Goal: Task Accomplishment & Management: Complete application form

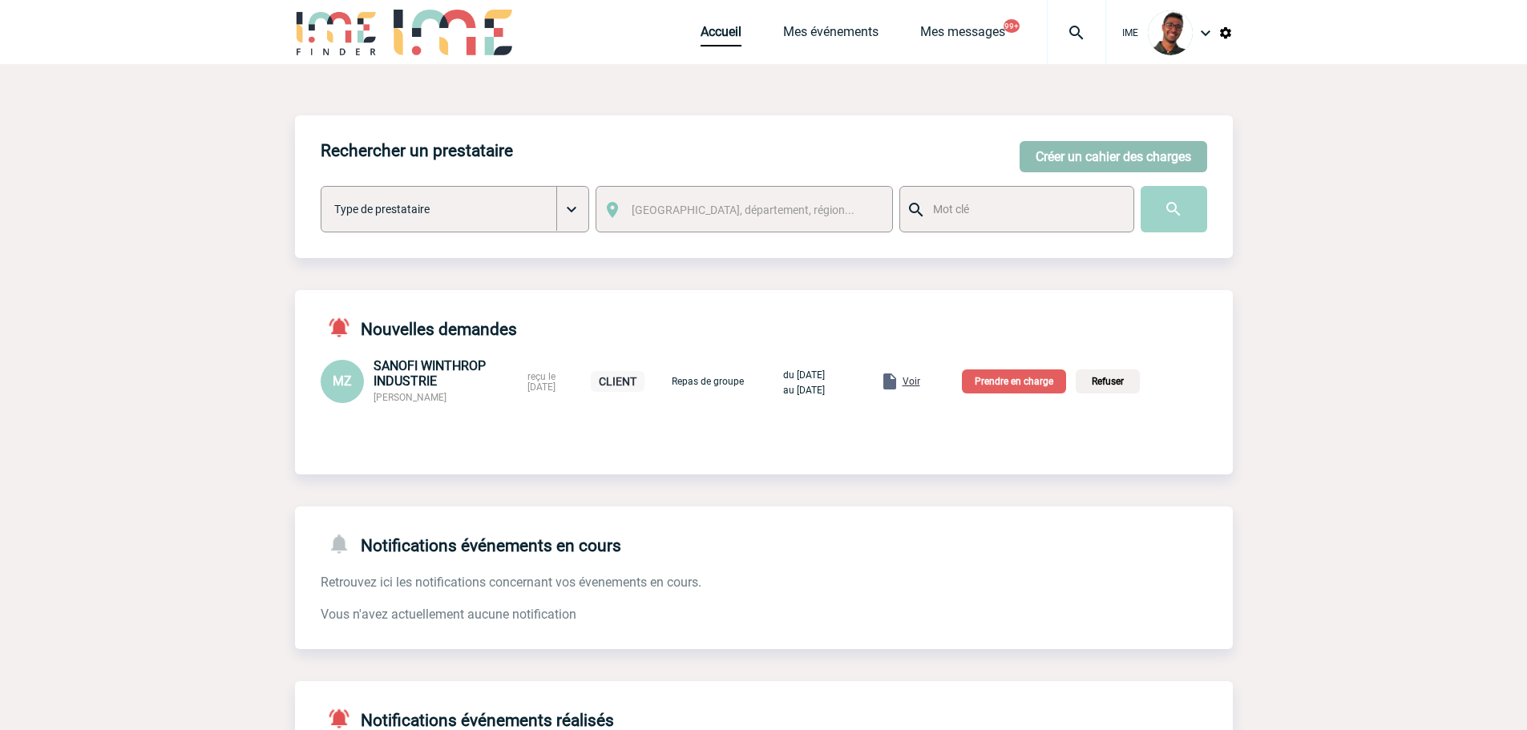
click at [1110, 147] on button "Créer un cahier des charges" at bounding box center [1114, 156] width 188 height 31
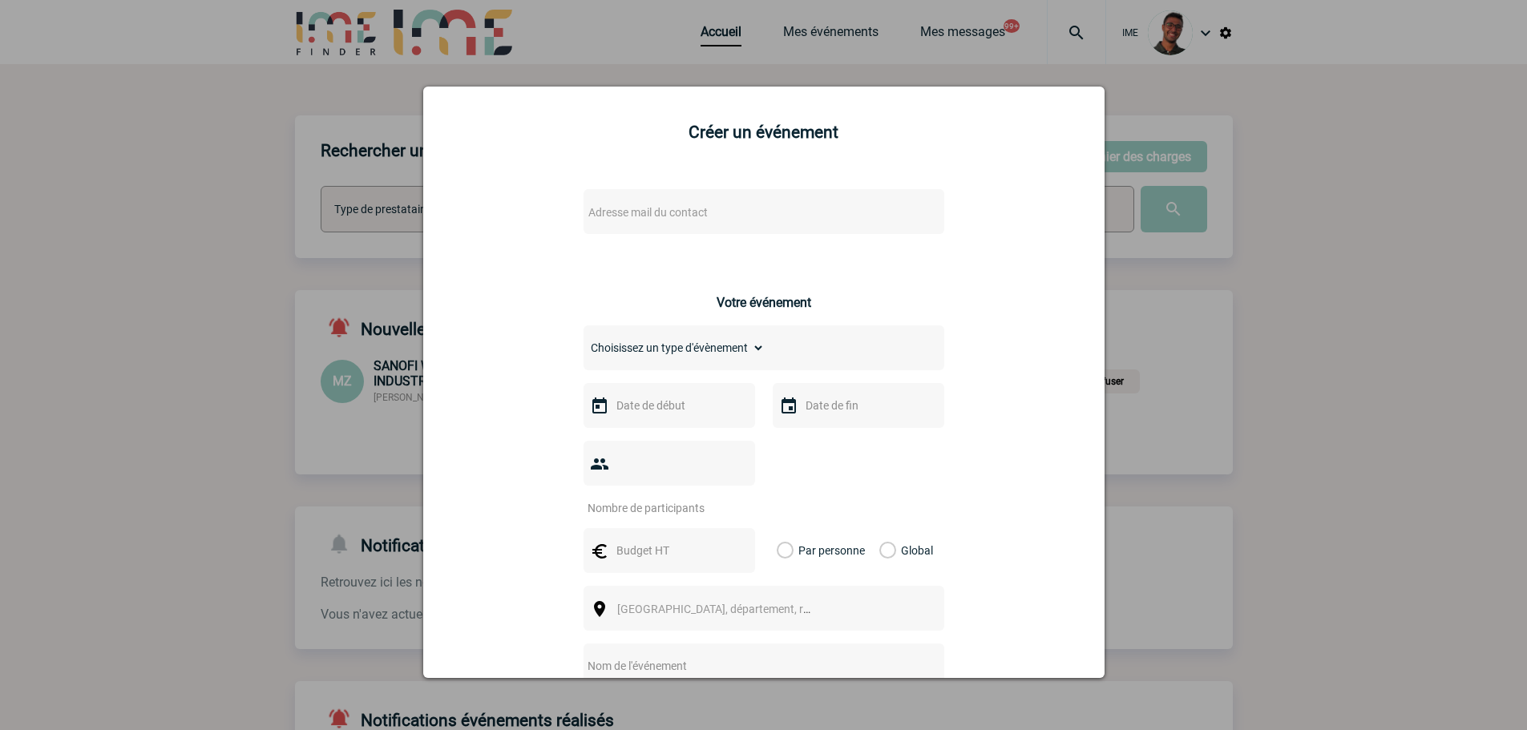
click at [679, 212] on span "Adresse mail du contact" at bounding box center [647, 212] width 119 height 13
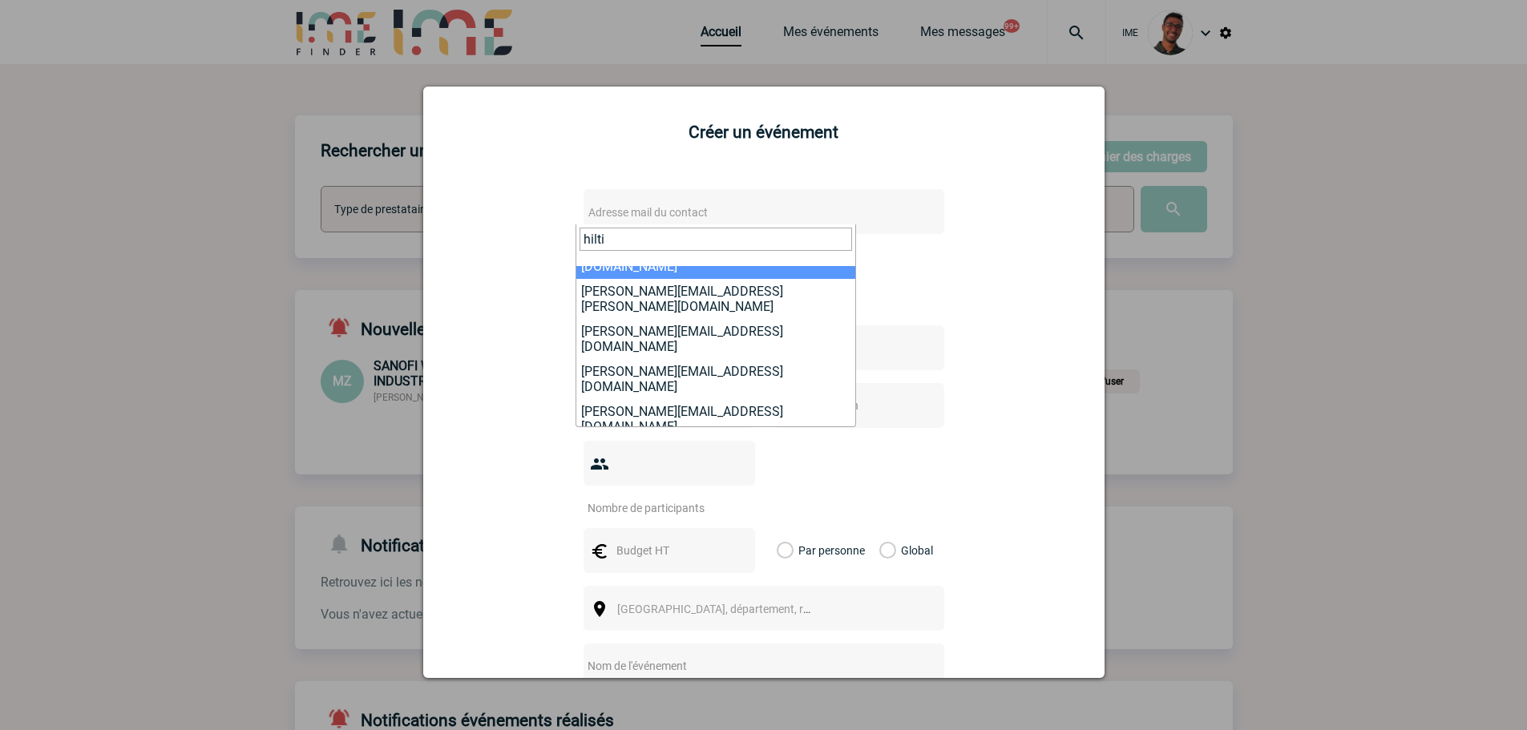
scroll to position [160, 0]
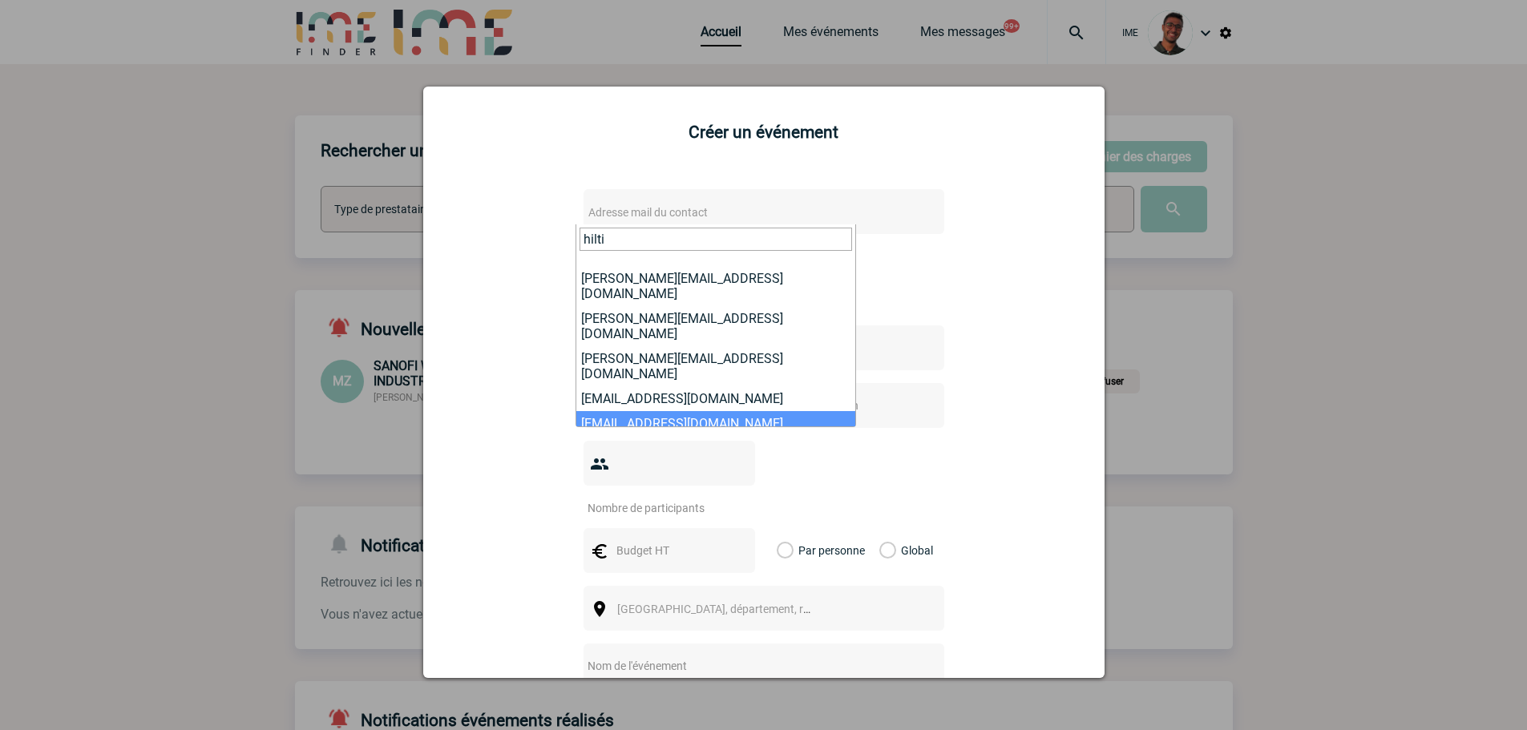
type input "hilti"
select select "132283"
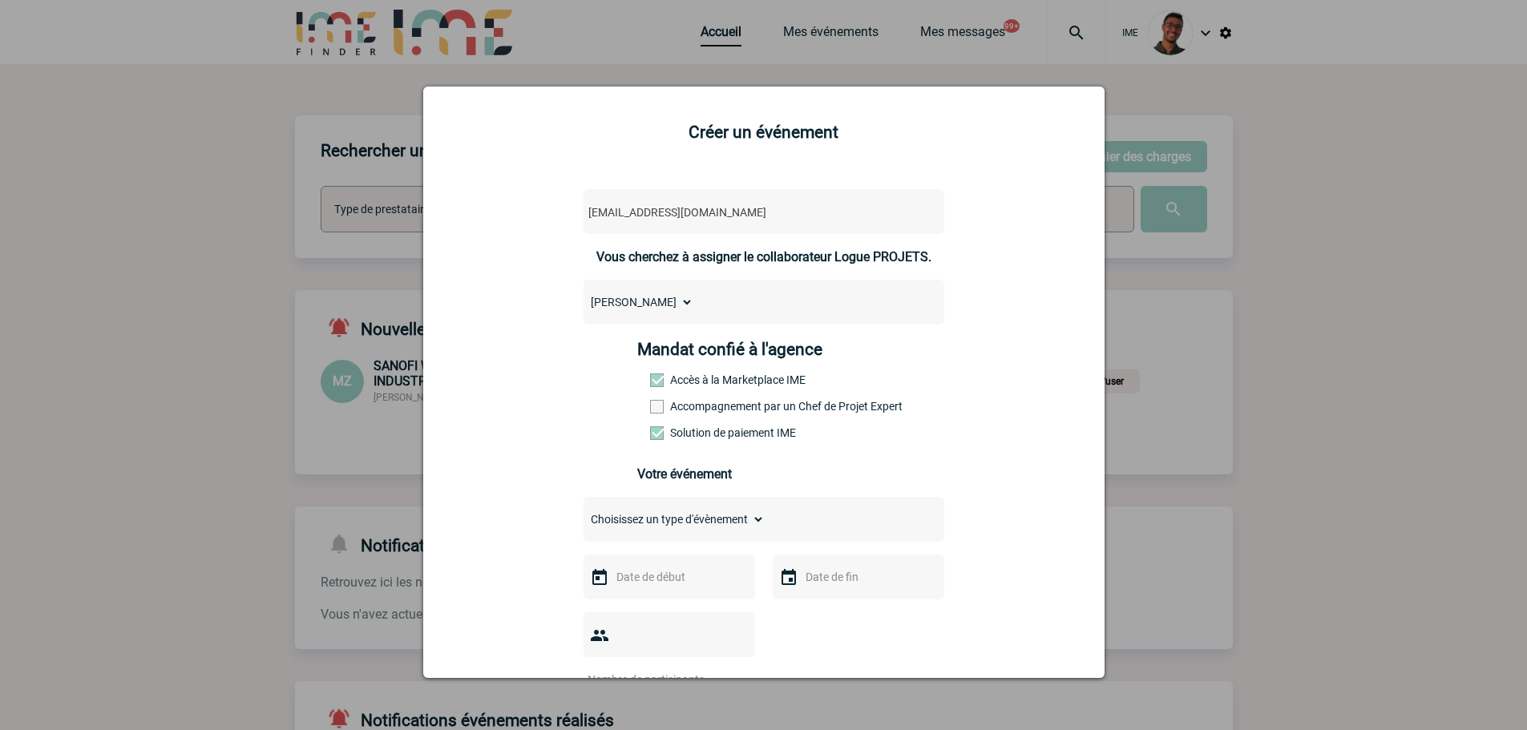
click at [653, 411] on span at bounding box center [657, 407] width 14 height 14
click at [0, 0] on input "Accompagnement par un Chef de Projet Expert" at bounding box center [0, 0] width 0 height 0
click at [677, 511] on div "Choisissez un type d'évènement Séminaire avec nuitée Séminaire sans nuitée Repa…" at bounding box center [764, 519] width 361 height 45
click at [677, 513] on select "Choisissez un type d'évènement Séminaire avec nuitée Séminaire sans nuitée Repa…" at bounding box center [674, 519] width 181 height 22
select select "1"
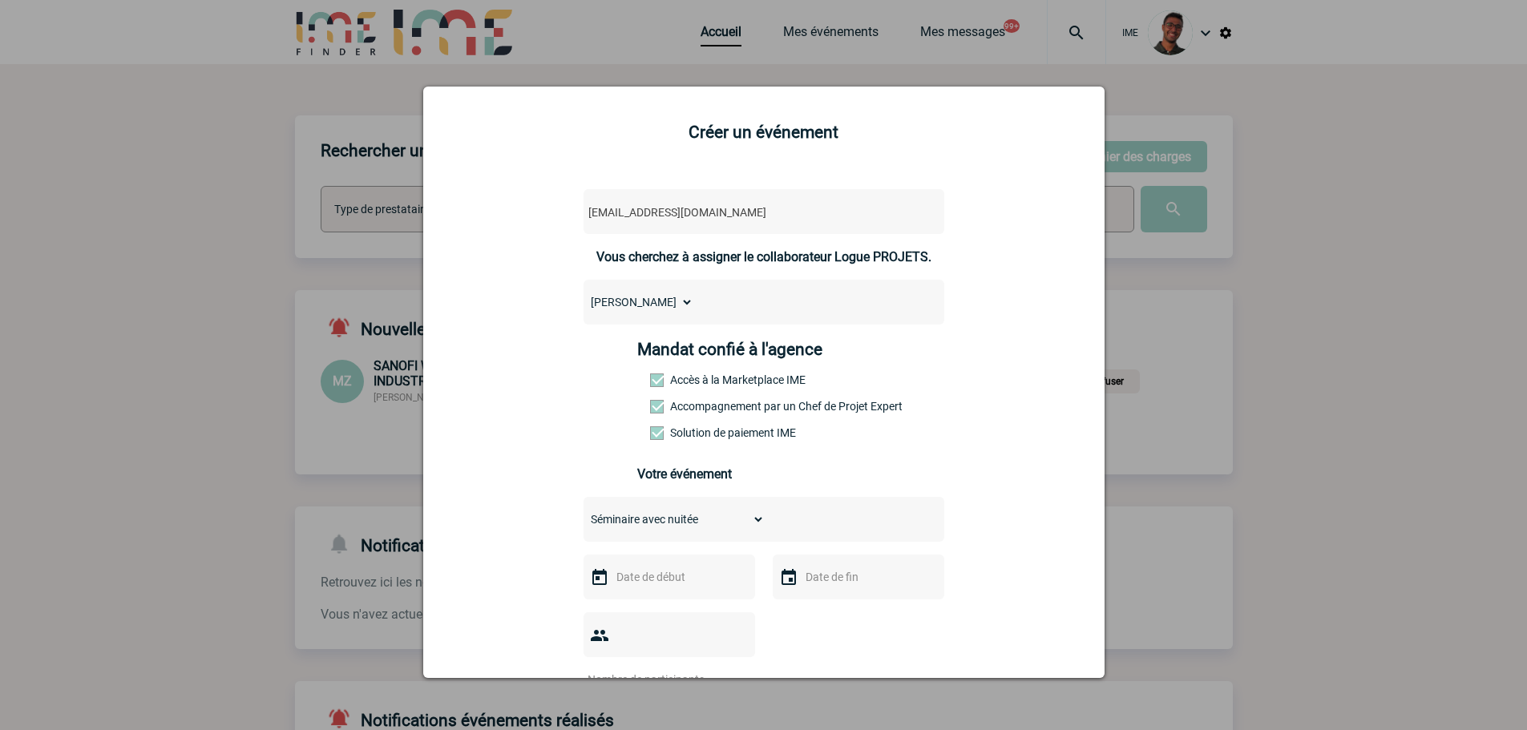
click at [584, 512] on select "Choisissez un type d'évènement Séminaire avec nuitée Séminaire sans nuitée Repa…" at bounding box center [674, 519] width 181 height 22
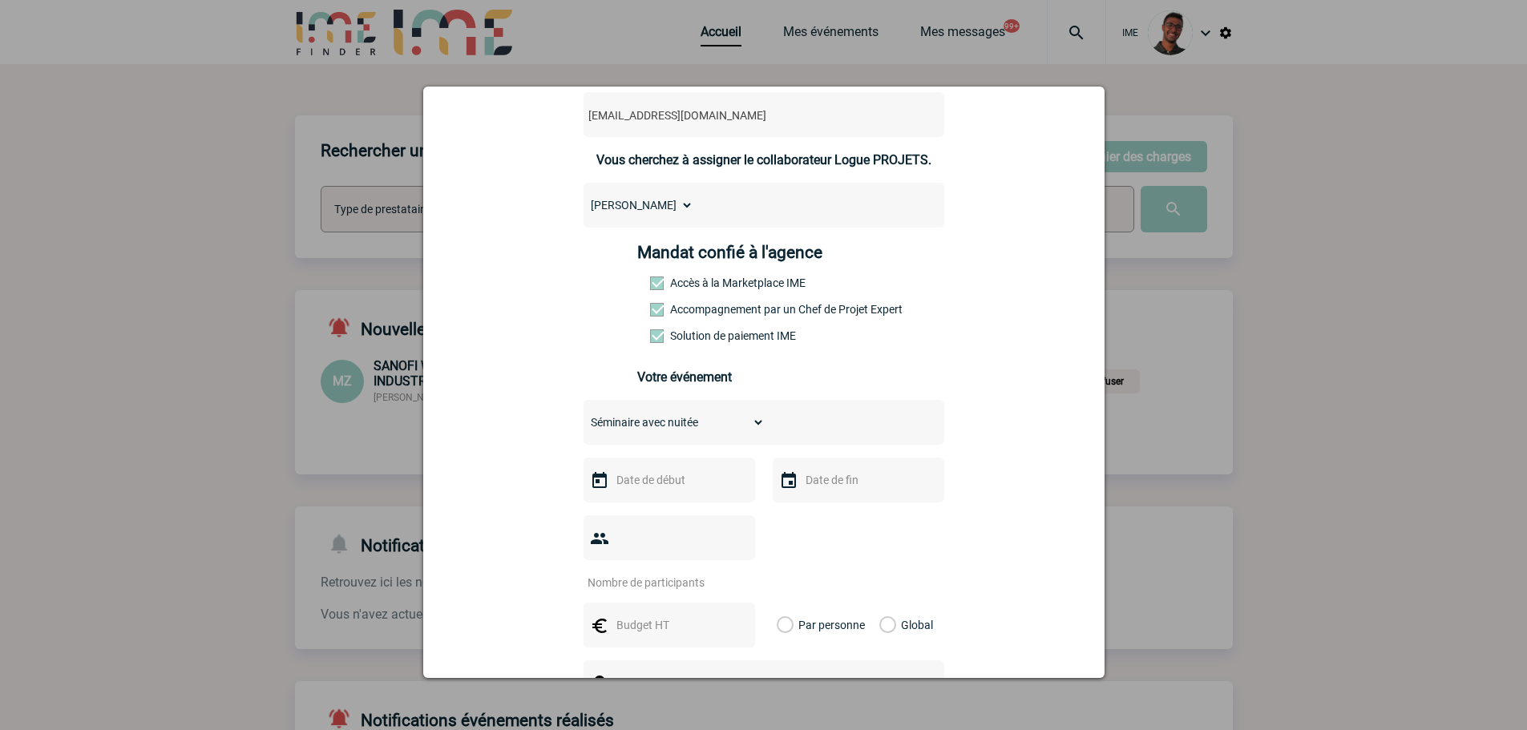
scroll to position [240, 0]
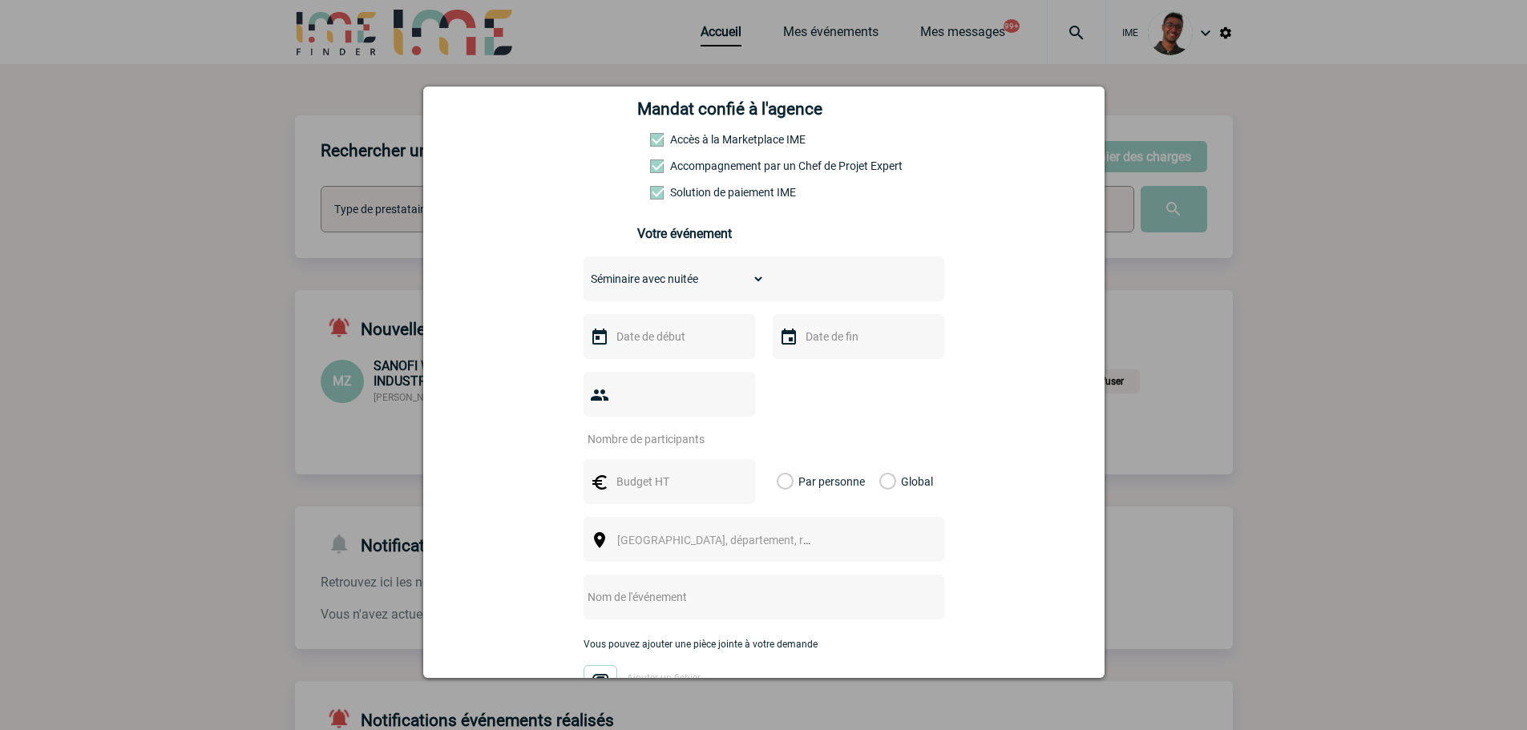
click at [660, 429] on input "number" at bounding box center [659, 439] width 151 height 21
type input "9"
click at [655, 347] on input "text" at bounding box center [667, 336] width 111 height 21
click at [818, 376] on link "Suivant" at bounding box center [814, 368] width 25 height 25
click at [718, 459] on link "6" at bounding box center [719, 462] width 30 height 29
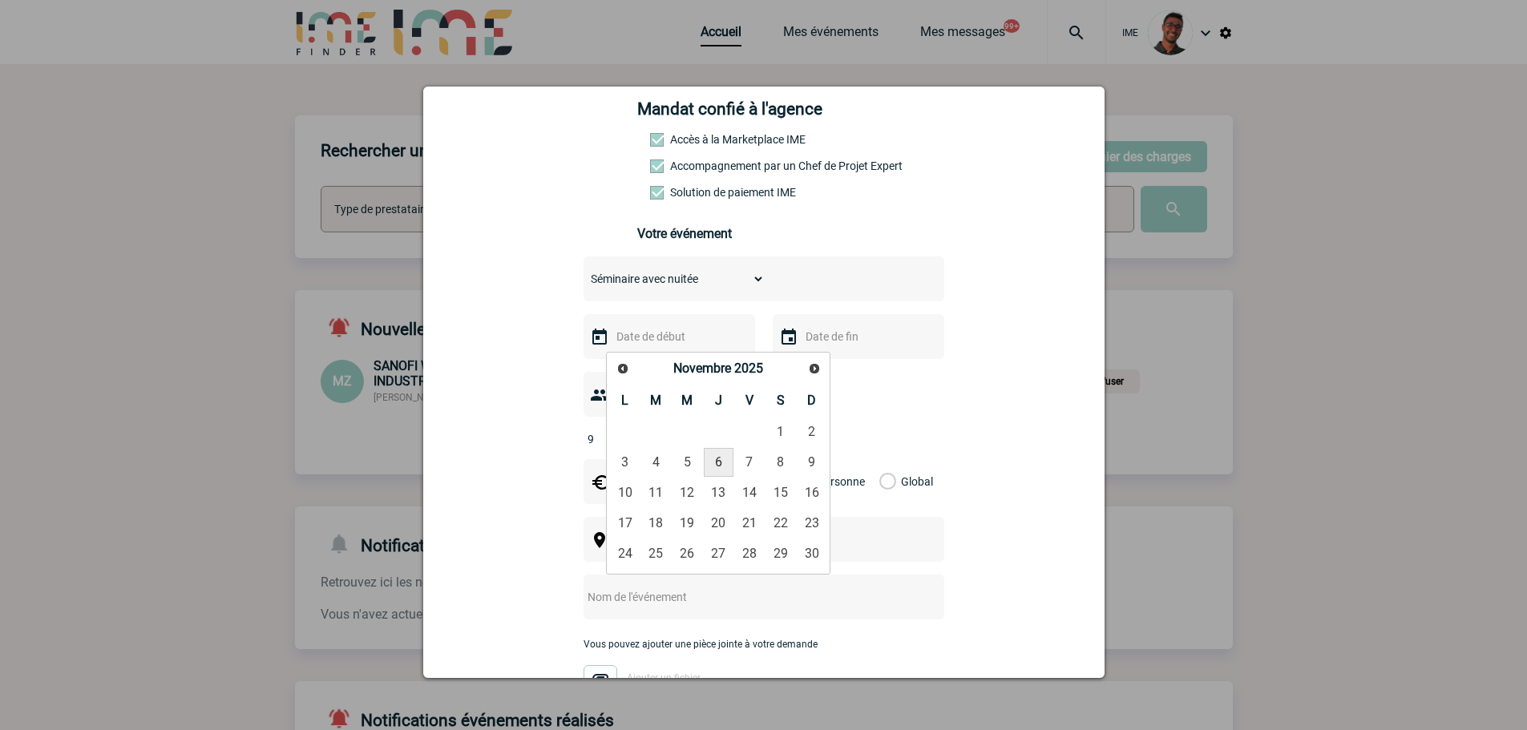
type input "06-11-2025"
click at [834, 344] on input "text" at bounding box center [857, 336] width 111 height 21
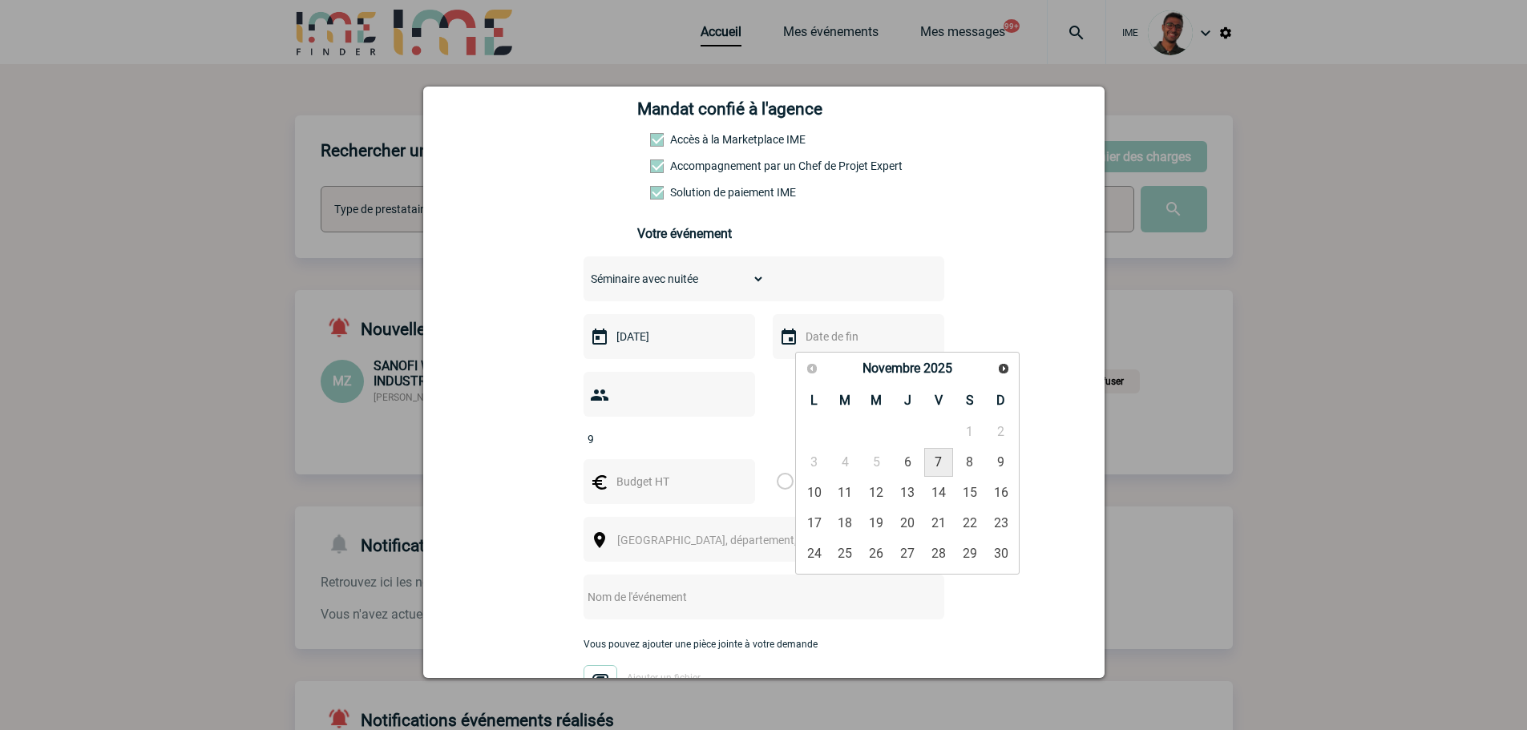
click at [927, 468] on link "7" at bounding box center [939, 462] width 30 height 29
type input "07-11-2025"
click at [664, 471] on input "text" at bounding box center [667, 481] width 111 height 21
type input "1620"
click at [879, 459] on label "Global" at bounding box center [884, 481] width 10 height 45
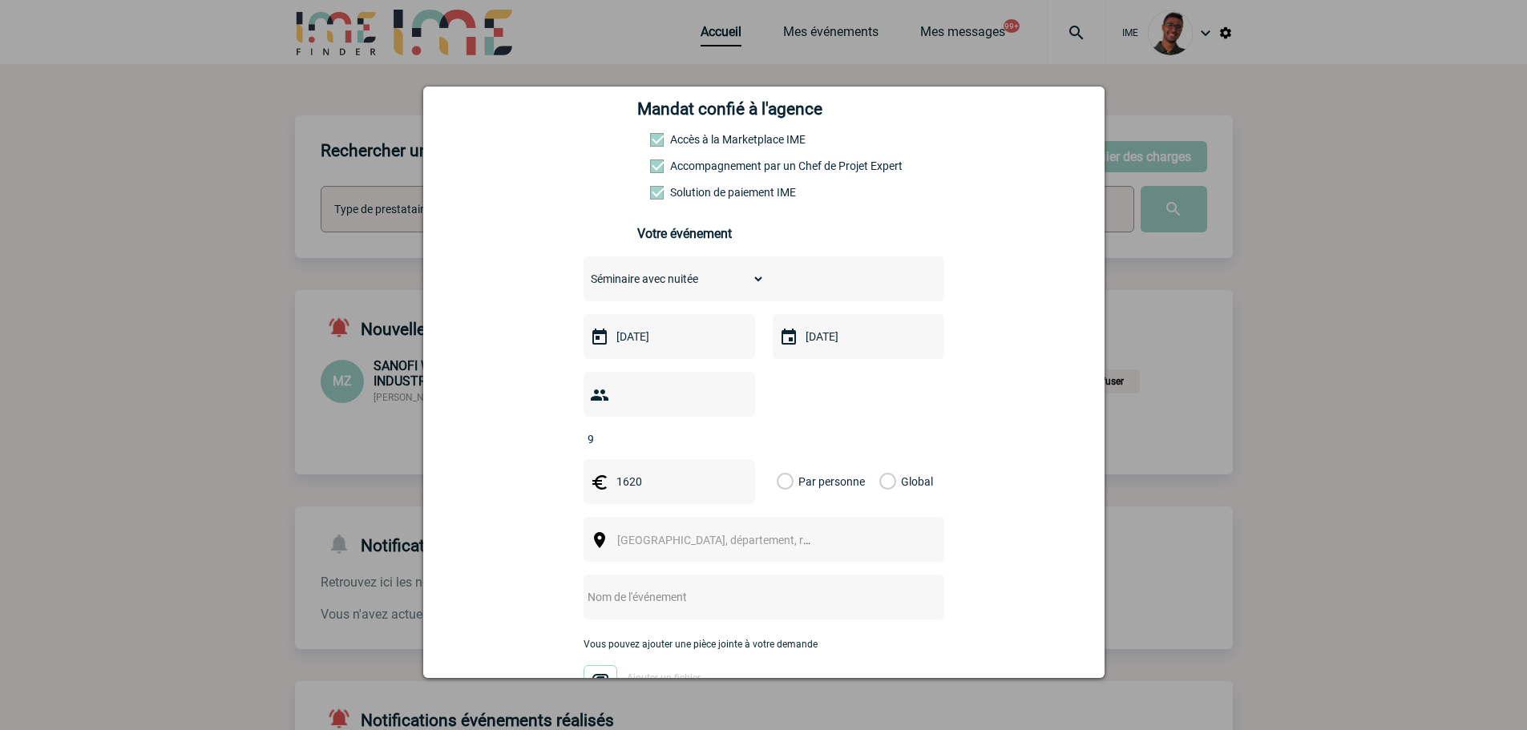
click at [0, 0] on input "Global" at bounding box center [0, 0] width 0 height 0
click at [782, 529] on span "Ville, département, région..." at bounding box center [721, 540] width 220 height 22
type input "bordeaux"
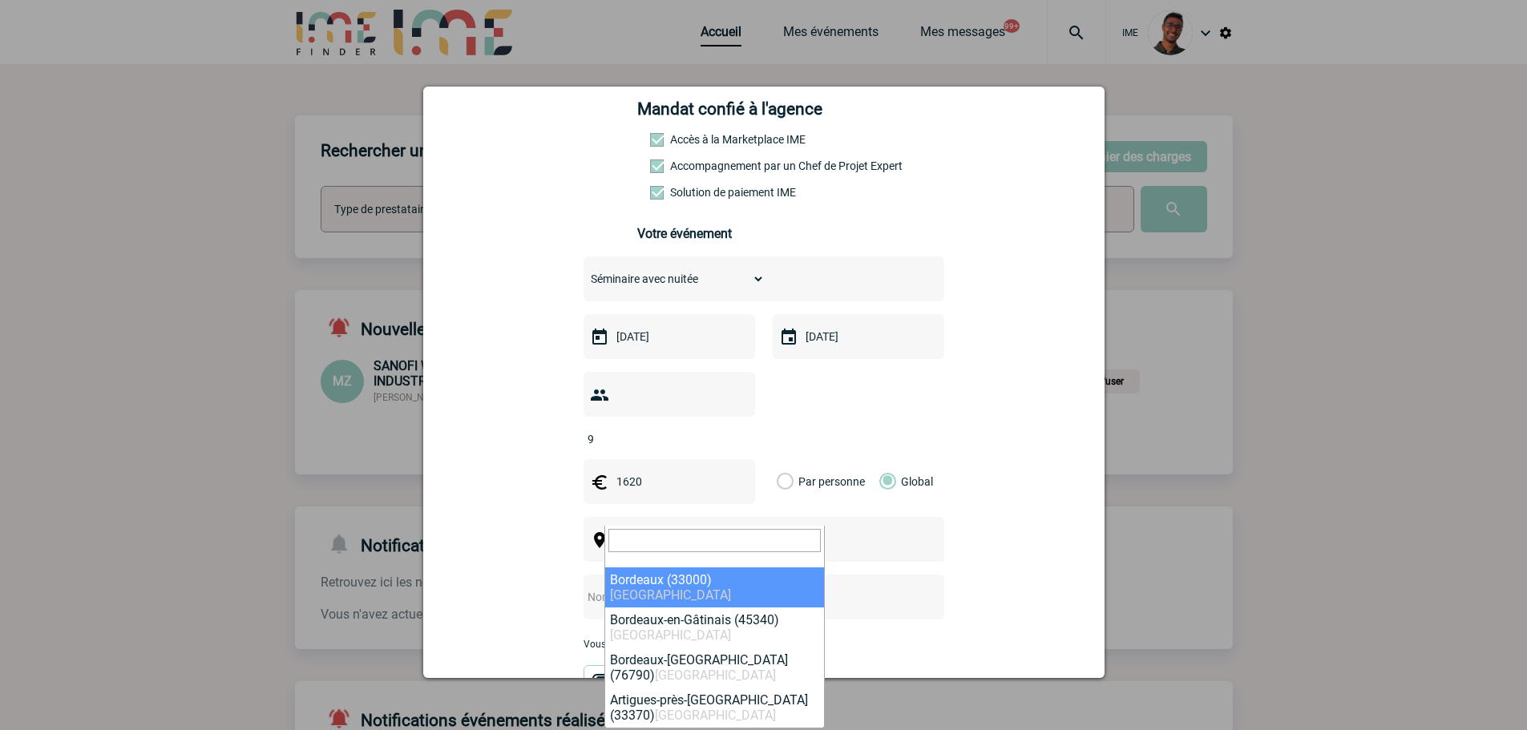
select select "24433"
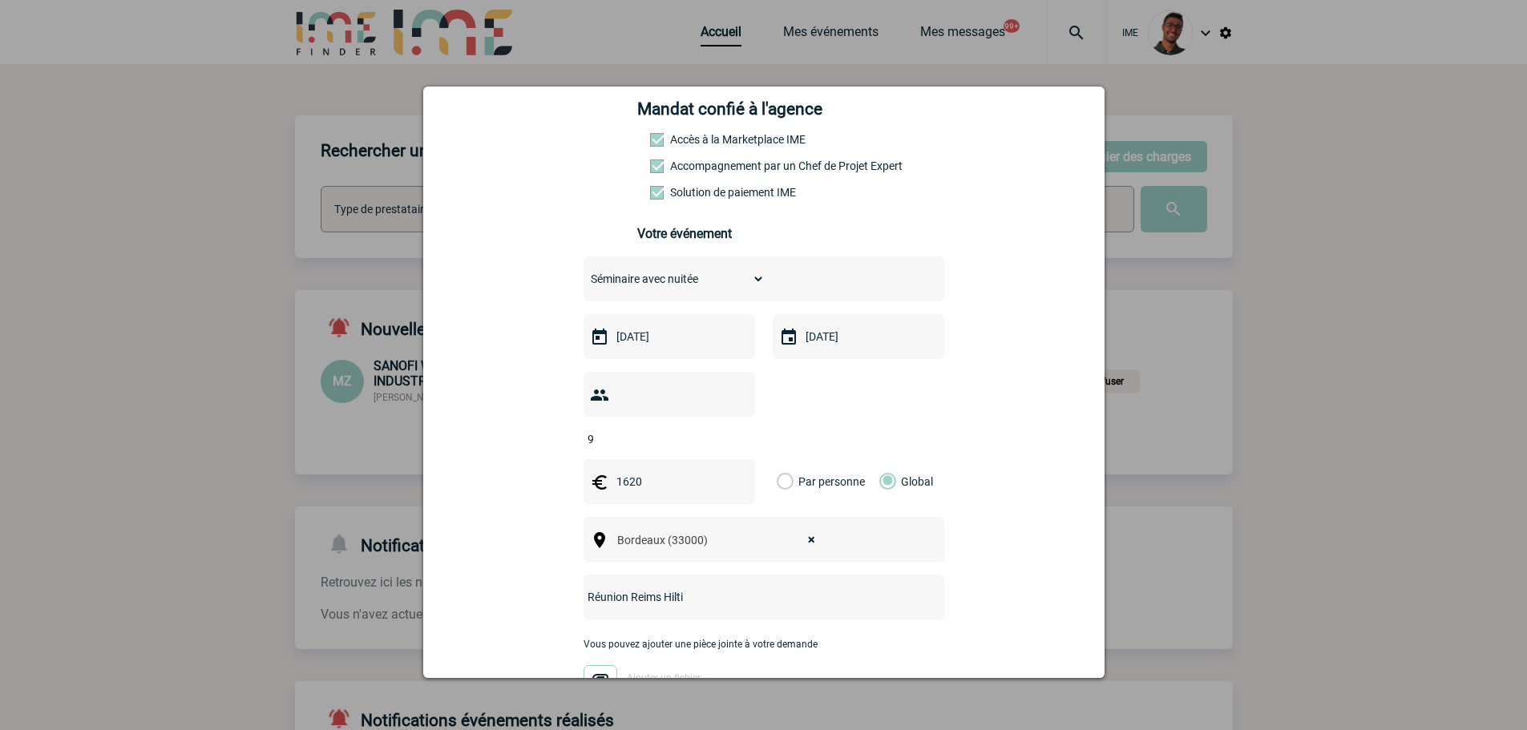
click at [625, 587] on input "Réunion Reims Hilti" at bounding box center [743, 597] width 318 height 21
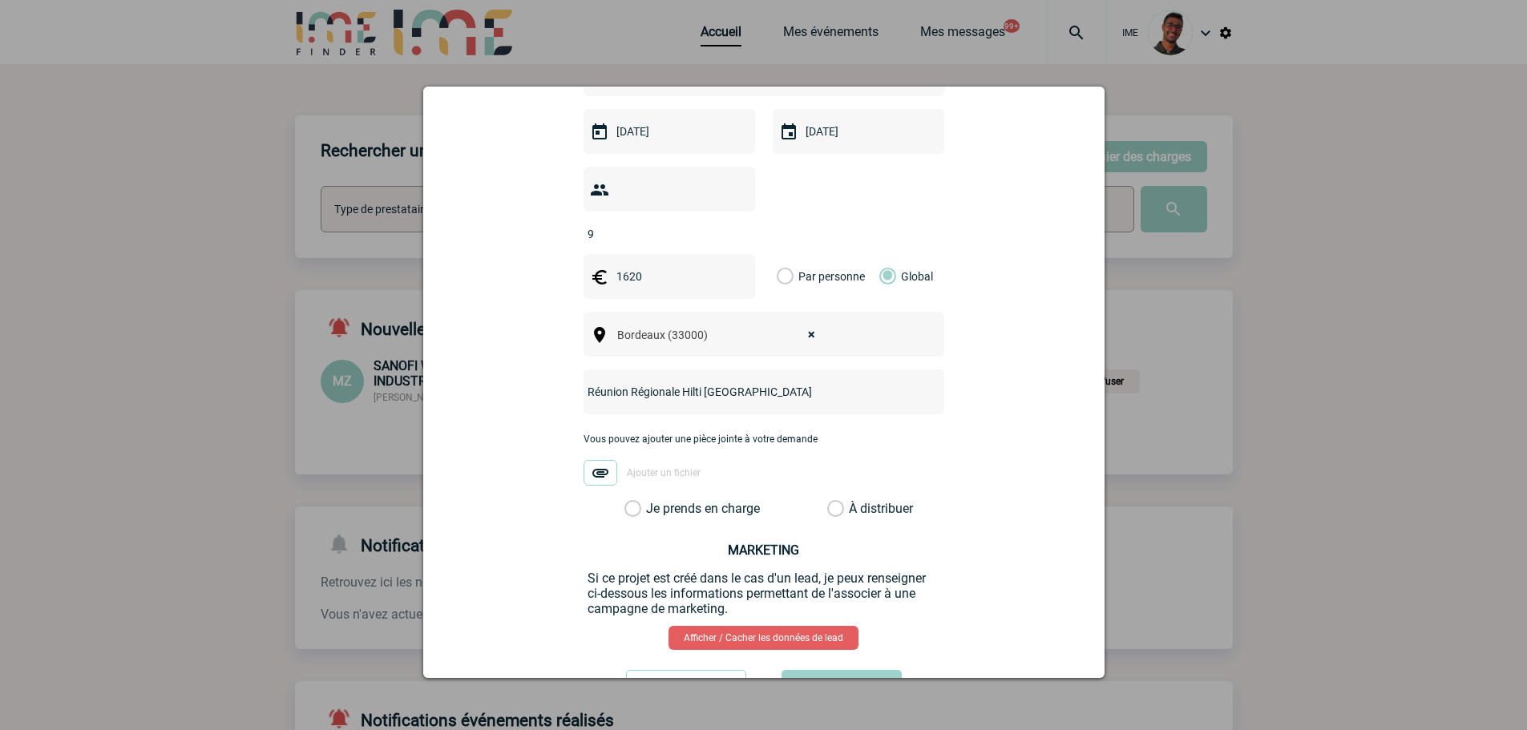
scroll to position [447, 0]
type input "Réunion Régionale Hilti Bordeaux"
click at [652, 500] on label "Je prends en charge" at bounding box center [637, 508] width 27 height 16
click at [0, 0] on input "Je prends en charge" at bounding box center [0, 0] width 0 height 0
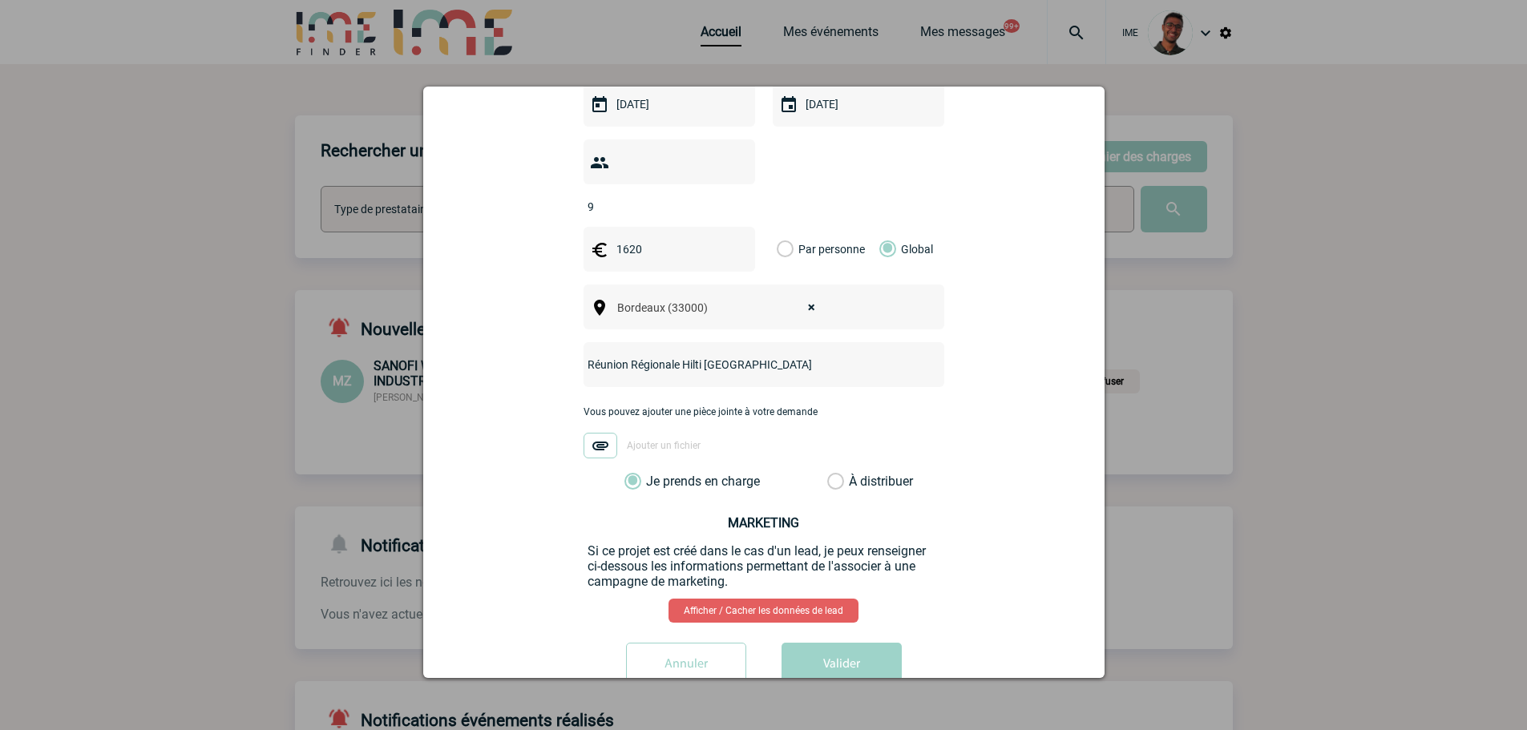
scroll to position [487, 0]
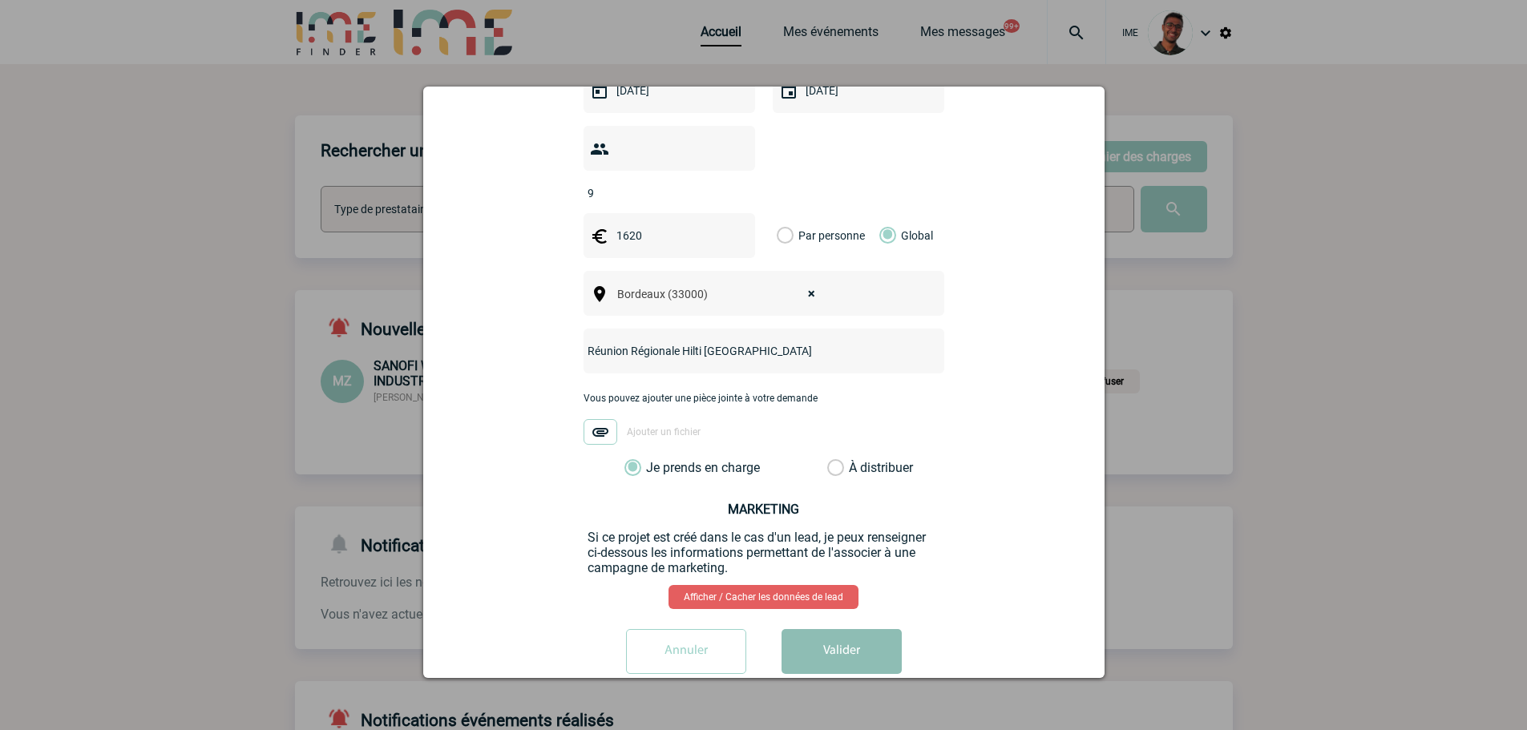
click at [829, 629] on button "Valider" at bounding box center [842, 651] width 120 height 45
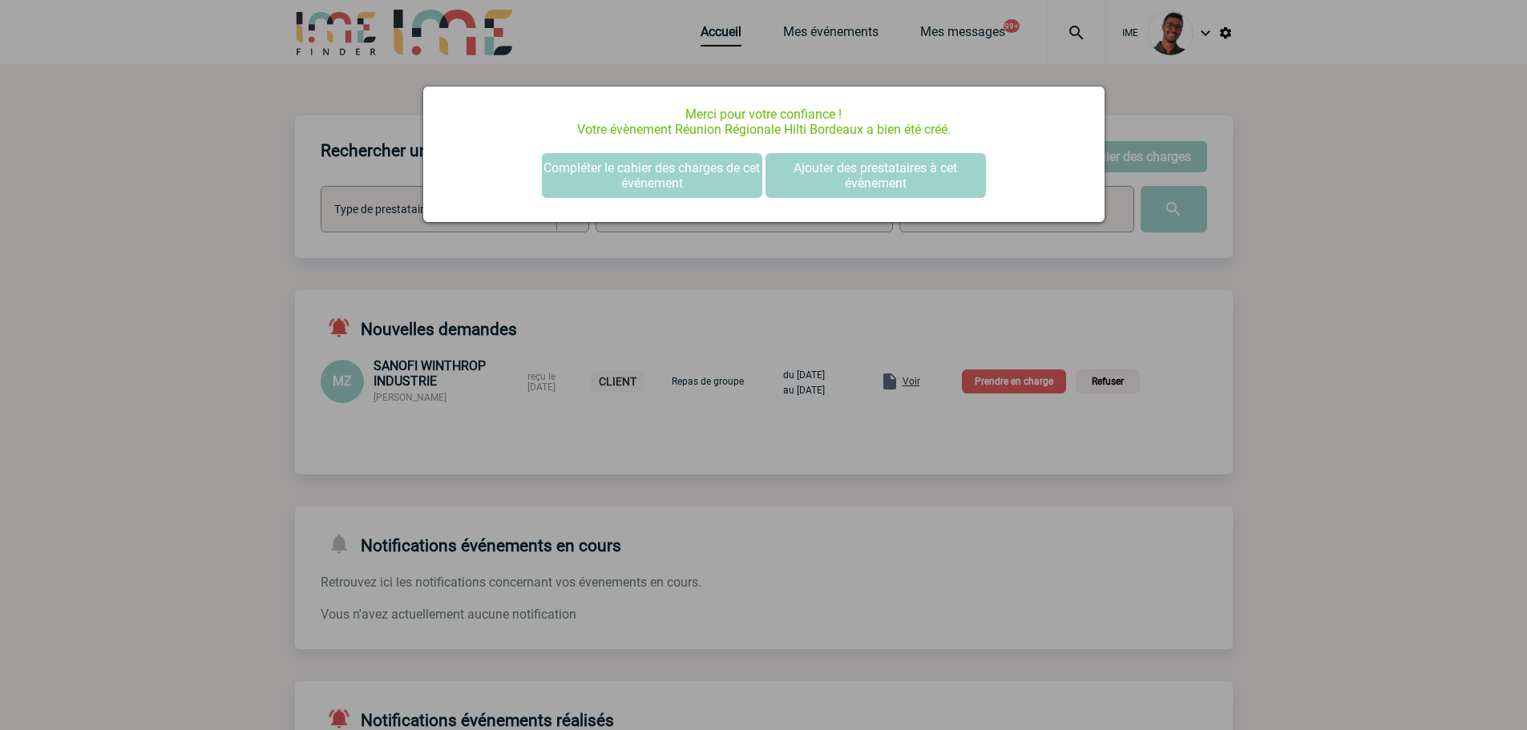
click at [212, 224] on div at bounding box center [763, 365] width 1527 height 730
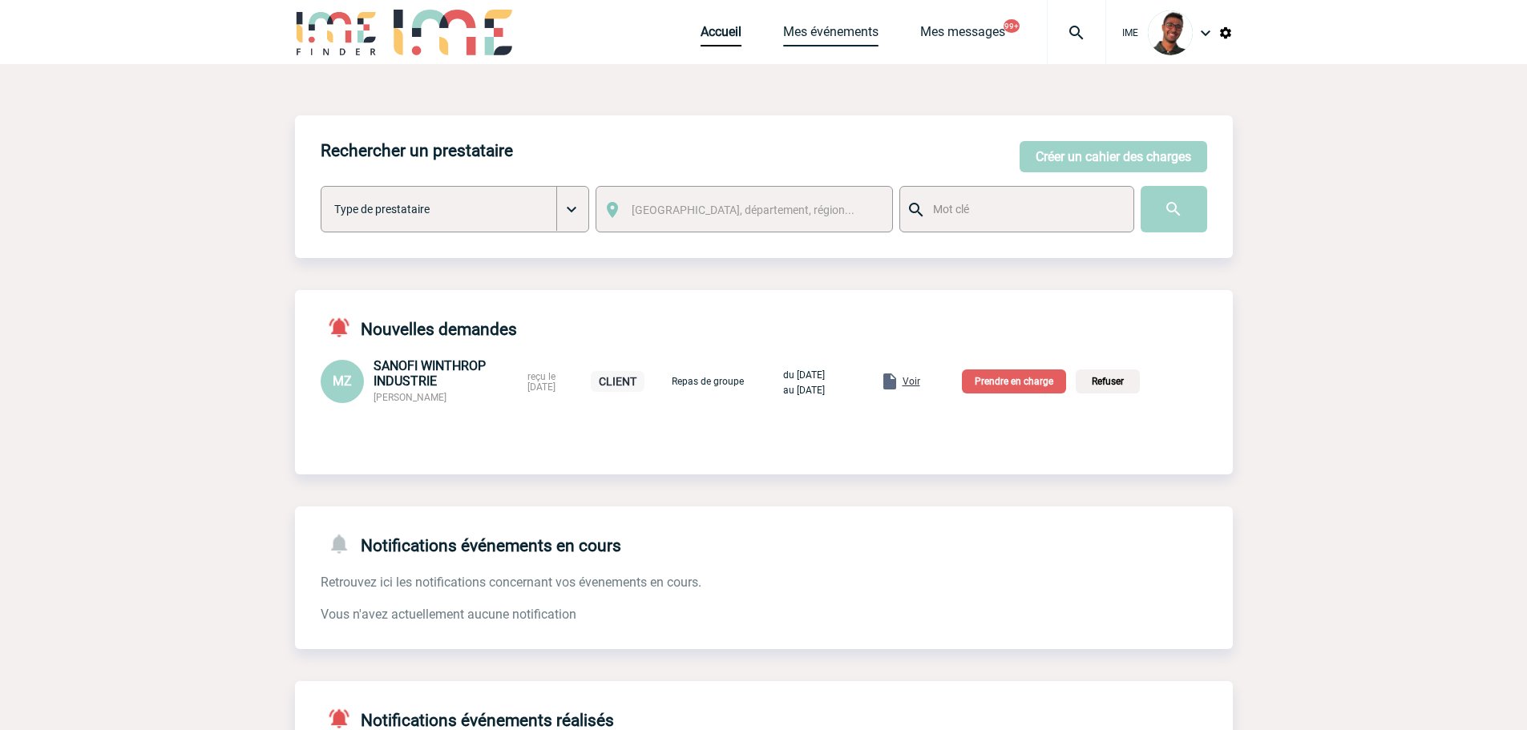
click at [820, 30] on link "Mes événements" at bounding box center [830, 35] width 95 height 22
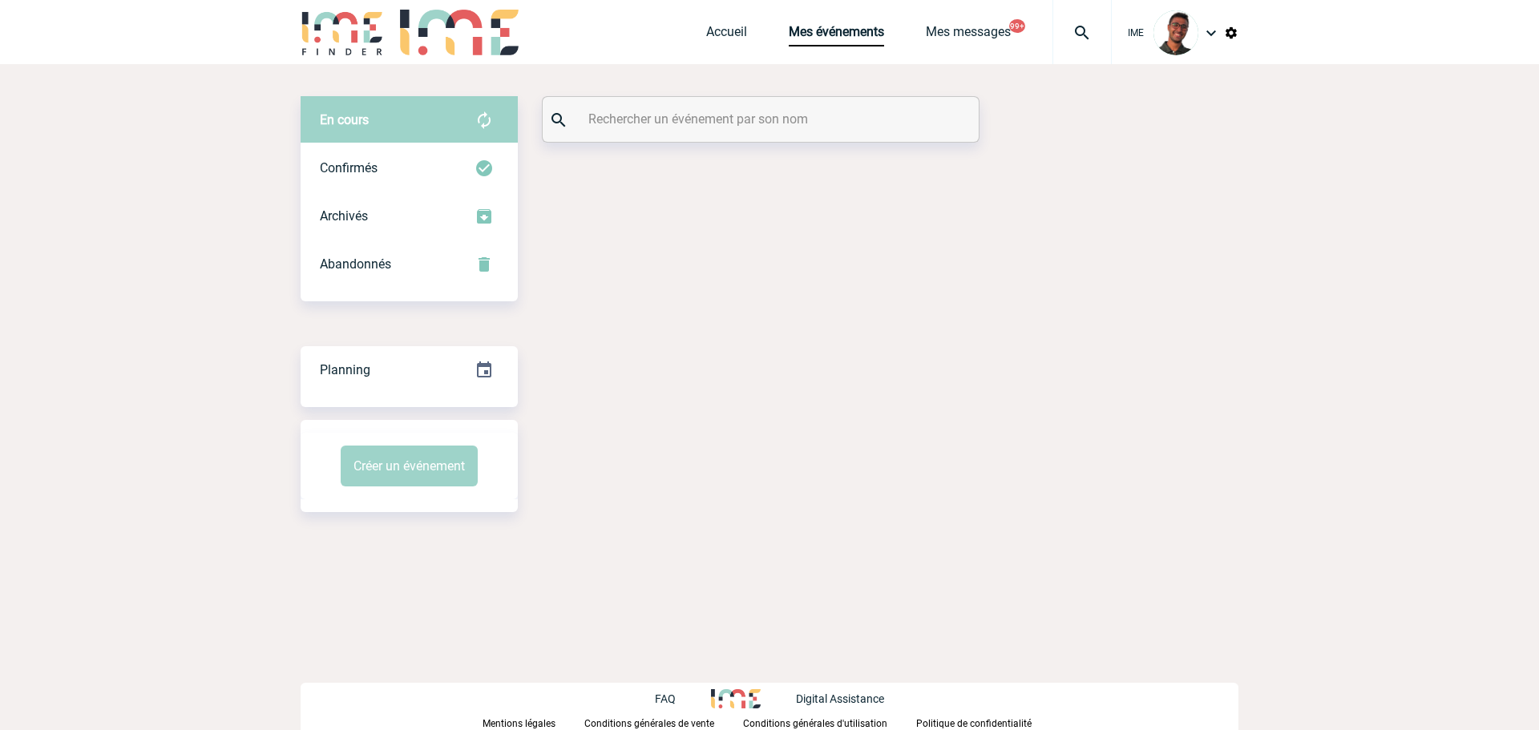
click at [801, 113] on input "text" at bounding box center [762, 118] width 357 height 23
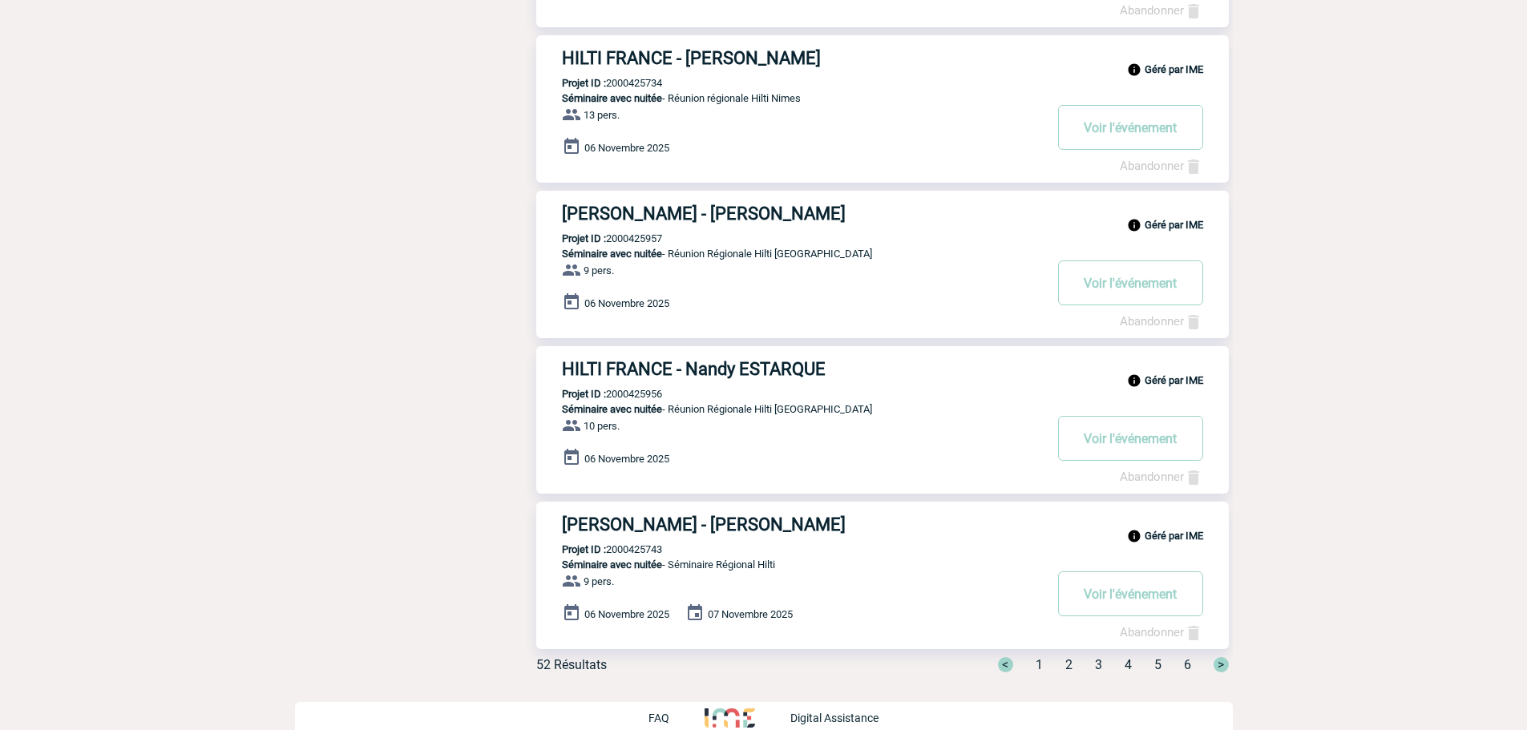
scroll to position [1095, 0]
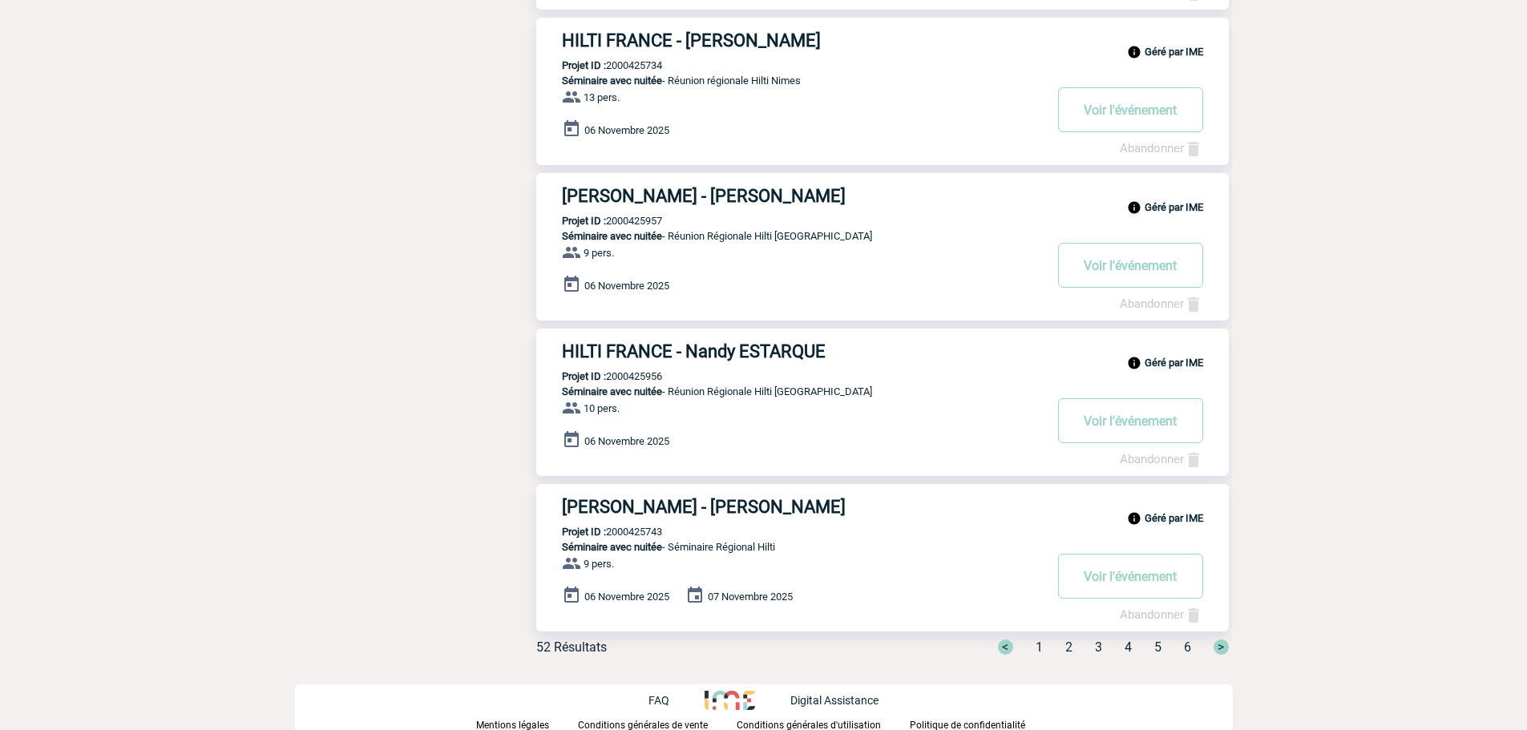
type input "hilti"
click at [1067, 649] on span "2" at bounding box center [1068, 647] width 7 height 15
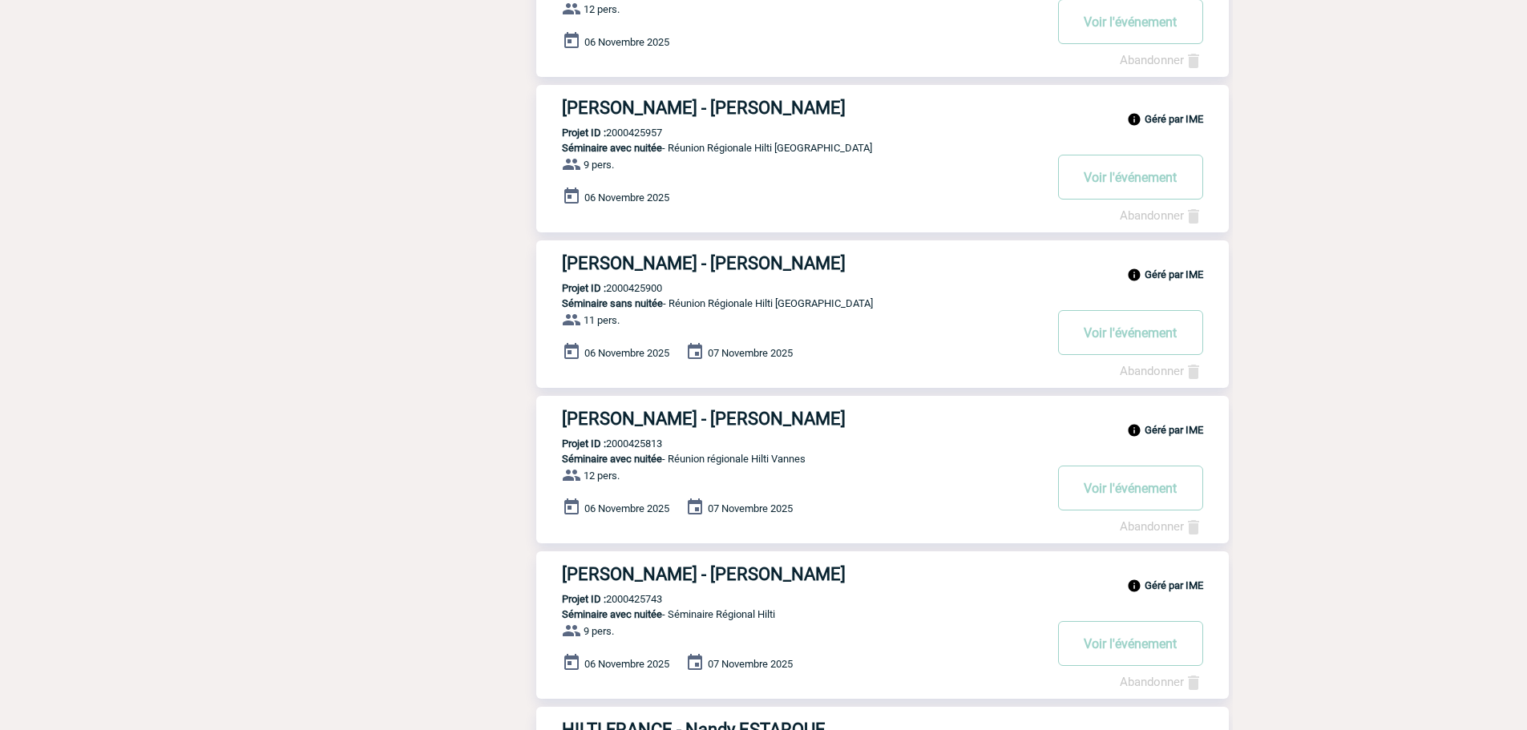
scroll to position [0, 0]
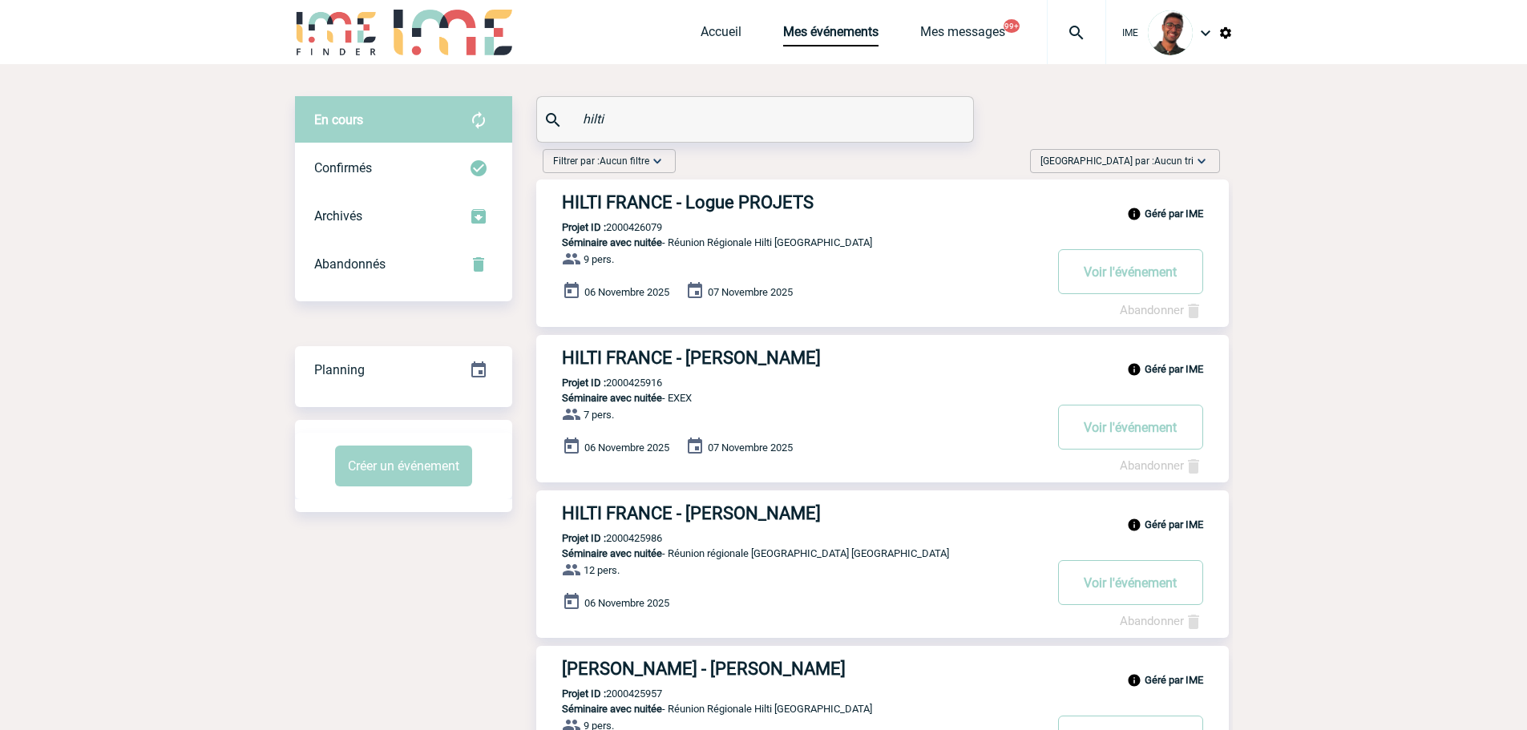
click at [718, 195] on h3 "HILTI FRANCE - Logue PROJETS" at bounding box center [802, 202] width 481 height 20
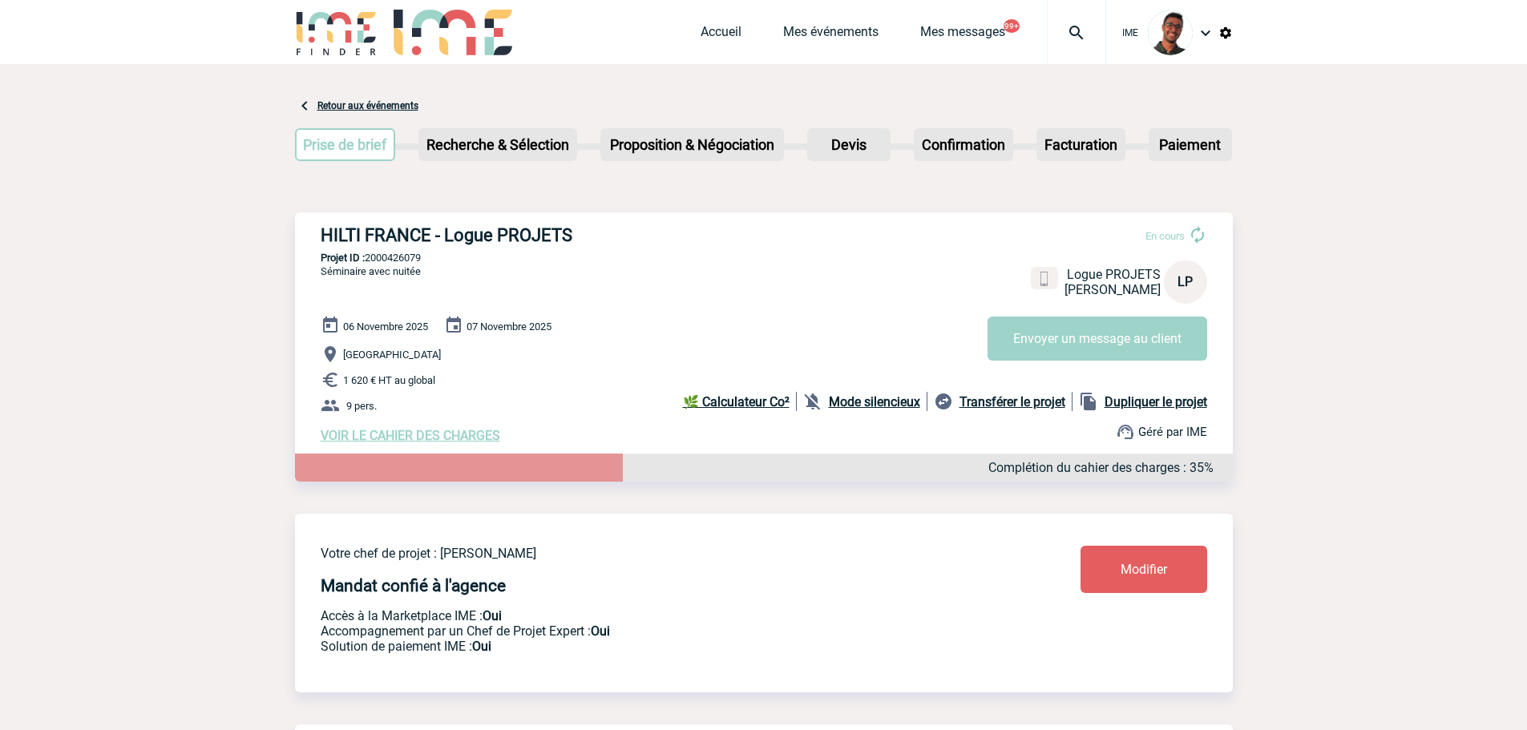
click at [821, 394] on div "06 Novembre 2025 07 Novembre 2025 Bordeaux 1 620 € HT au global 9 pers. VOIR LE…" at bounding box center [777, 379] width 912 height 127
click at [829, 402] on b "Mode silencieux" at bounding box center [874, 401] width 91 height 15
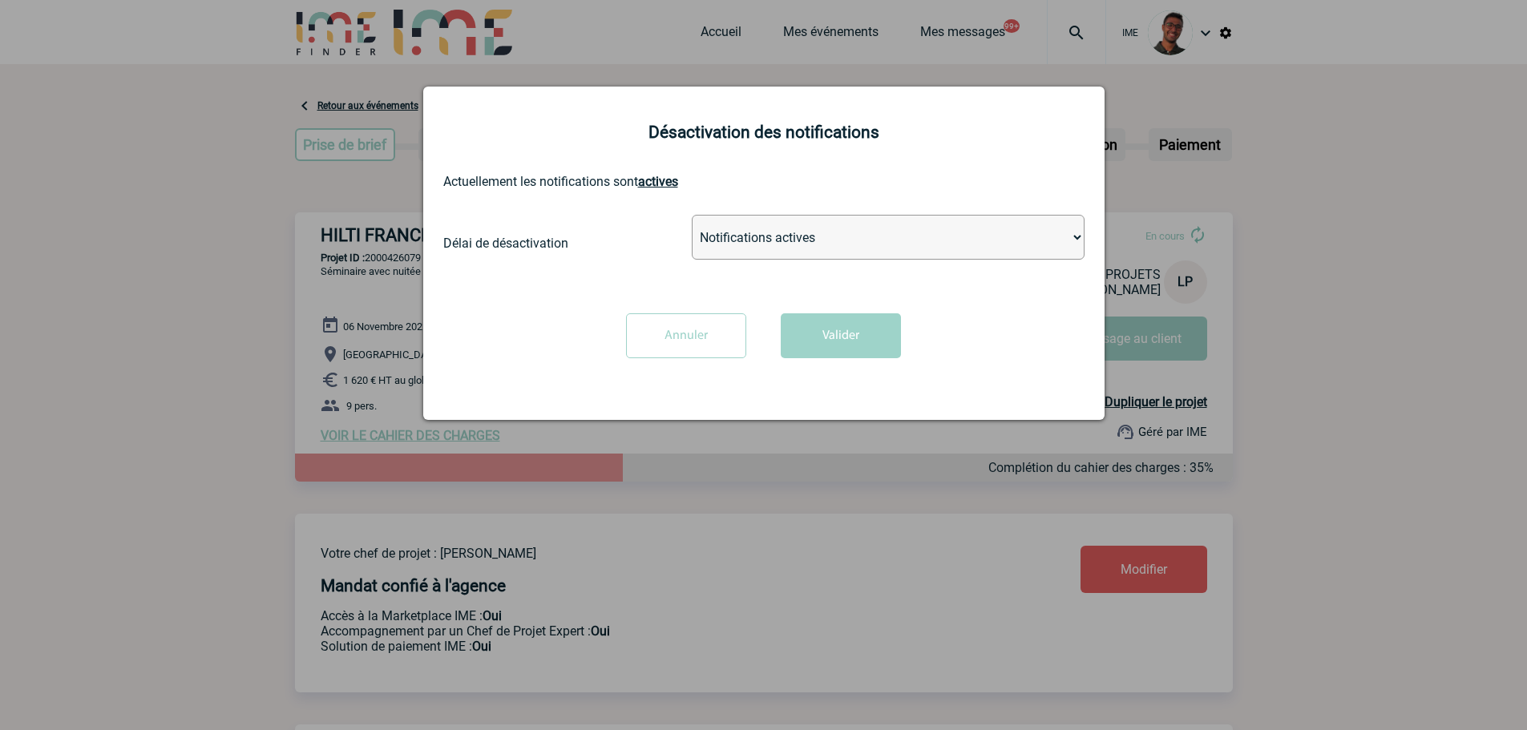
click at [749, 253] on select "Notifications actives Désactiver pour 2 heures Désactiver pour 1 semaines Désac…" at bounding box center [888, 237] width 393 height 45
select select "infinite"
click at [692, 216] on select "Notifications actives Désactiver pour 2 heures Désactiver pour 1 semaines Désac…" at bounding box center [888, 237] width 393 height 45
click at [814, 344] on button "Valider" at bounding box center [841, 335] width 120 height 45
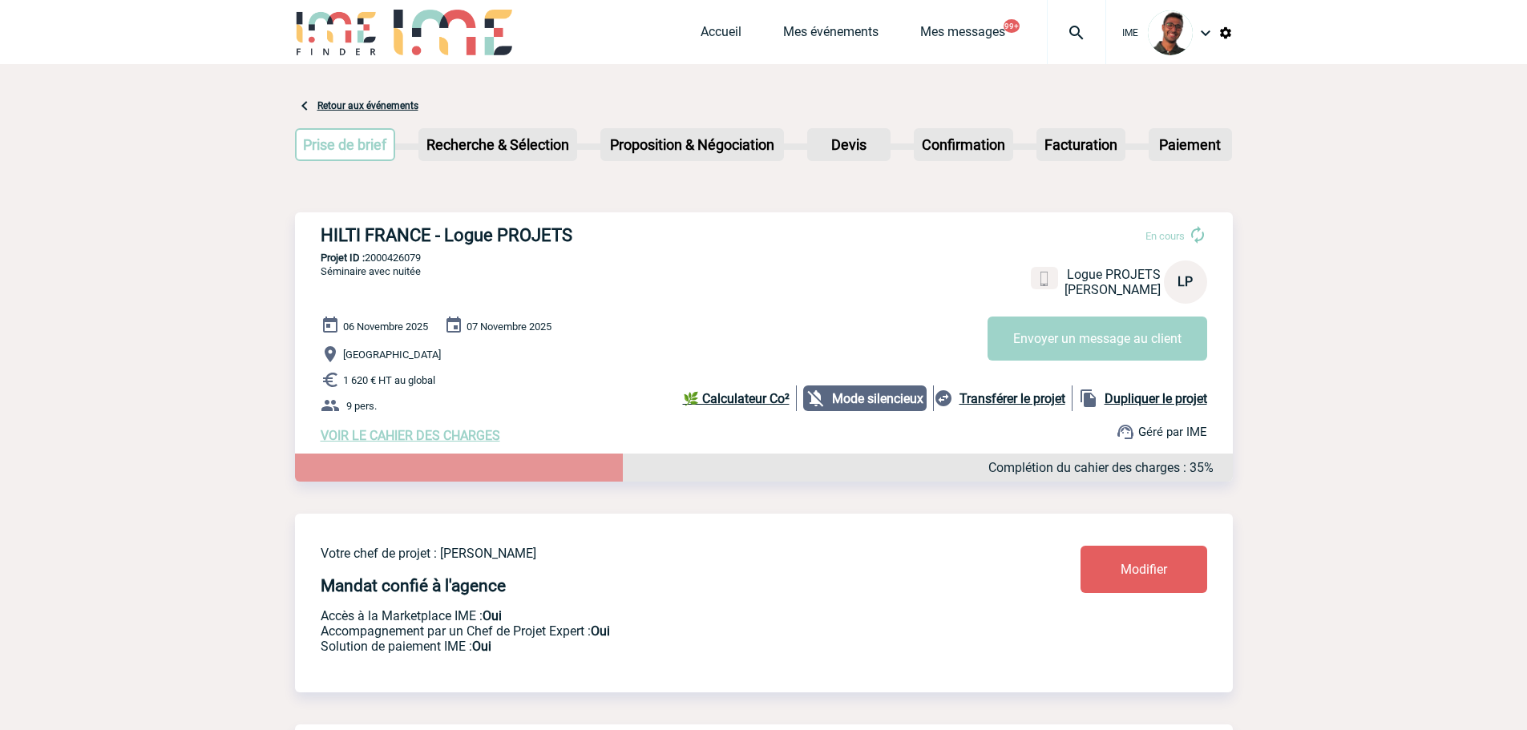
click at [447, 431] on div "06 Novembre 2025 07 Novembre 2025 Bordeaux 1 620 € HT au global 9 pers. VOIR LE…" at bounding box center [777, 379] width 912 height 127
click at [447, 437] on span "VOIR LE CAHIER DES CHARGES" at bounding box center [411, 435] width 180 height 15
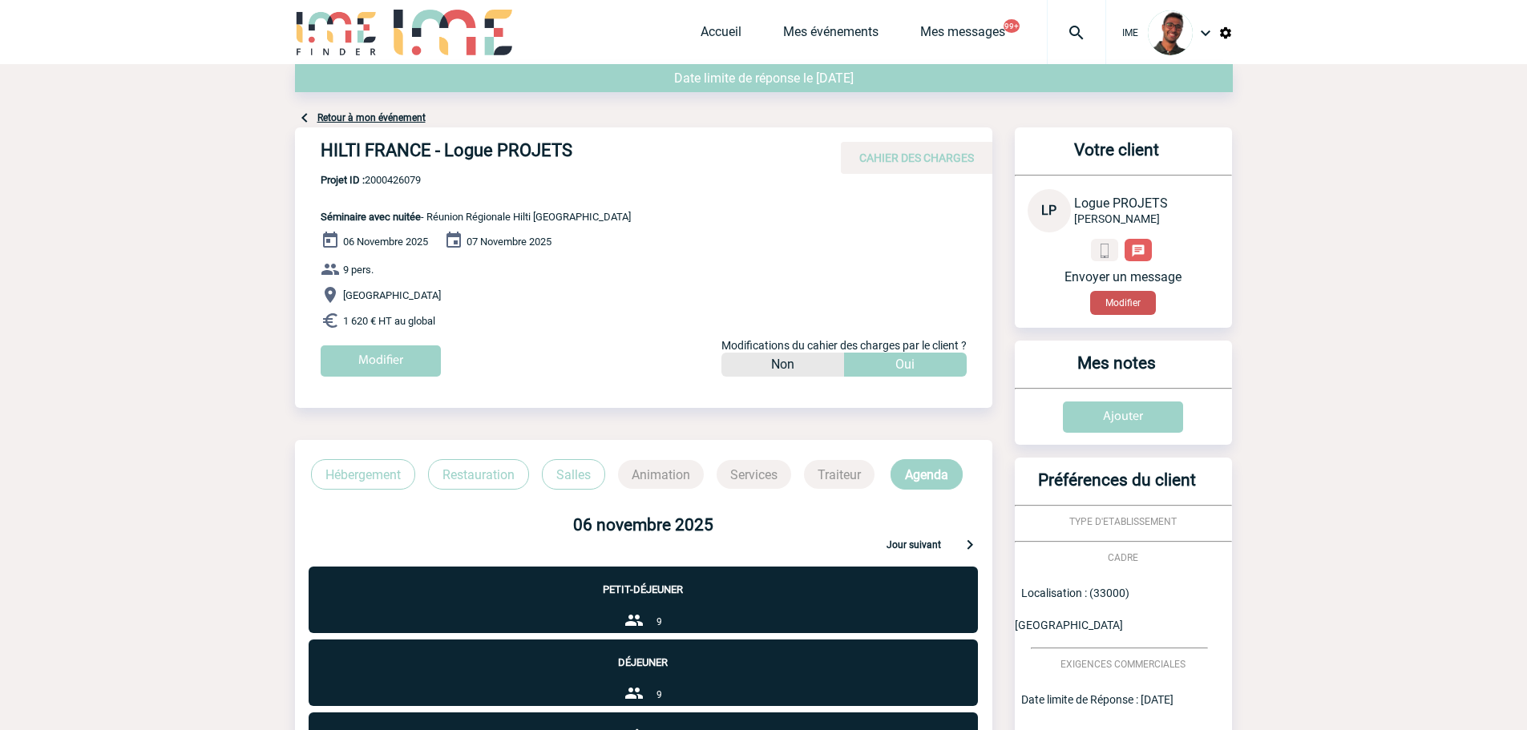
click at [1132, 300] on button "Modifier" at bounding box center [1123, 303] width 66 height 24
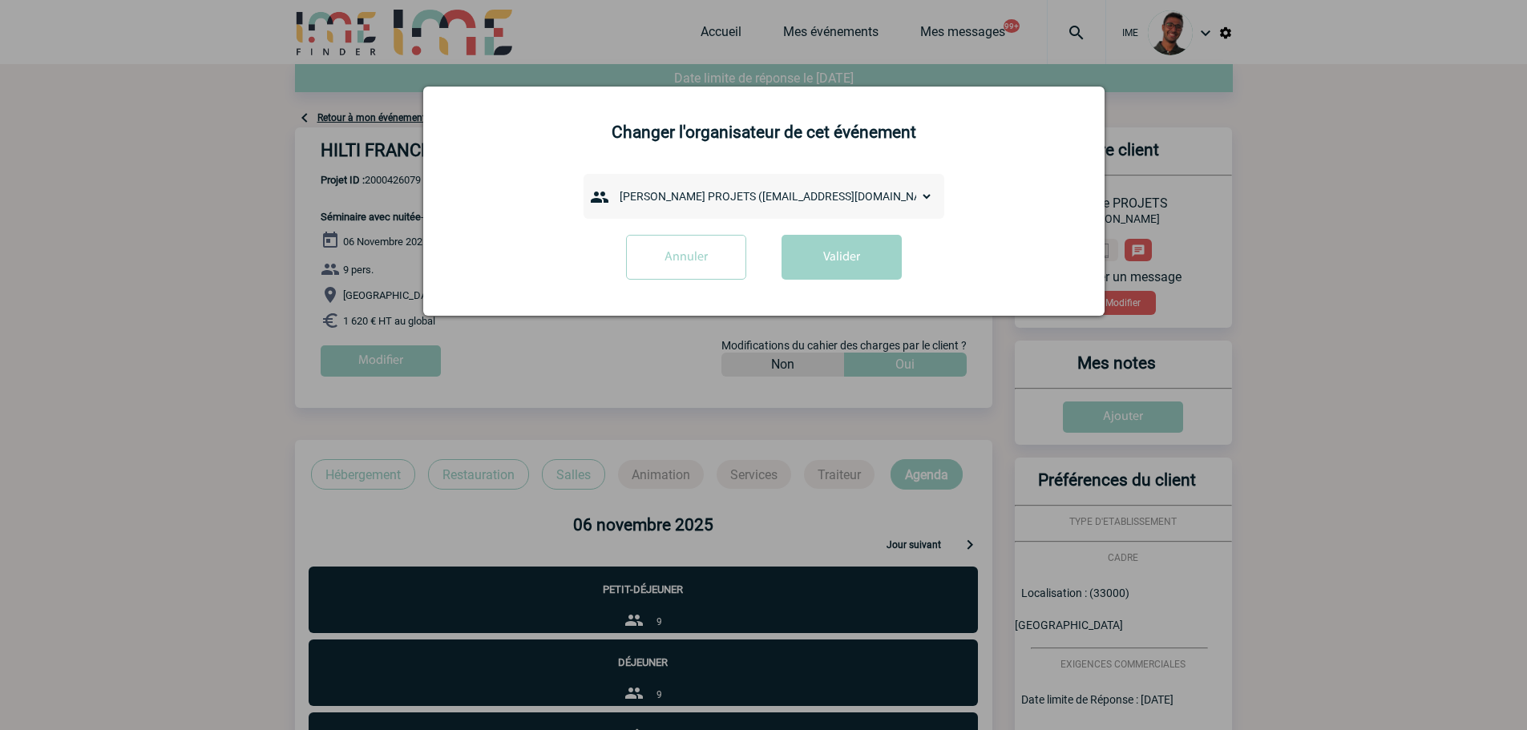
click at [799, 208] on select "admin 7068 (7068@ime-finder.com) Adrien DAVID (adrien.david@hilti.com) Adrien R…" at bounding box center [772, 196] width 321 height 22
select select "132872"
click at [612, 186] on select "admin 7068 (7068@ime-finder.com) Adrien DAVID (adrien.david@hilti.com) Adrien R…" at bounding box center [772, 196] width 321 height 22
click at [865, 257] on button "Valider" at bounding box center [842, 257] width 120 height 45
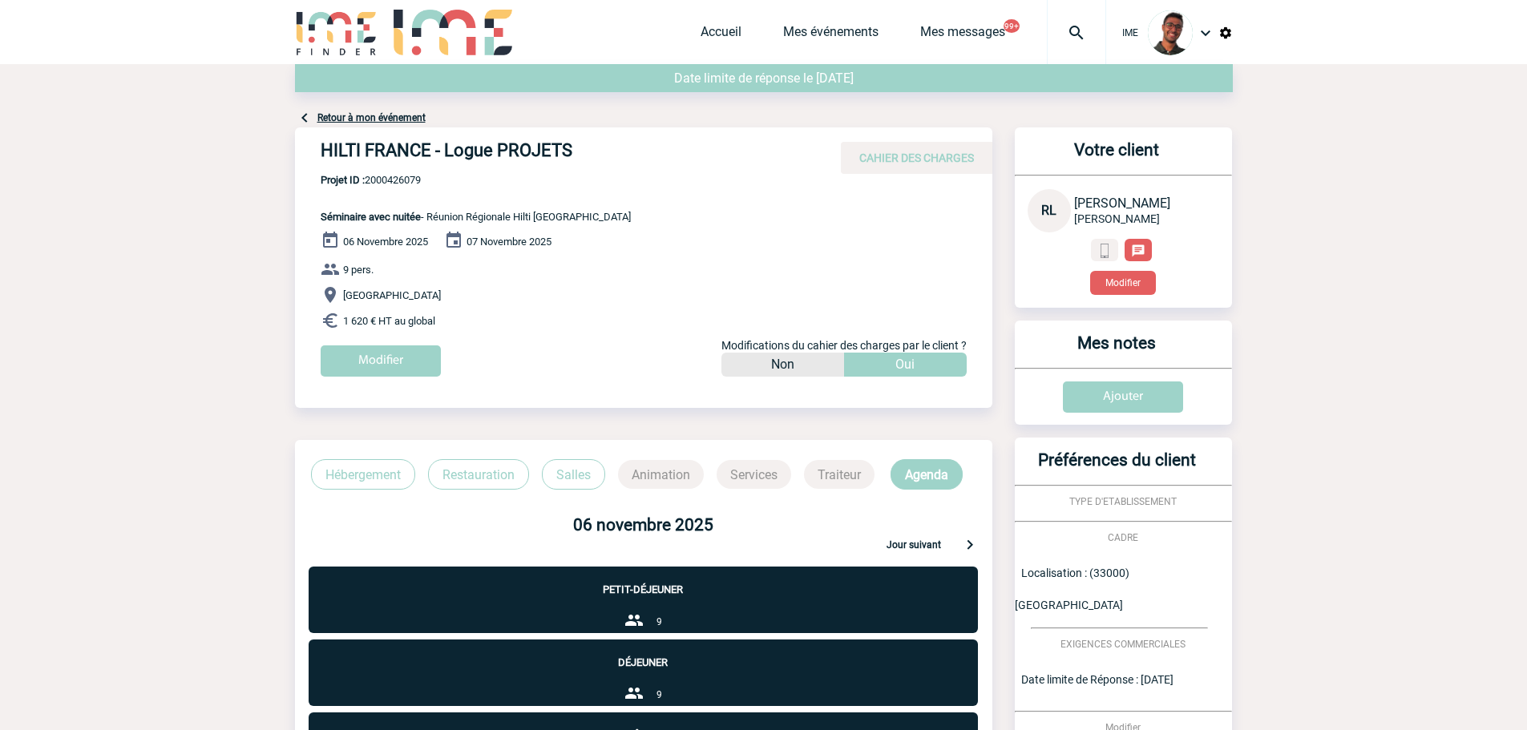
click at [417, 183] on span "Projet ID : 2000426079" at bounding box center [476, 180] width 310 height 12
click at [417, 181] on span "Projet ID : 2000426079" at bounding box center [476, 180] width 310 height 12
click at [416, 175] on span "Projet ID : 2000426079" at bounding box center [476, 180] width 310 height 12
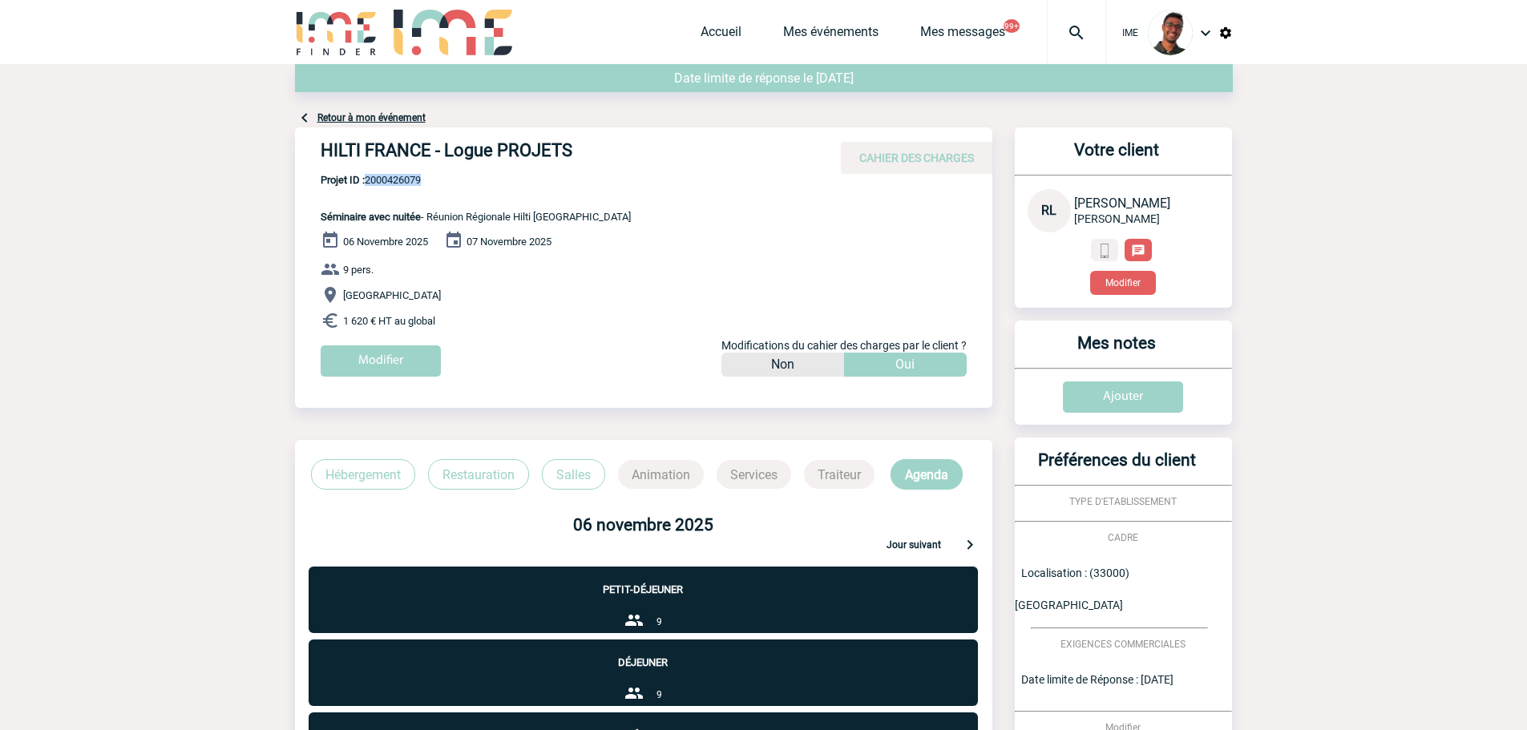
click at [415, 175] on span "Projet ID : 2000426079" at bounding box center [476, 180] width 310 height 12
click at [404, 129] on div "HILTI FRANCE - Logue PROJETS CAHIER DES CHARGES" at bounding box center [643, 150] width 697 height 46
click at [404, 123] on link "Retour à mon événement" at bounding box center [371, 117] width 108 height 11
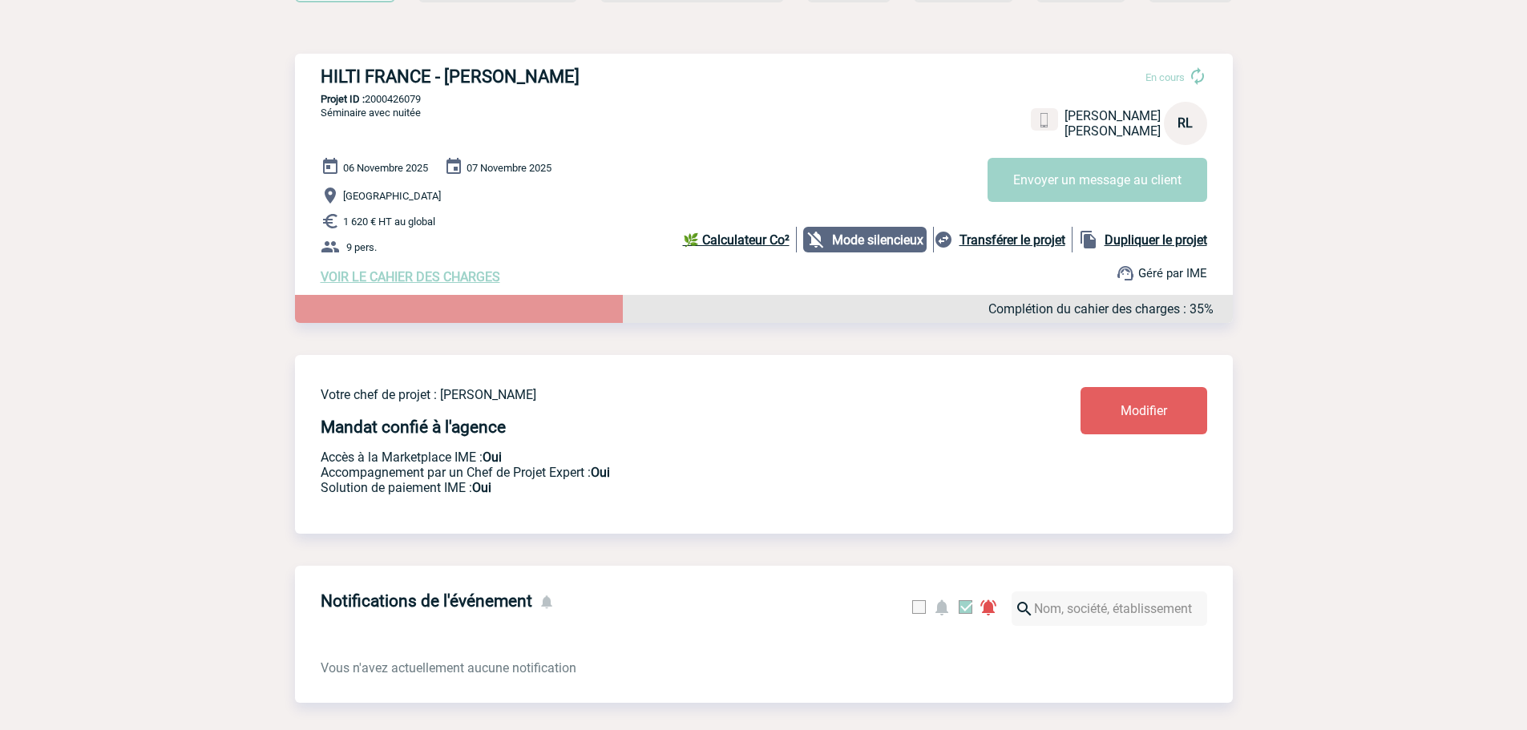
scroll to position [160, 0]
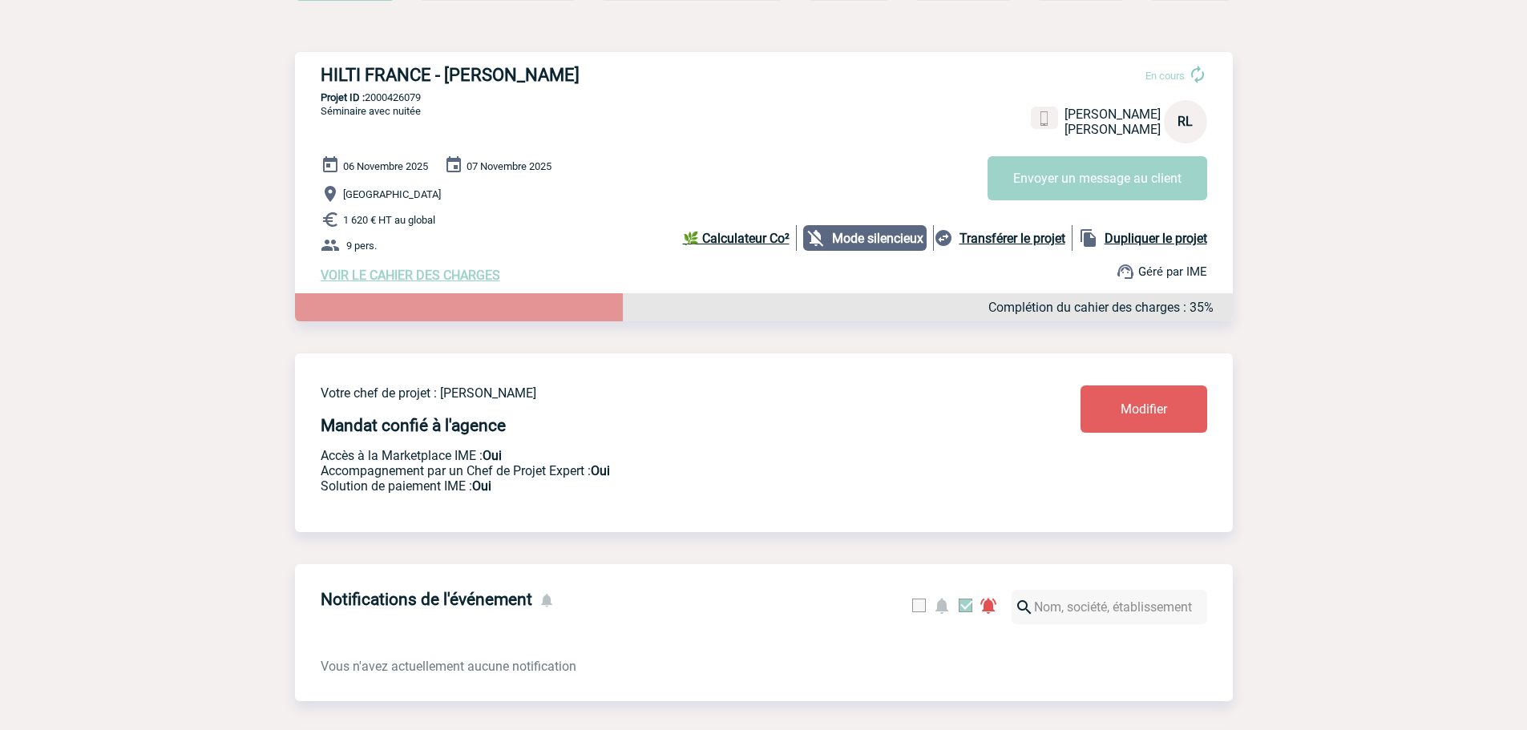
click at [1116, 417] on link "Modifier" at bounding box center [1144, 409] width 127 height 47
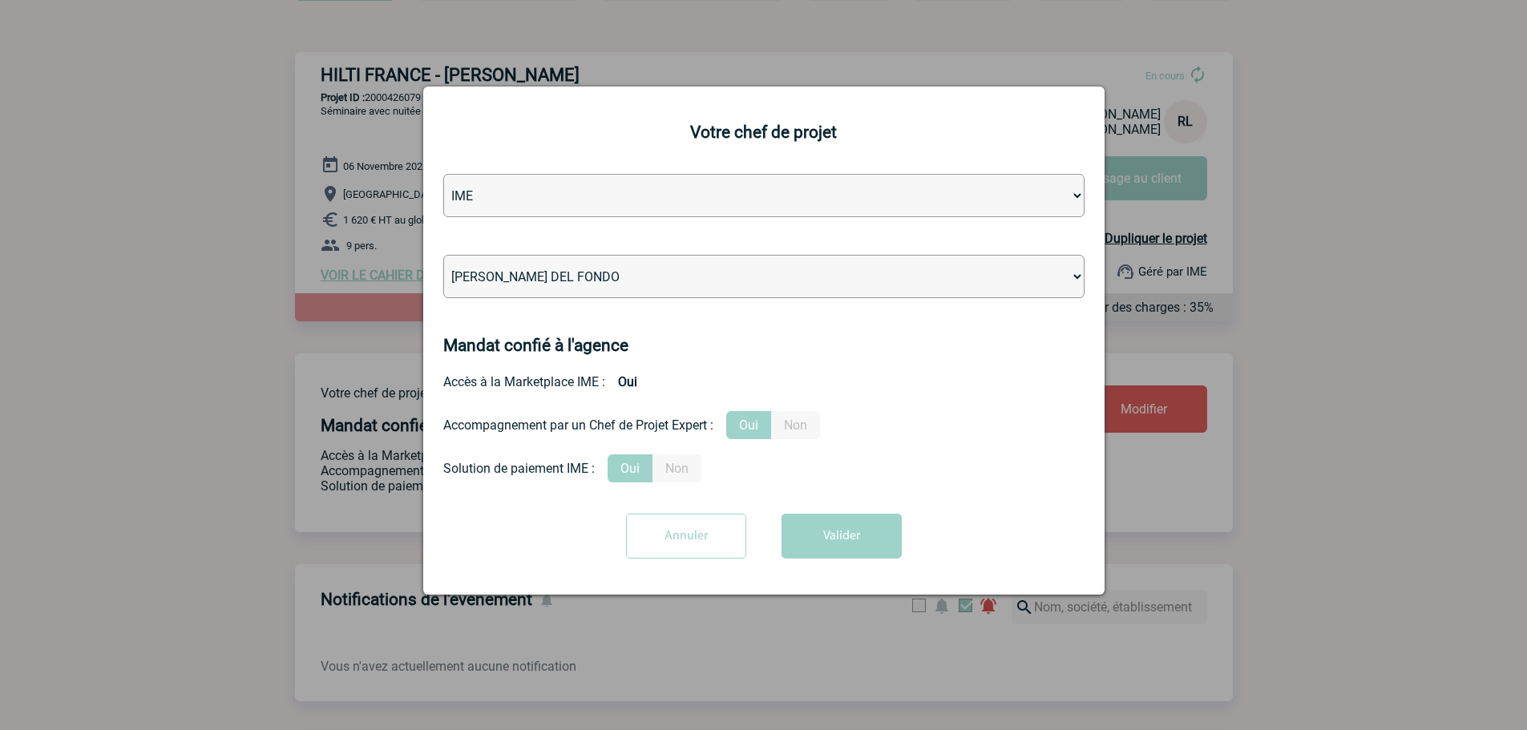
click at [733, 273] on select "[PERSON_NAME] [PERSON_NAME] [PERSON_NAME] Jean-[PERSON_NAME] [PERSON_NAME] [PER…" at bounding box center [763, 276] width 641 height 43
click at [443, 256] on select "[PERSON_NAME] [PERSON_NAME] [PERSON_NAME] Jean-[PERSON_NAME] [PERSON_NAME] [PER…" at bounding box center [763, 276] width 641 height 43
drag, startPoint x: 733, startPoint y: 273, endPoint x: 727, endPoint y: 291, distance: 18.5
click at [727, 291] on select "[PERSON_NAME] [PERSON_NAME] [PERSON_NAME] Jean-[PERSON_NAME] [PERSON_NAME] [PER…" at bounding box center [763, 276] width 641 height 43
select select "129834"
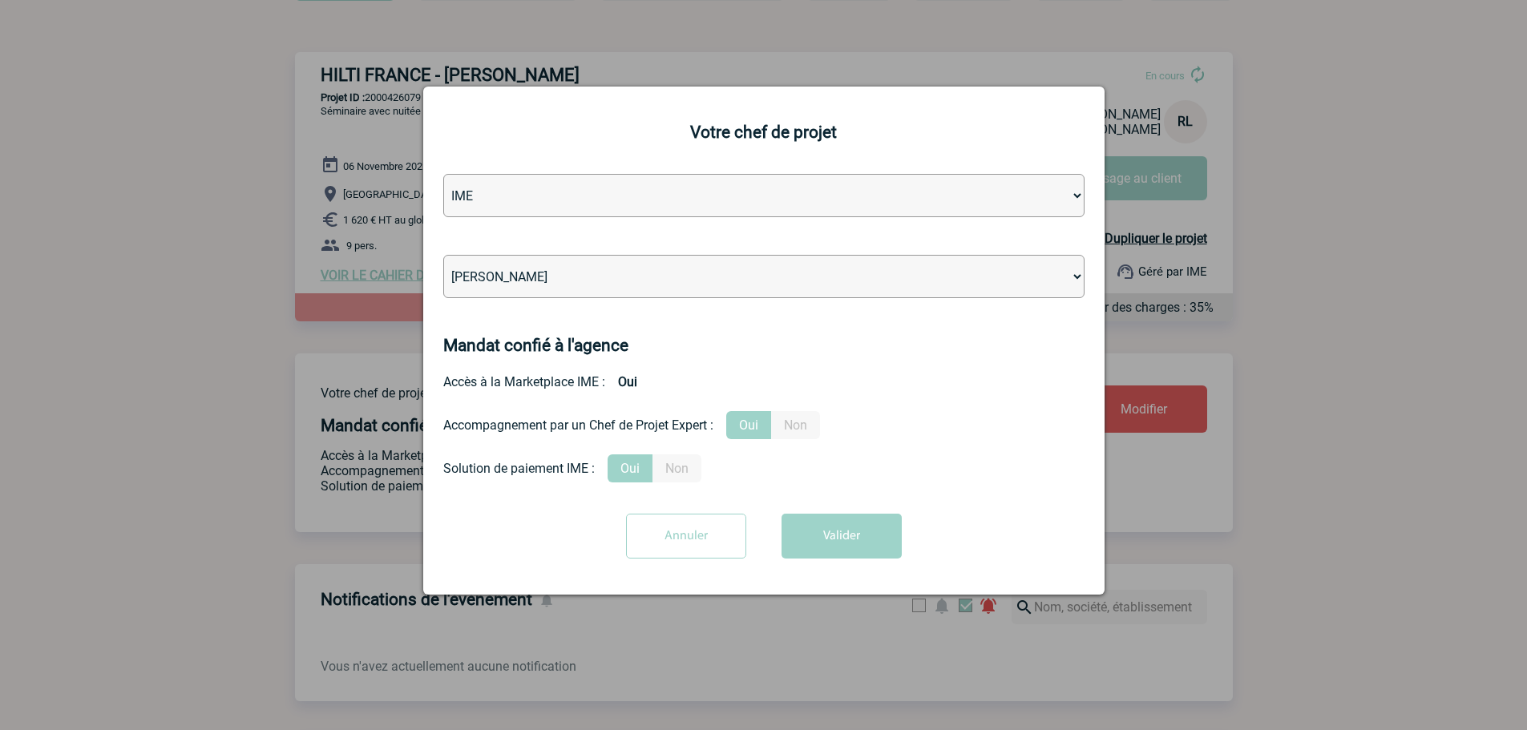
click at [443, 256] on select "[PERSON_NAME] [PERSON_NAME] [PERSON_NAME] Jean-[PERSON_NAME] [PERSON_NAME] [PER…" at bounding box center [763, 276] width 641 height 43
click at [835, 548] on button "Valider" at bounding box center [842, 536] width 120 height 45
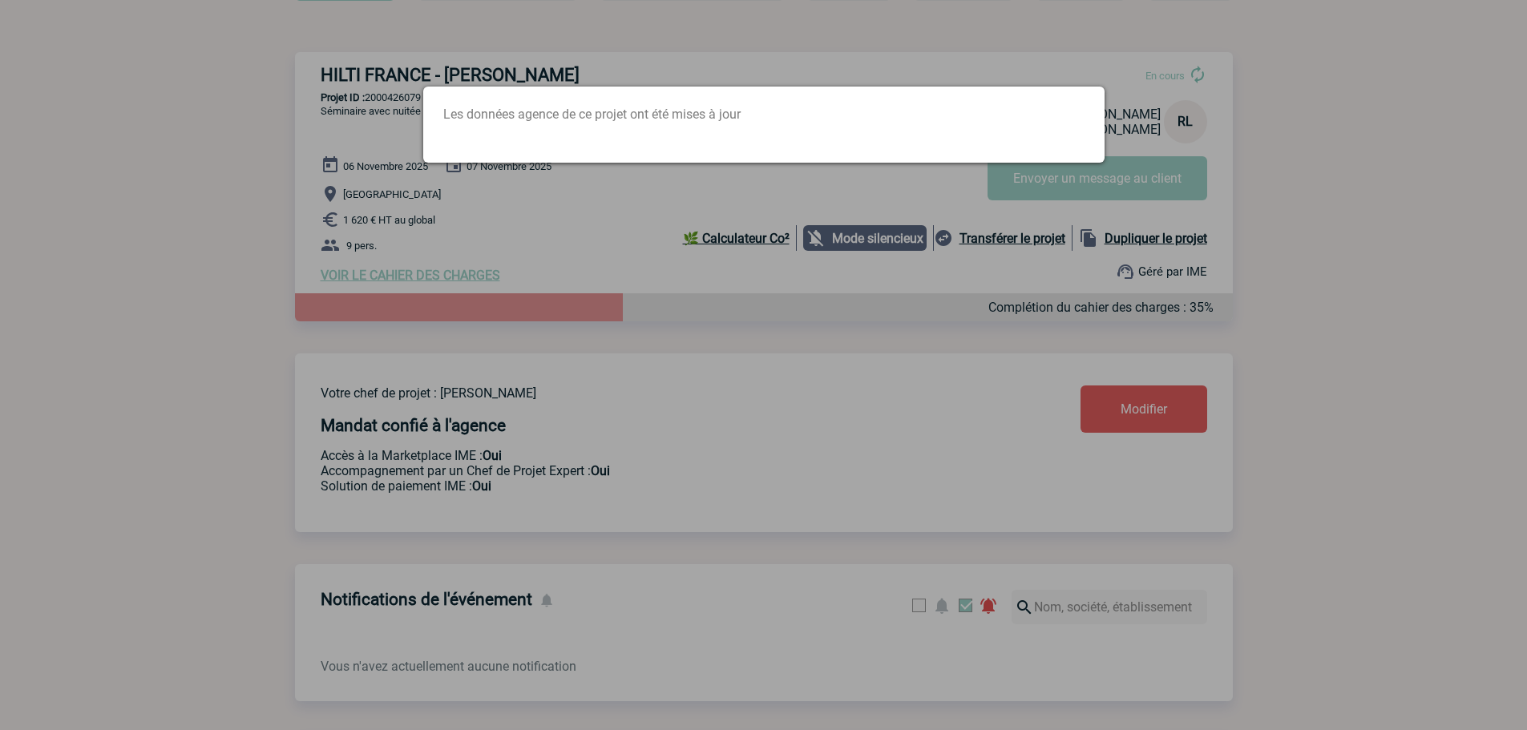
click at [309, 342] on div at bounding box center [763, 365] width 1527 height 730
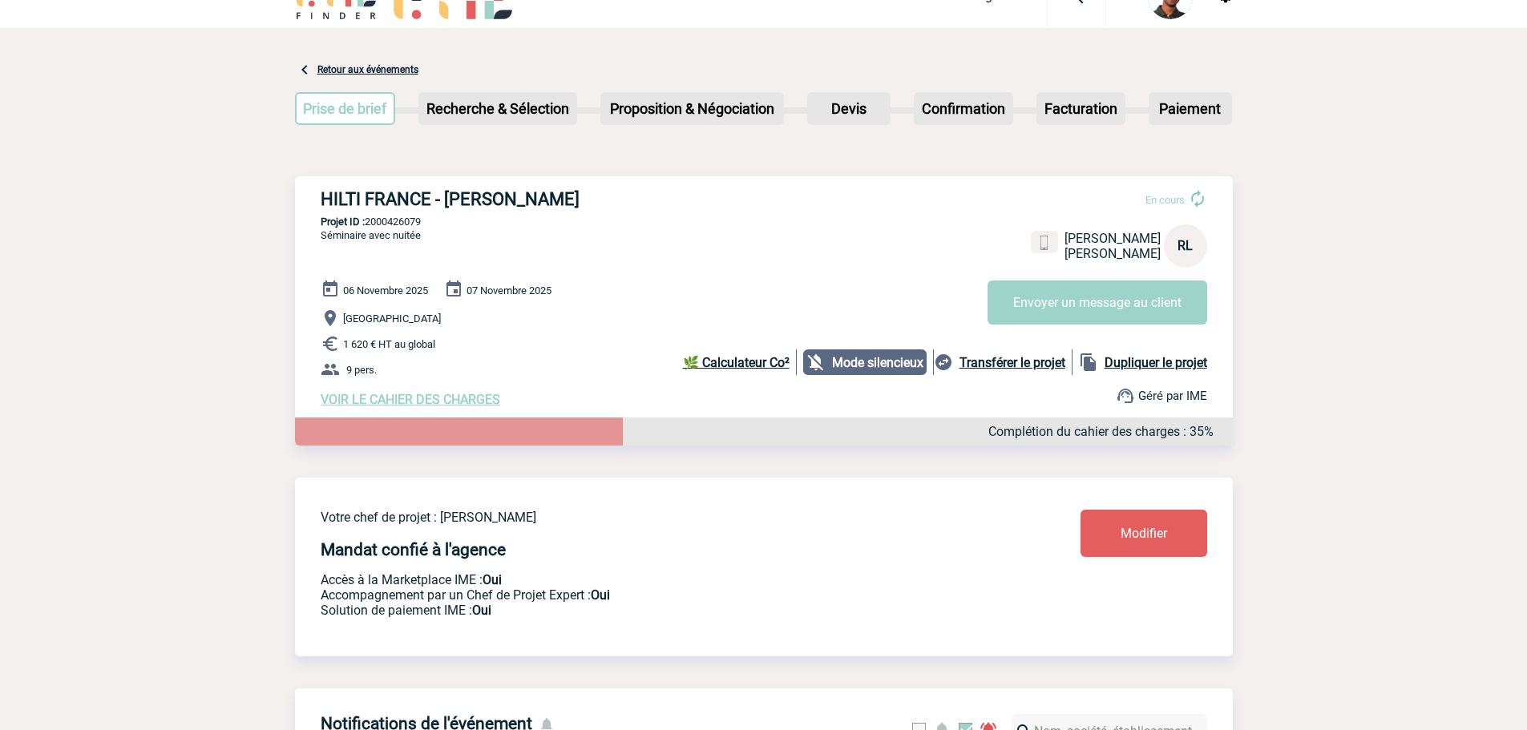
scroll to position [0, 0]
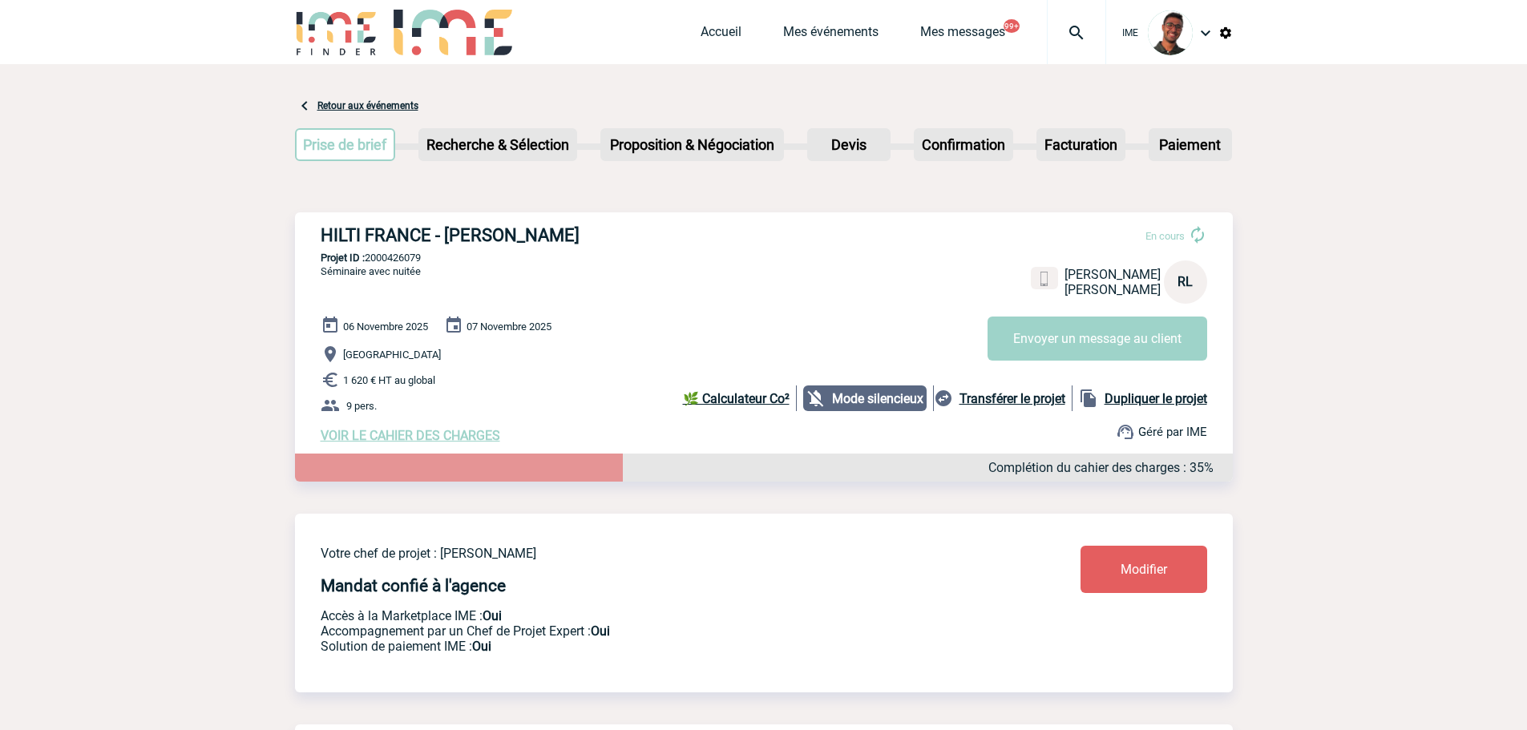
click at [368, 37] on img at bounding box center [336, 33] width 83 height 46
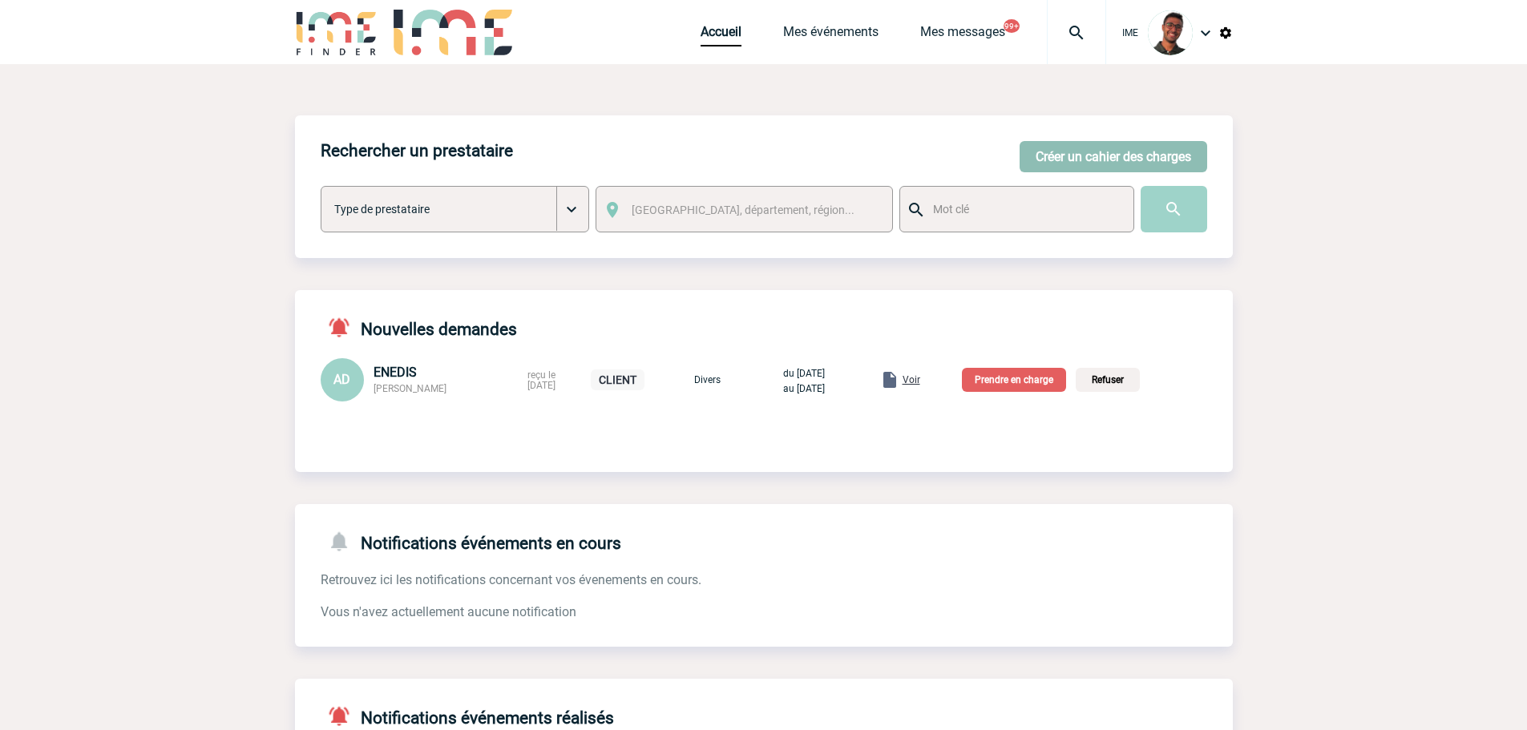
drag, startPoint x: 1106, startPoint y: 175, endPoint x: 1112, endPoint y: 162, distance: 14.0
click at [1107, 172] on div "Rechercher un prestataire [PERSON_NAME] un cahier des charges [PERSON_NAME] un …" at bounding box center [764, 186] width 938 height 143
click at [1112, 161] on button "Créer un cahier des charges" at bounding box center [1114, 156] width 188 height 31
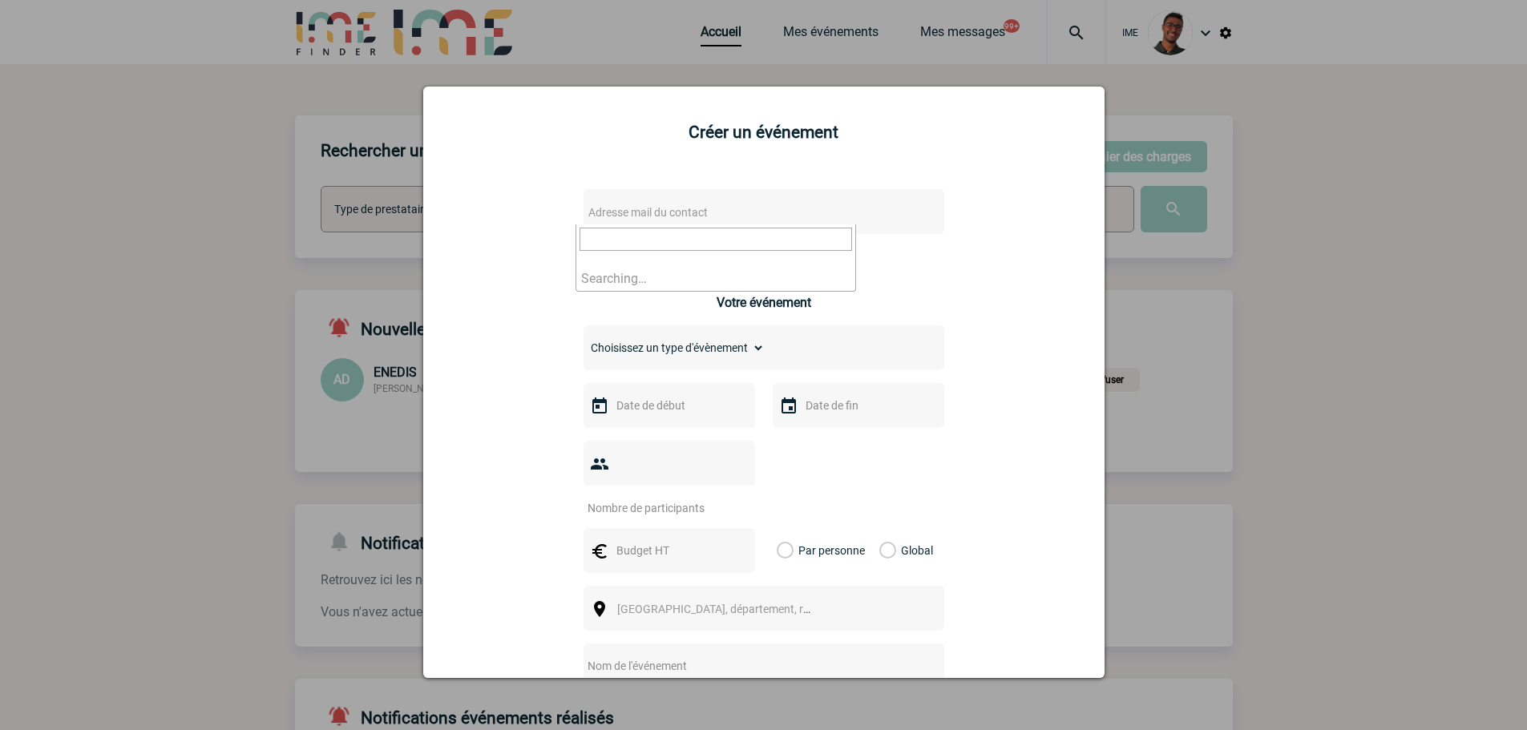
click at [697, 219] on span "Adresse mail du contact" at bounding box center [647, 212] width 119 height 13
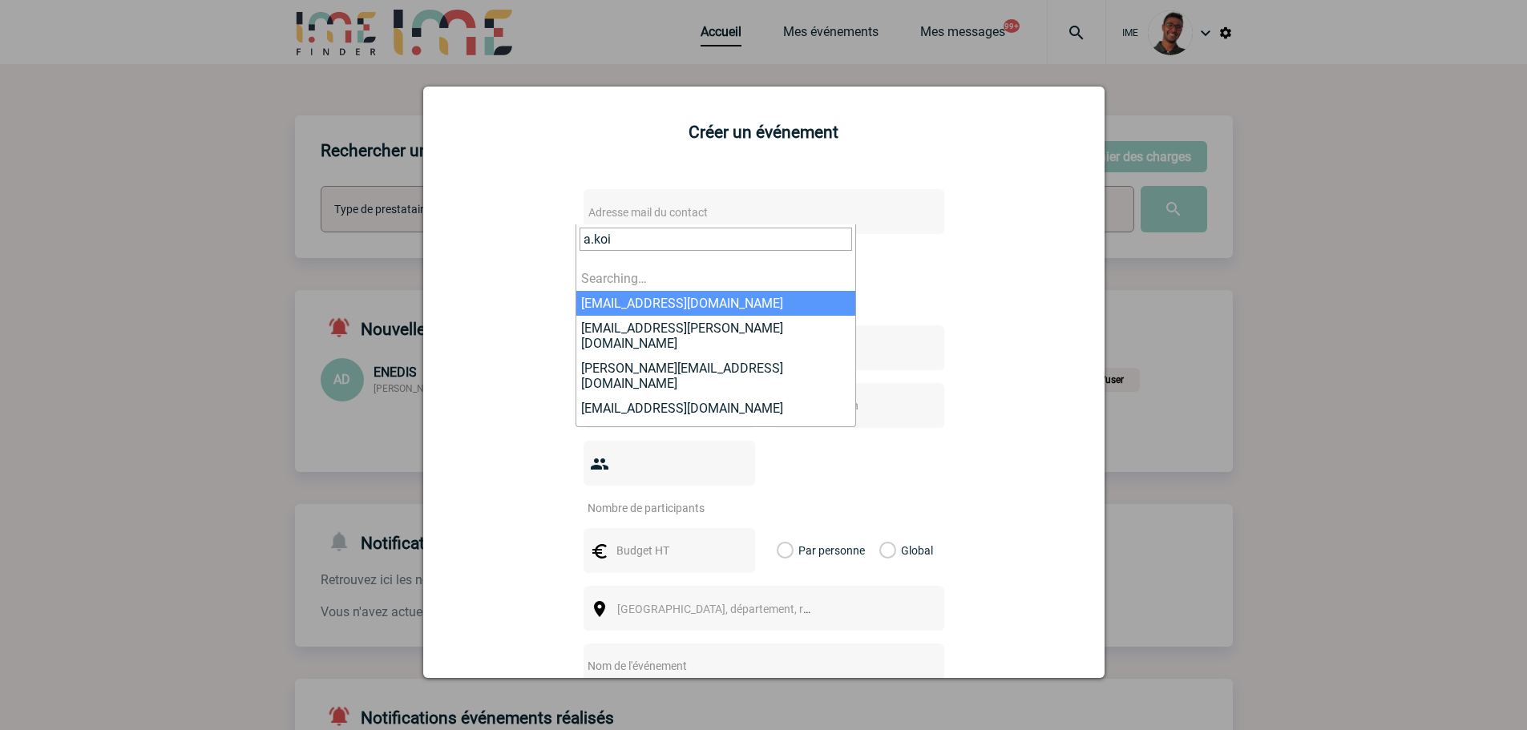
type input "a.koit"
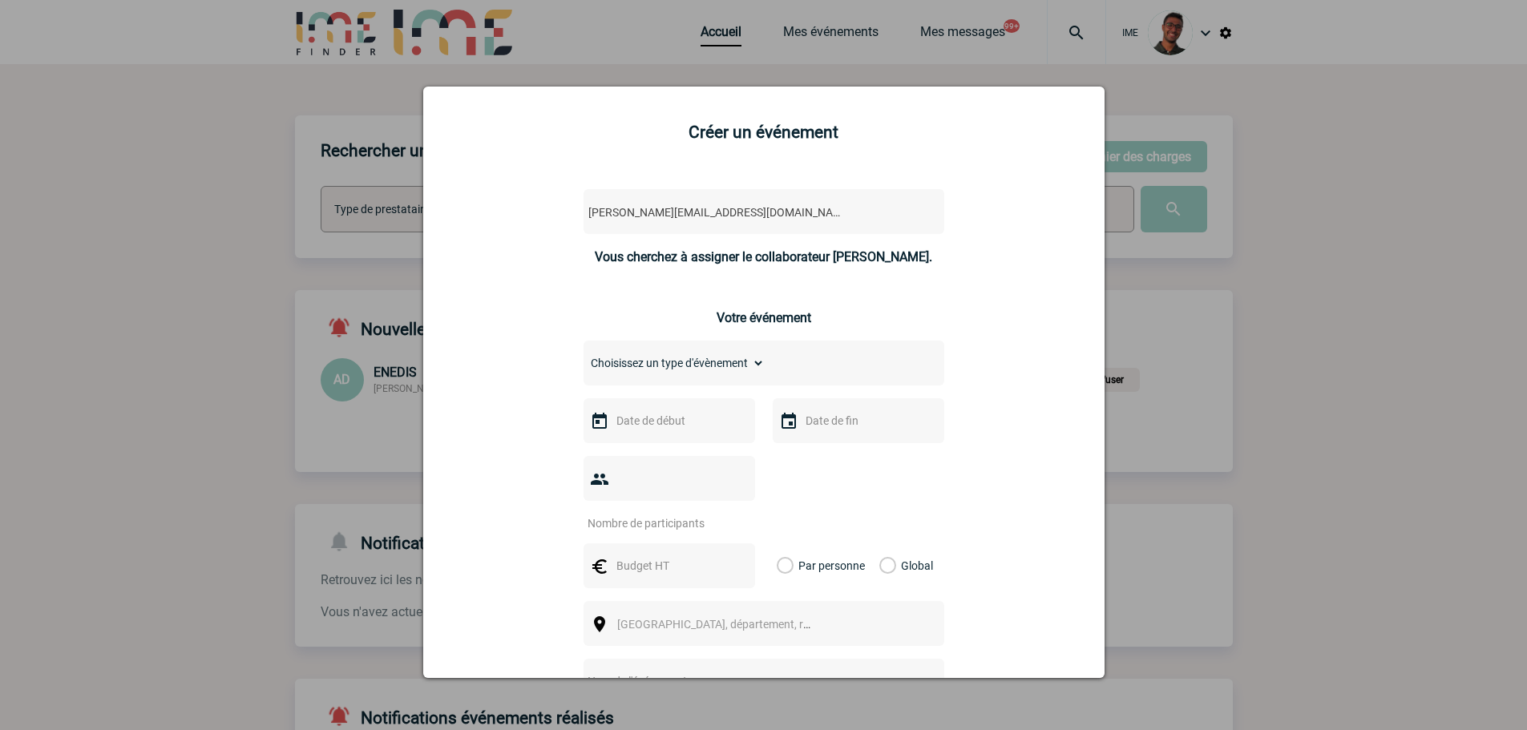
select select "122214"
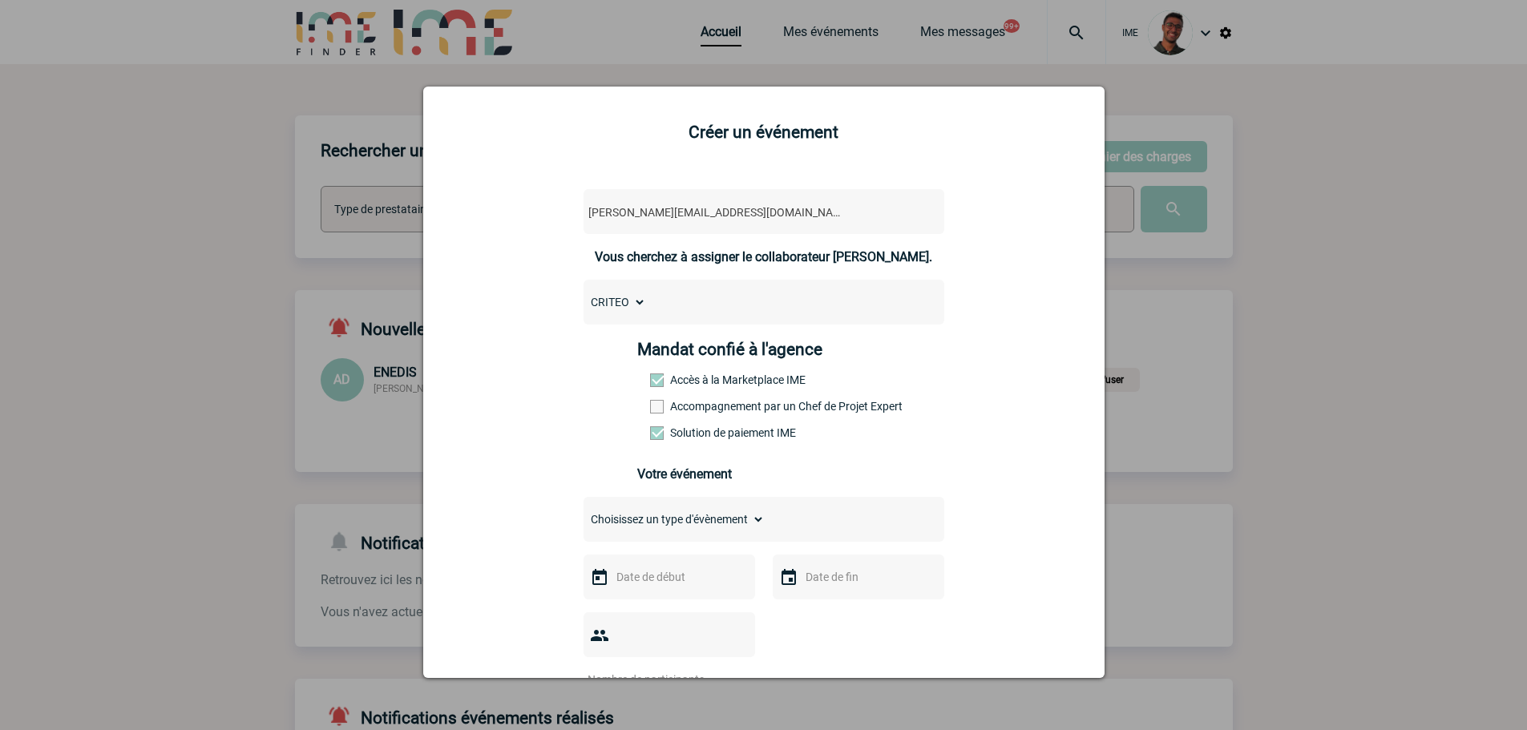
click at [711, 400] on div "Mandat confié à l'agence Accès à la Marketplace IME Accompagnement par un Chef …" at bounding box center [763, 395] width 253 height 111
click at [710, 406] on label "Accompagnement par un Chef de Projet Expert" at bounding box center [685, 406] width 71 height 13
click at [0, 0] on input "Accompagnement par un Chef de Projet Expert" at bounding box center [0, 0] width 0 height 0
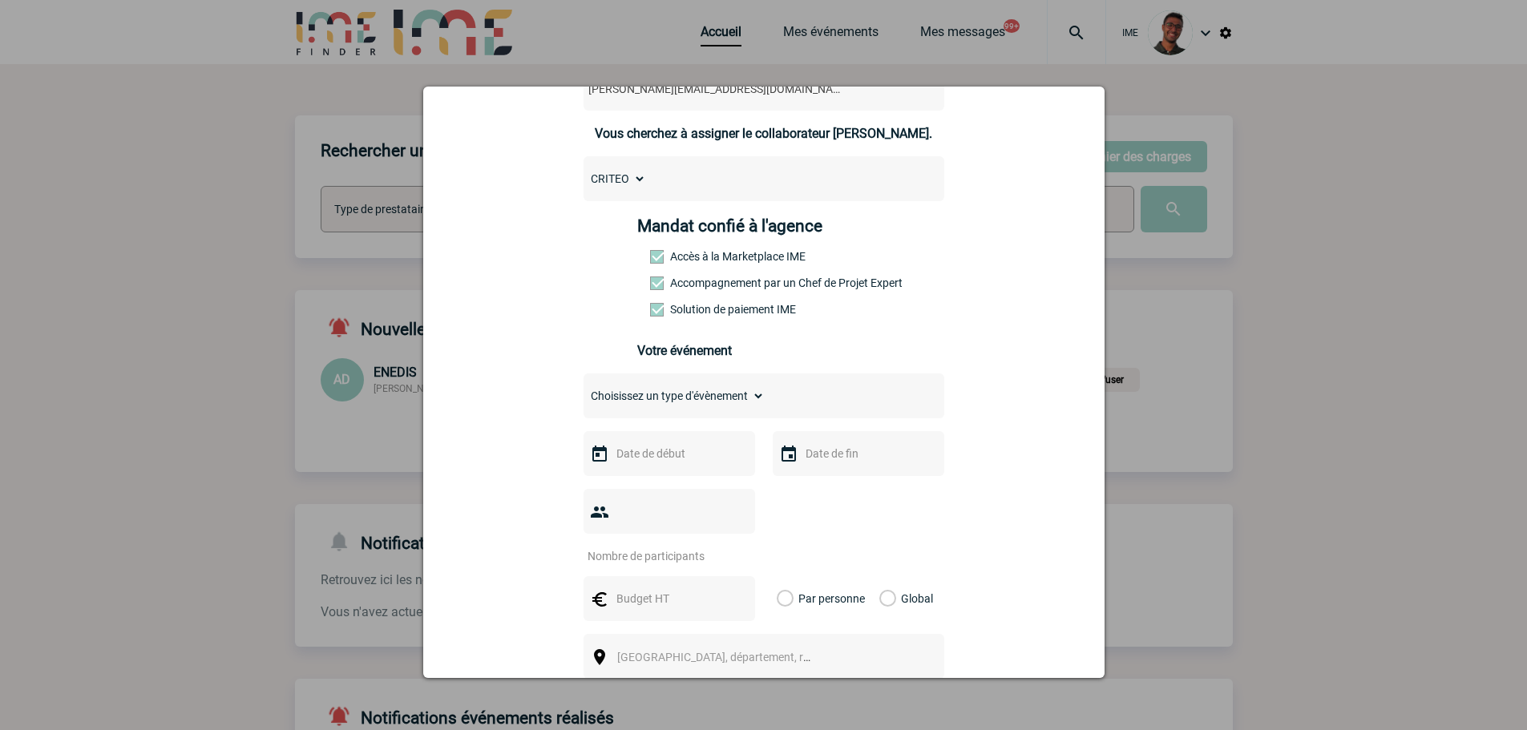
scroll to position [321, 0]
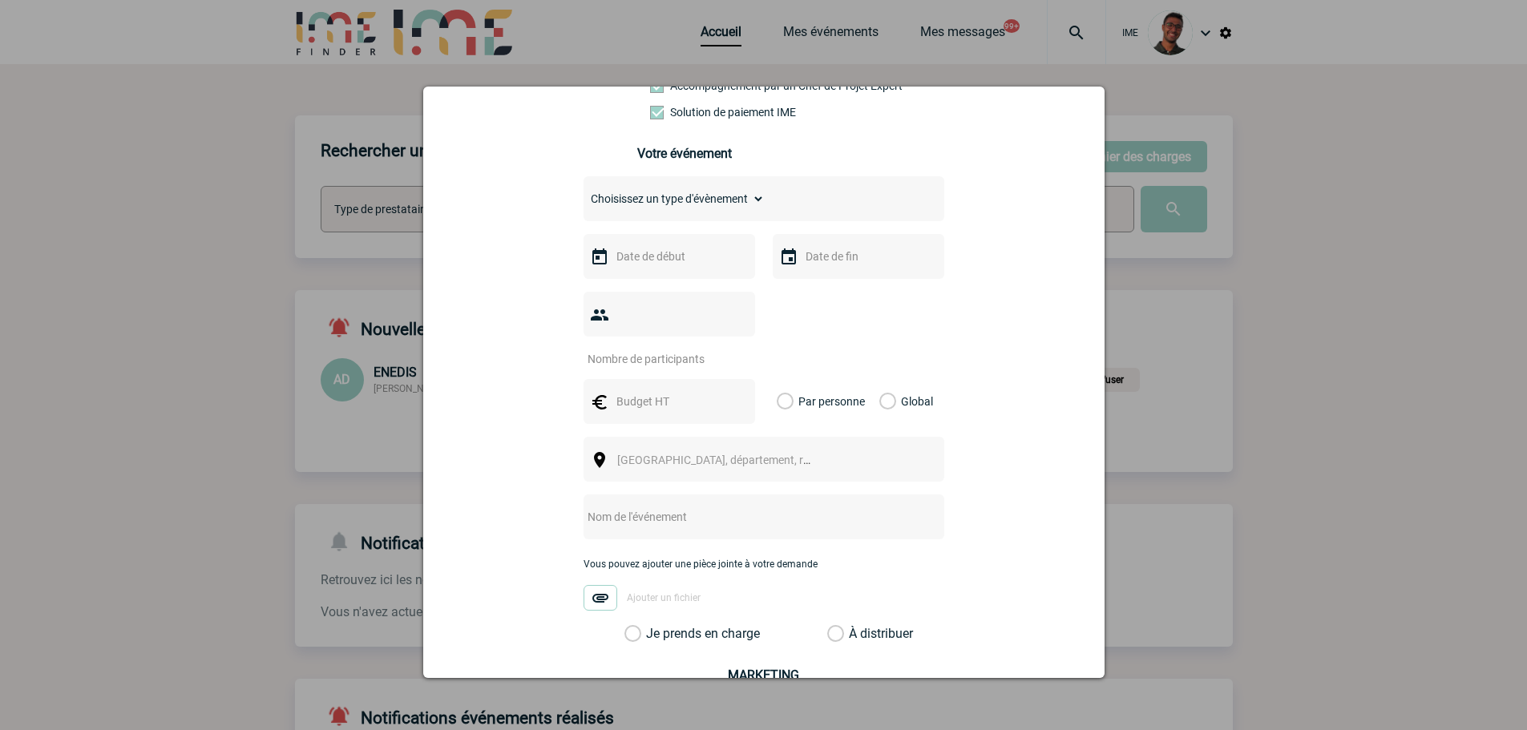
click at [707, 208] on select "Choisissez un type d'évènement Séminaire avec nuitée Séminaire sans nuitée Repa…" at bounding box center [674, 199] width 181 height 22
select select "4"
click at [584, 192] on select "Choisissez un type d'évènement Séminaire avec nuitée Séminaire sans nuitée Repa…" at bounding box center [674, 199] width 181 height 22
click at [662, 261] on input "text" at bounding box center [667, 256] width 111 height 21
click at [818, 288] on span "Suivant" at bounding box center [814, 288] width 13 height 13
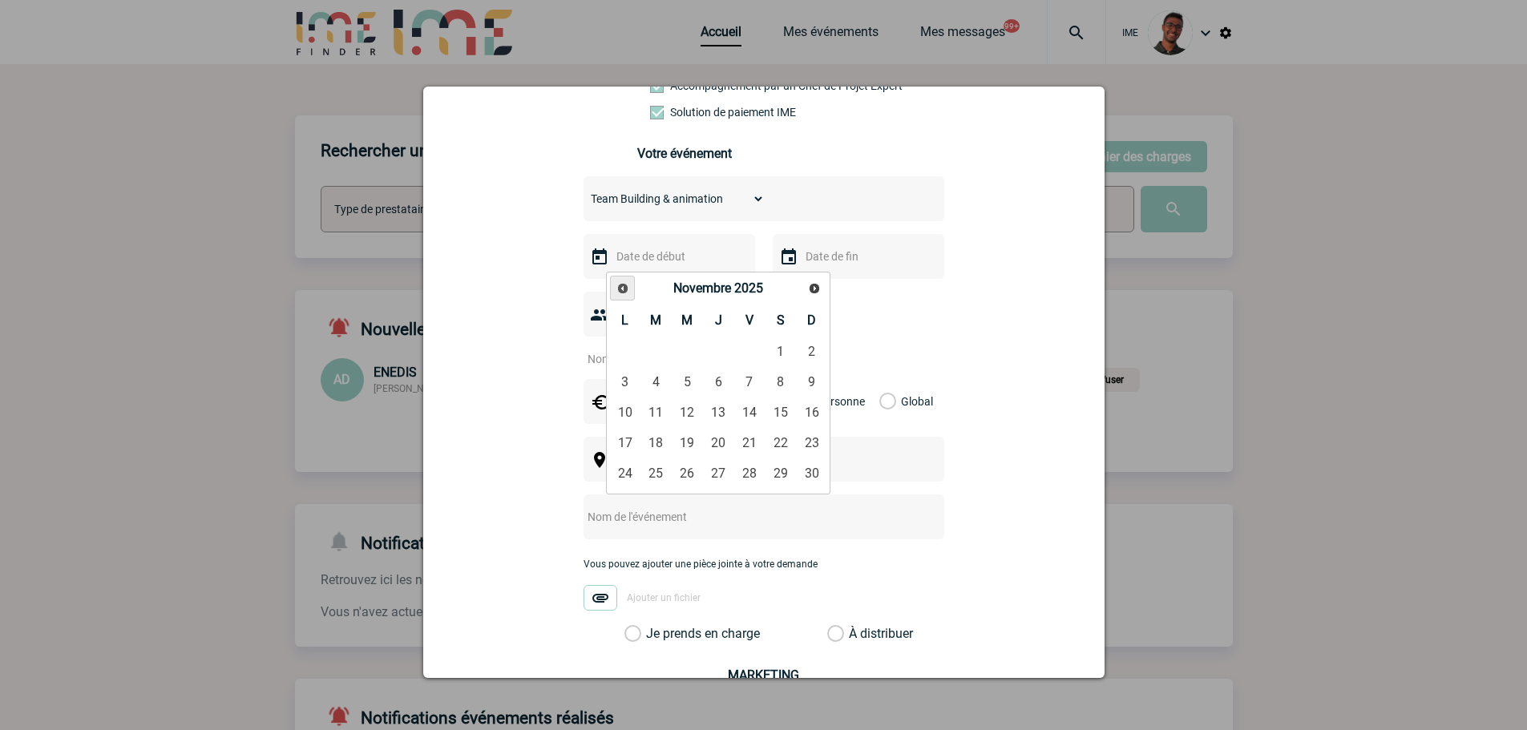
click at [616, 291] on span "Précédent" at bounding box center [622, 288] width 13 height 13
click at [641, 470] on link "28" at bounding box center [656, 473] width 30 height 29
click at [652, 256] on input "28-10-2025" at bounding box center [667, 256] width 111 height 21
click at [615, 471] on link "27" at bounding box center [625, 473] width 30 height 29
type input "27-10-2025"
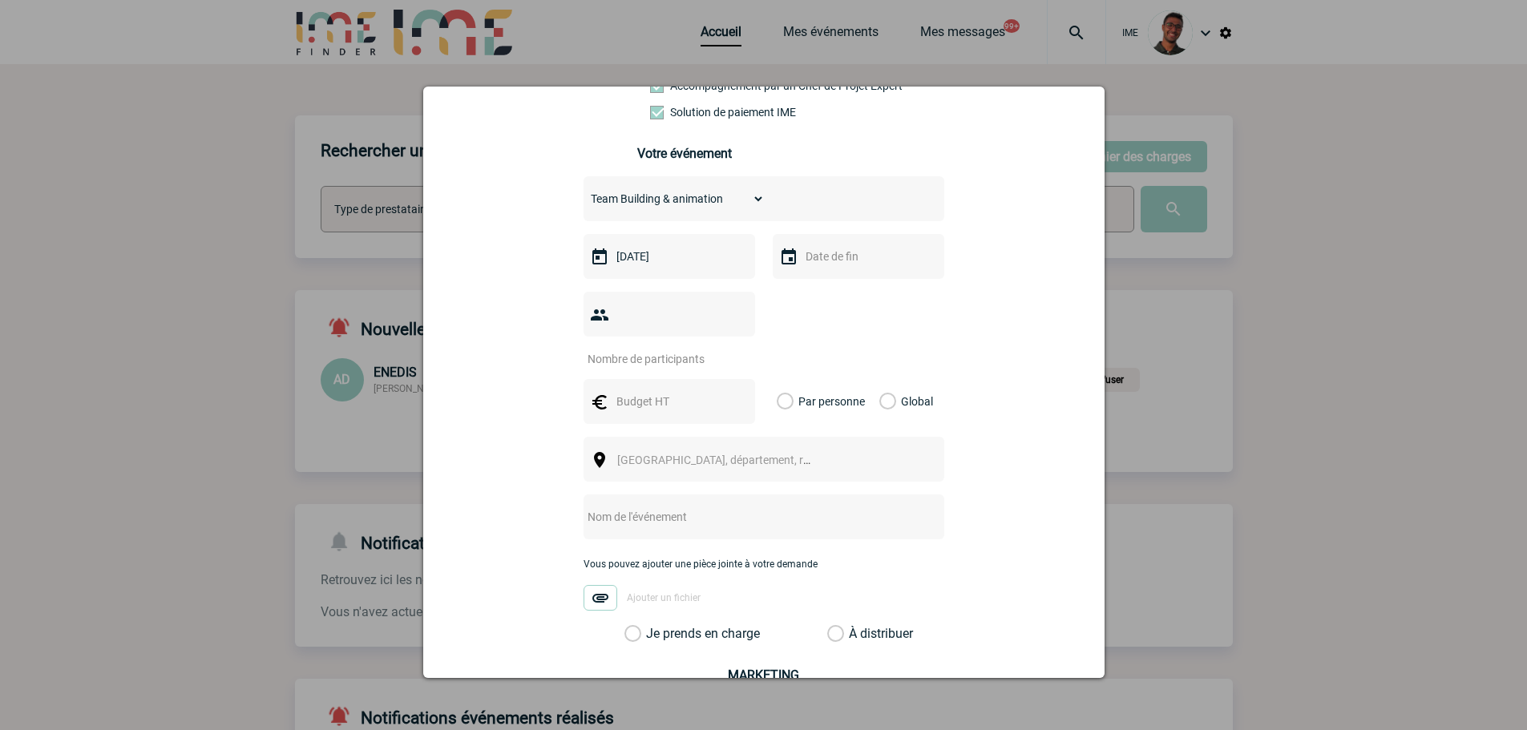
click at [830, 267] on input "text" at bounding box center [857, 256] width 111 height 21
click at [821, 475] on link "27" at bounding box center [814, 473] width 30 height 29
type input "27-10-2025"
click at [686, 349] on input "number" at bounding box center [659, 359] width 151 height 21
type input "100"
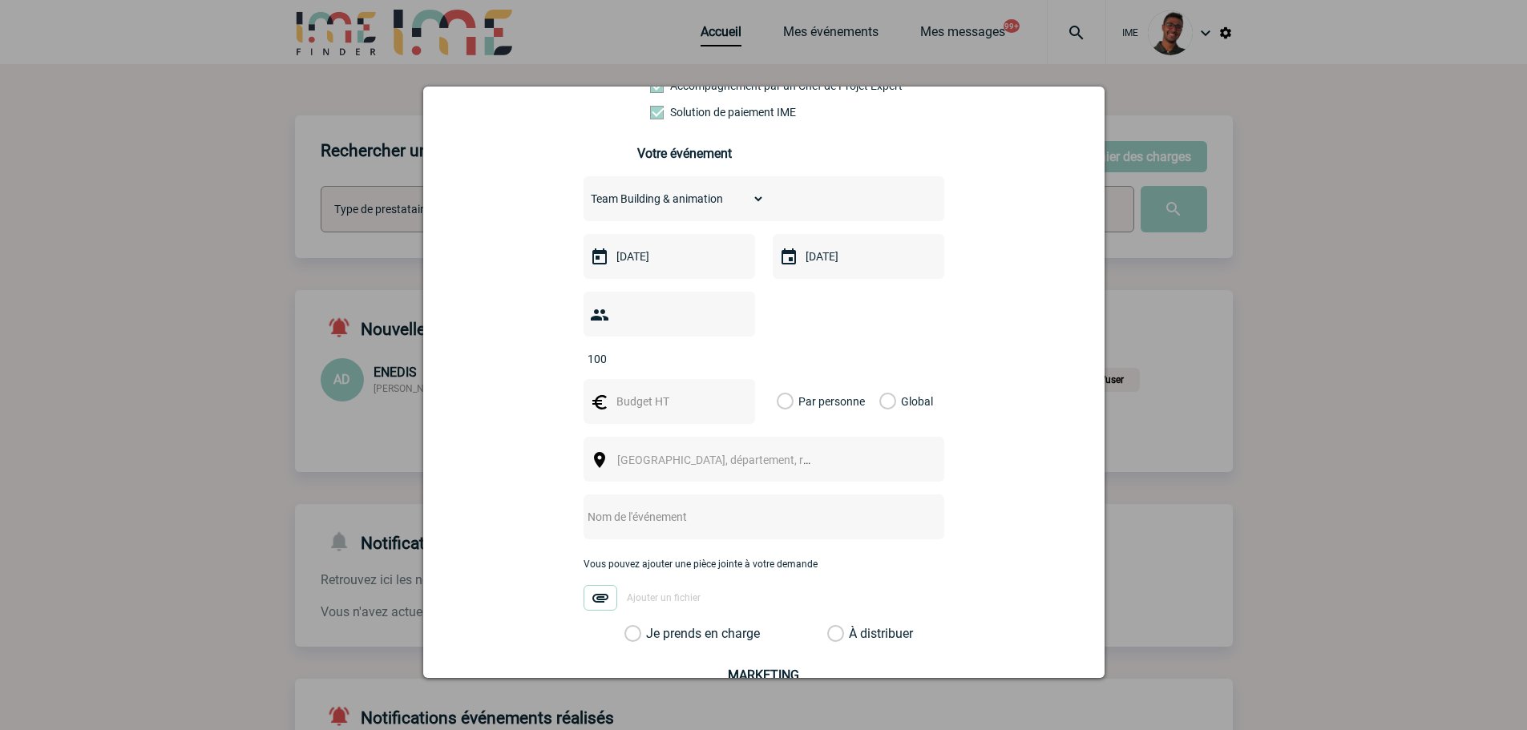
click at [635, 391] on input "text" at bounding box center [667, 401] width 111 height 21
click at [879, 379] on label "Global" at bounding box center [884, 401] width 10 height 45
click at [0, 0] on input "Global" at bounding box center [0, 0] width 0 height 0
click at [669, 391] on input "300" at bounding box center [667, 401] width 111 height 21
type input "3000"
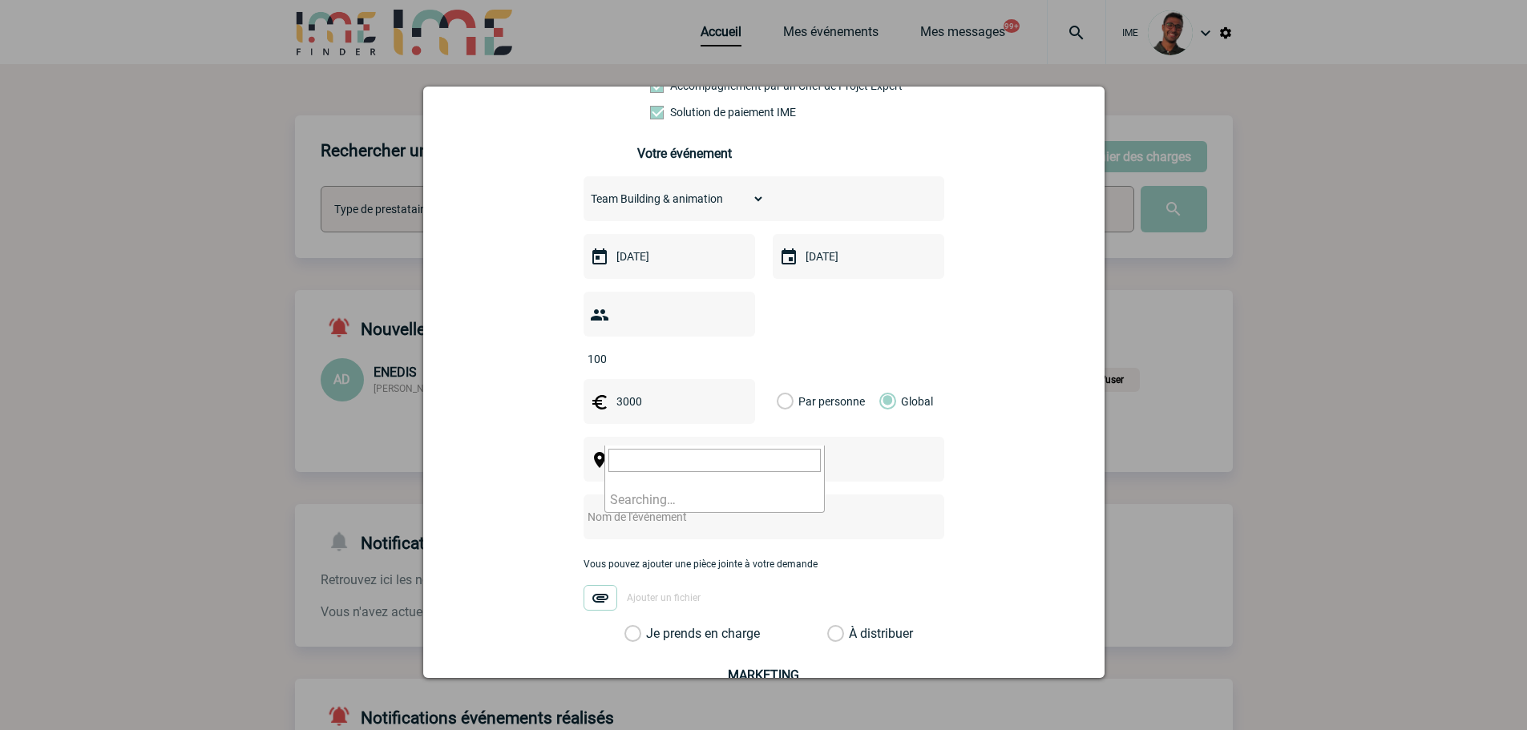
click at [631, 454] on span "Ville, département, région..." at bounding box center [728, 460] width 223 height 13
type input "paris"
select select "3"
click at [617, 507] on input "text" at bounding box center [743, 517] width 318 height 21
type input "2"
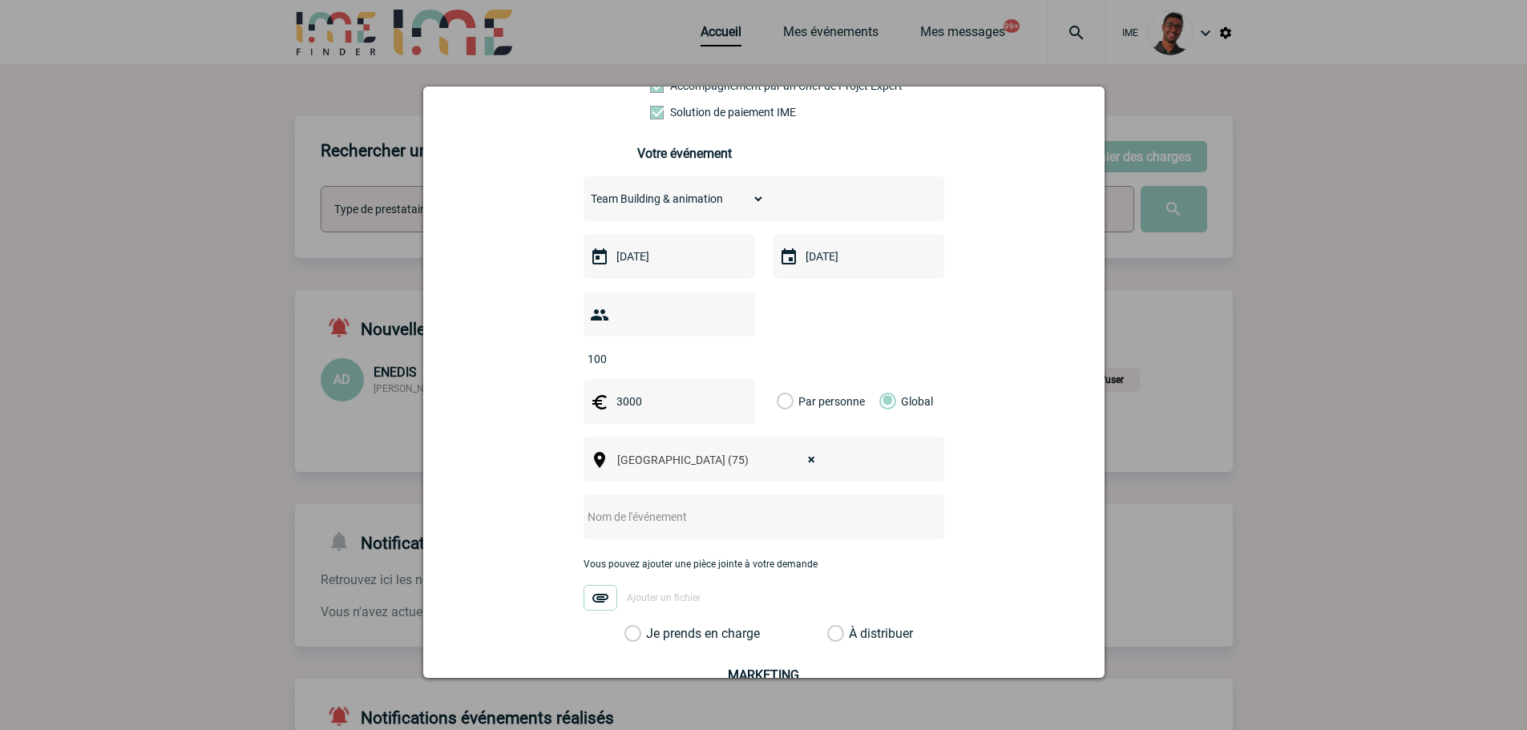
type input "E"
type input "Événement lundi/vendredi Criteo"
click at [652, 626] on label "Je prends en charge" at bounding box center [637, 634] width 27 height 16
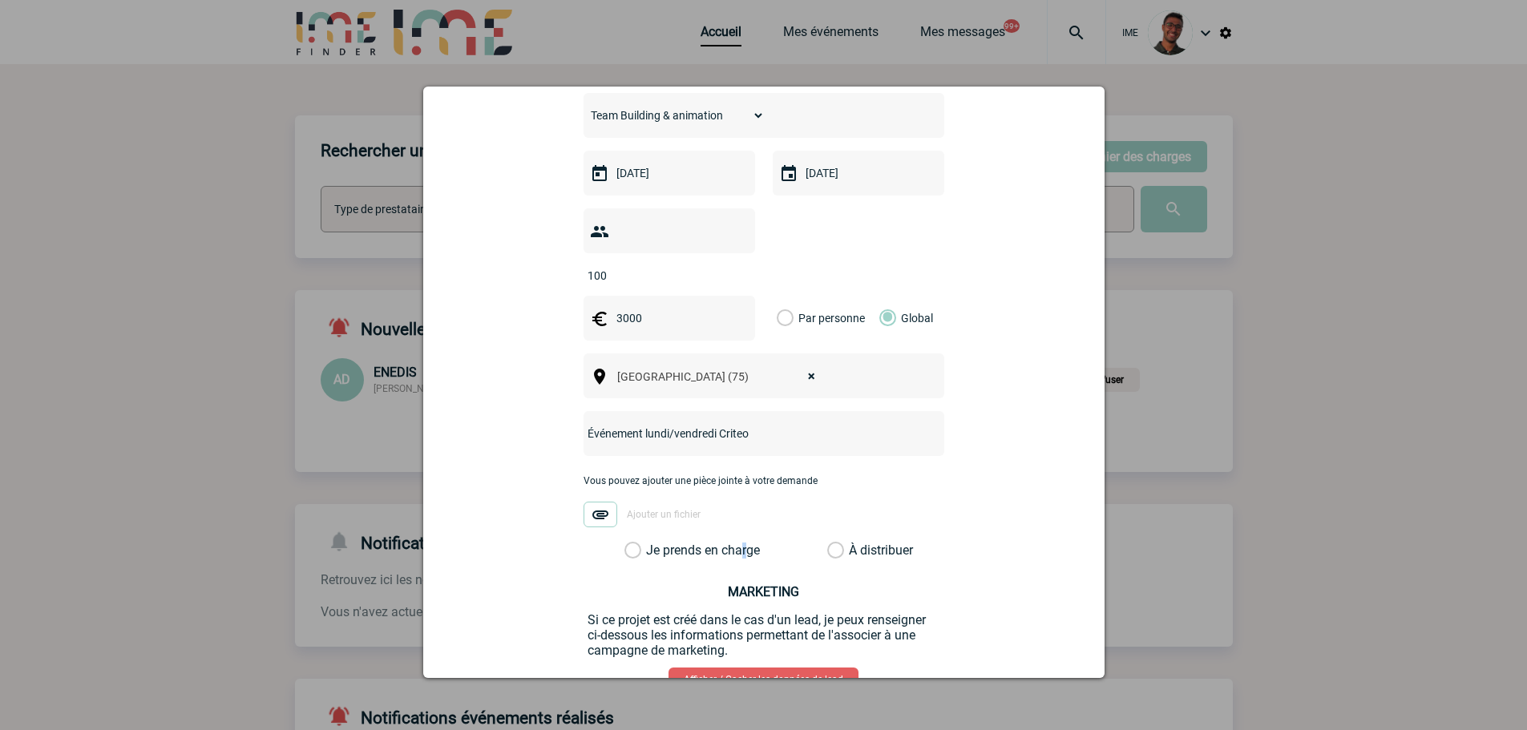
scroll to position [493, 0]
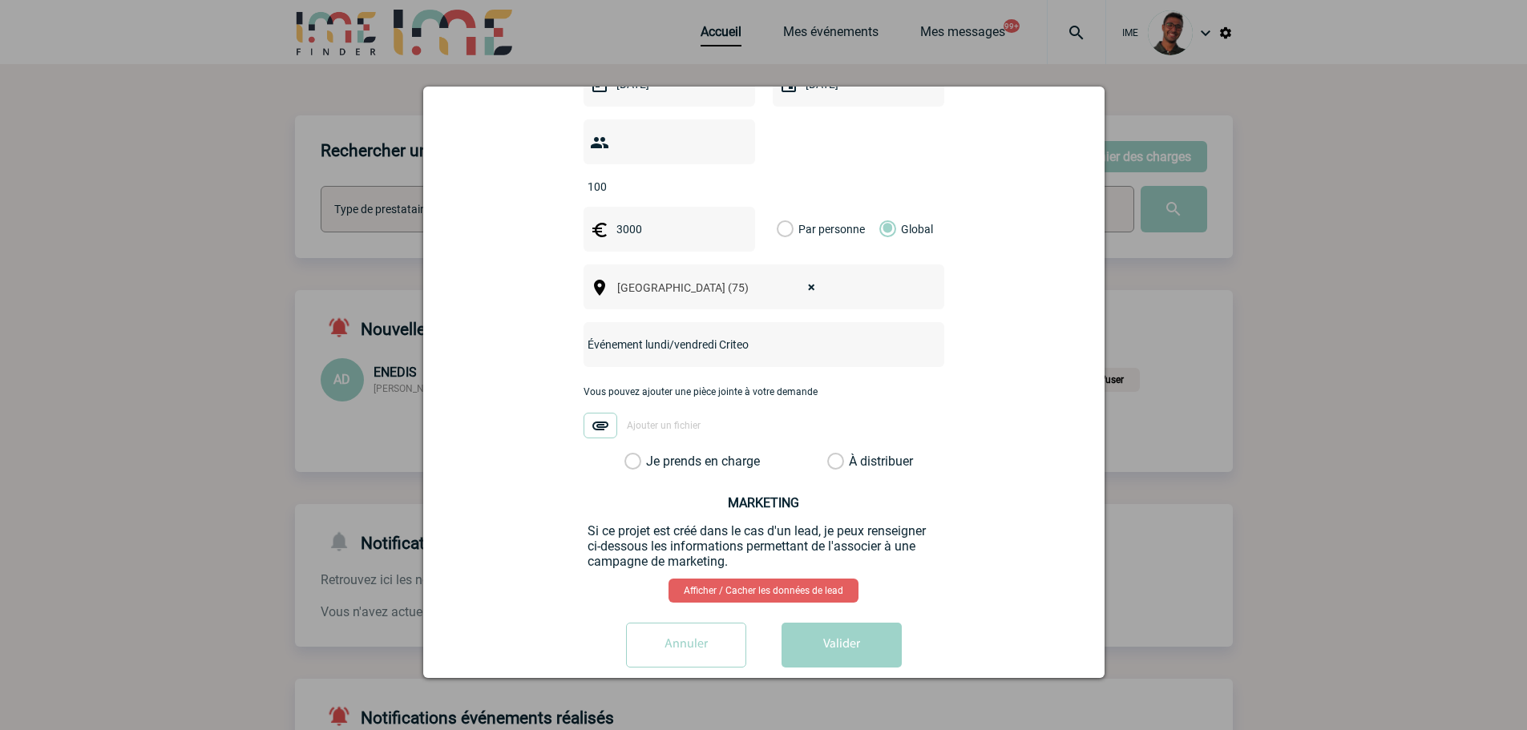
click at [652, 454] on label "Je prends en charge" at bounding box center [637, 462] width 27 height 16
click at [0, 0] on input "Je prends en charge" at bounding box center [0, 0] width 0 height 0
click at [825, 623] on button "Valider" at bounding box center [842, 645] width 120 height 45
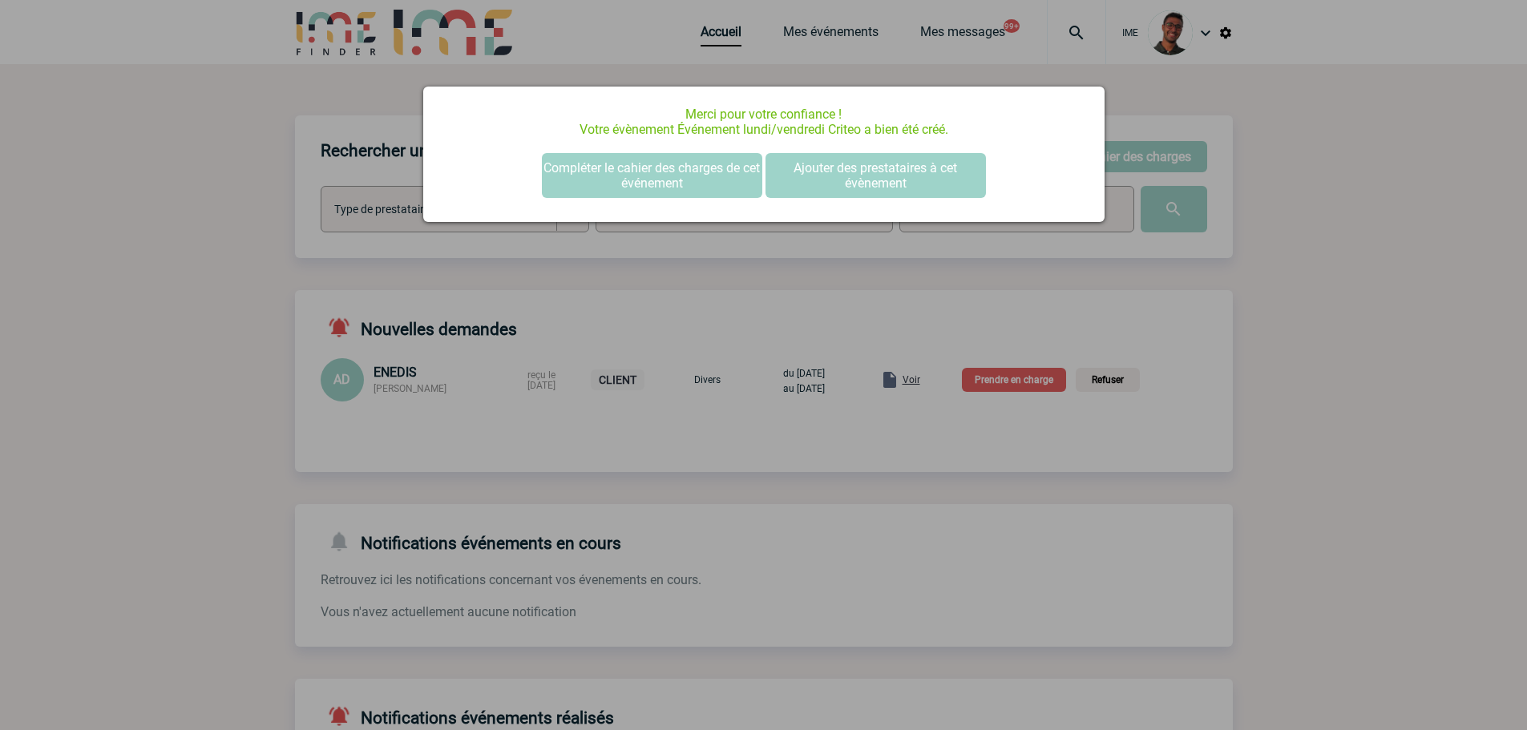
scroll to position [0, 0]
click at [297, 245] on div at bounding box center [763, 365] width 1527 height 730
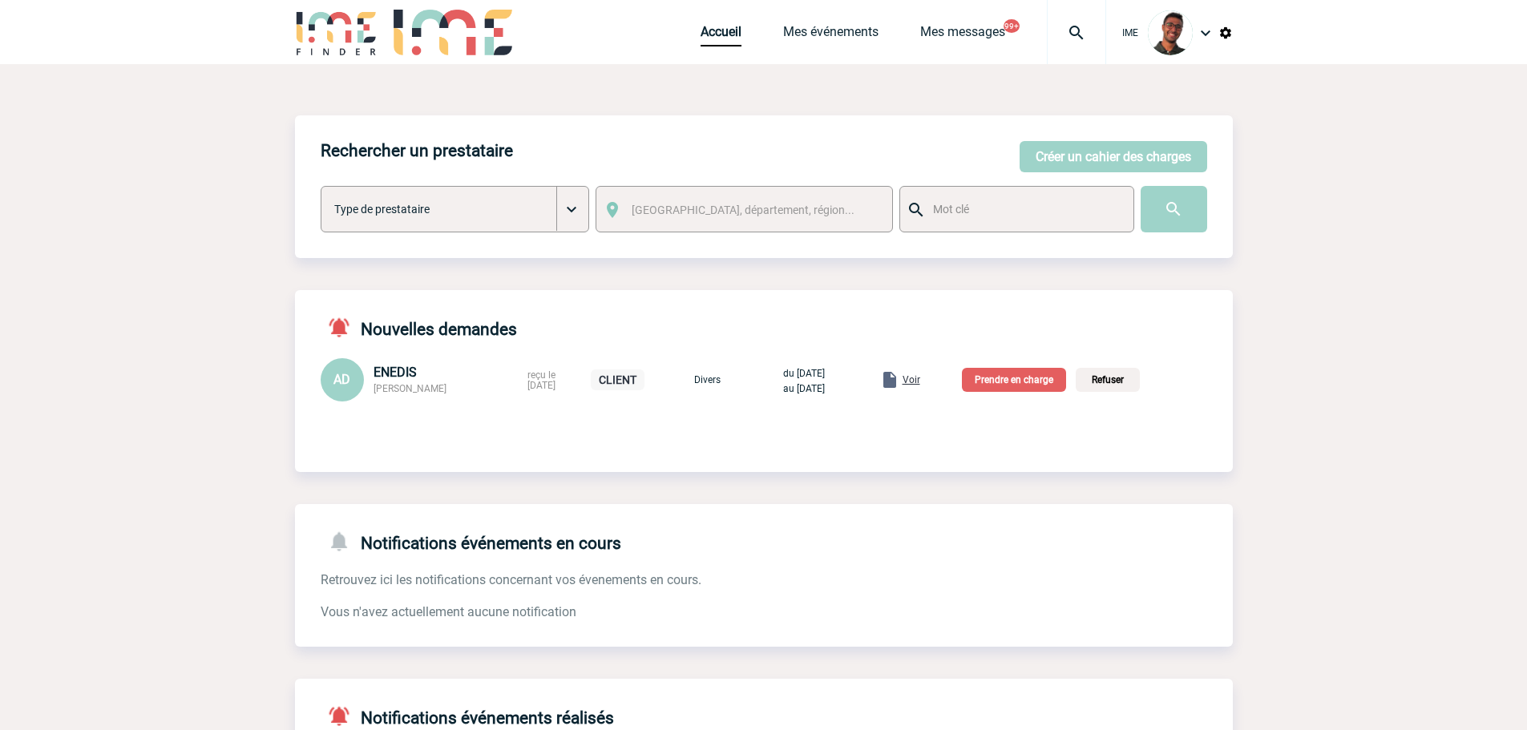
click at [1096, 147] on button "Créer un cahier des charges" at bounding box center [1114, 156] width 188 height 31
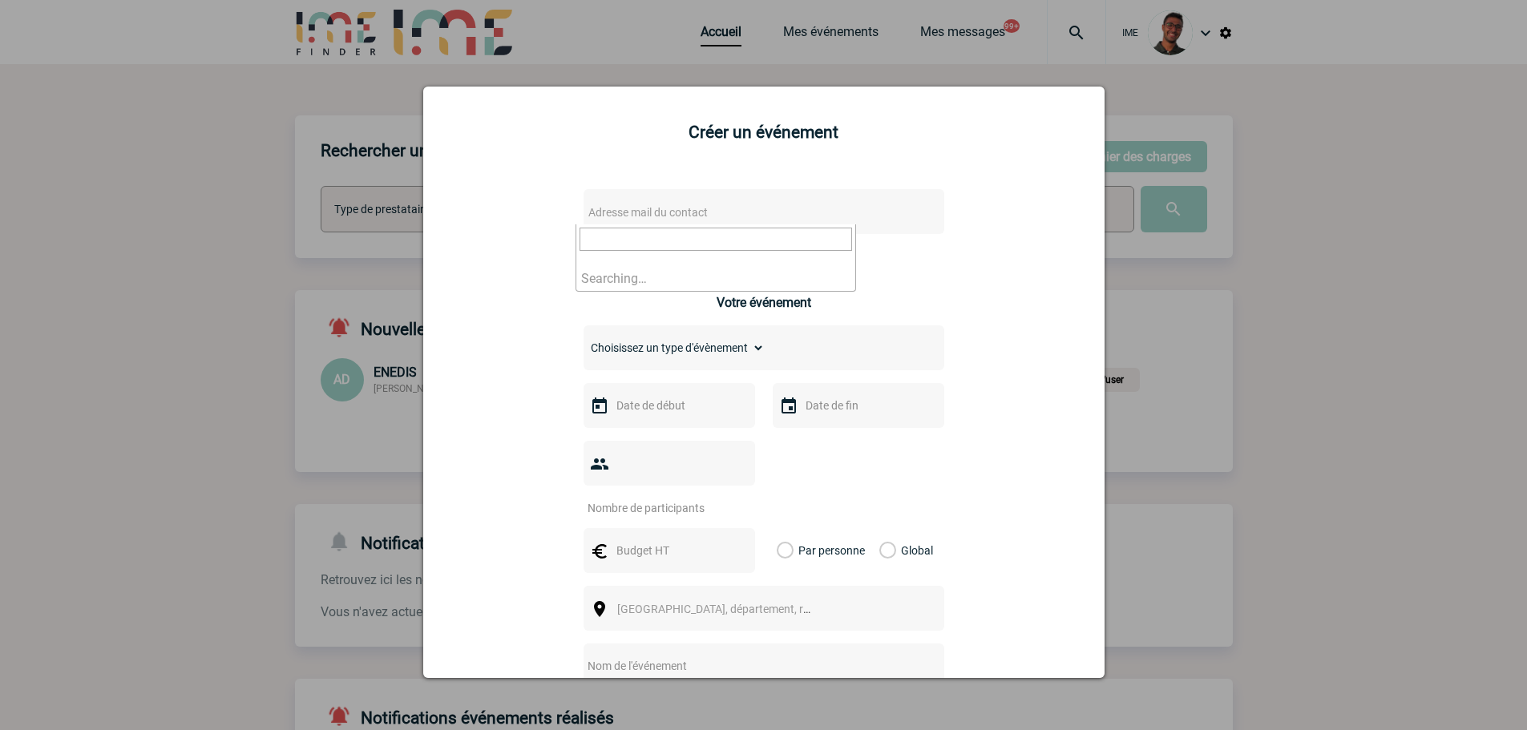
click at [619, 211] on span "Adresse mail du contact" at bounding box center [647, 212] width 119 height 13
type input "a.koit"
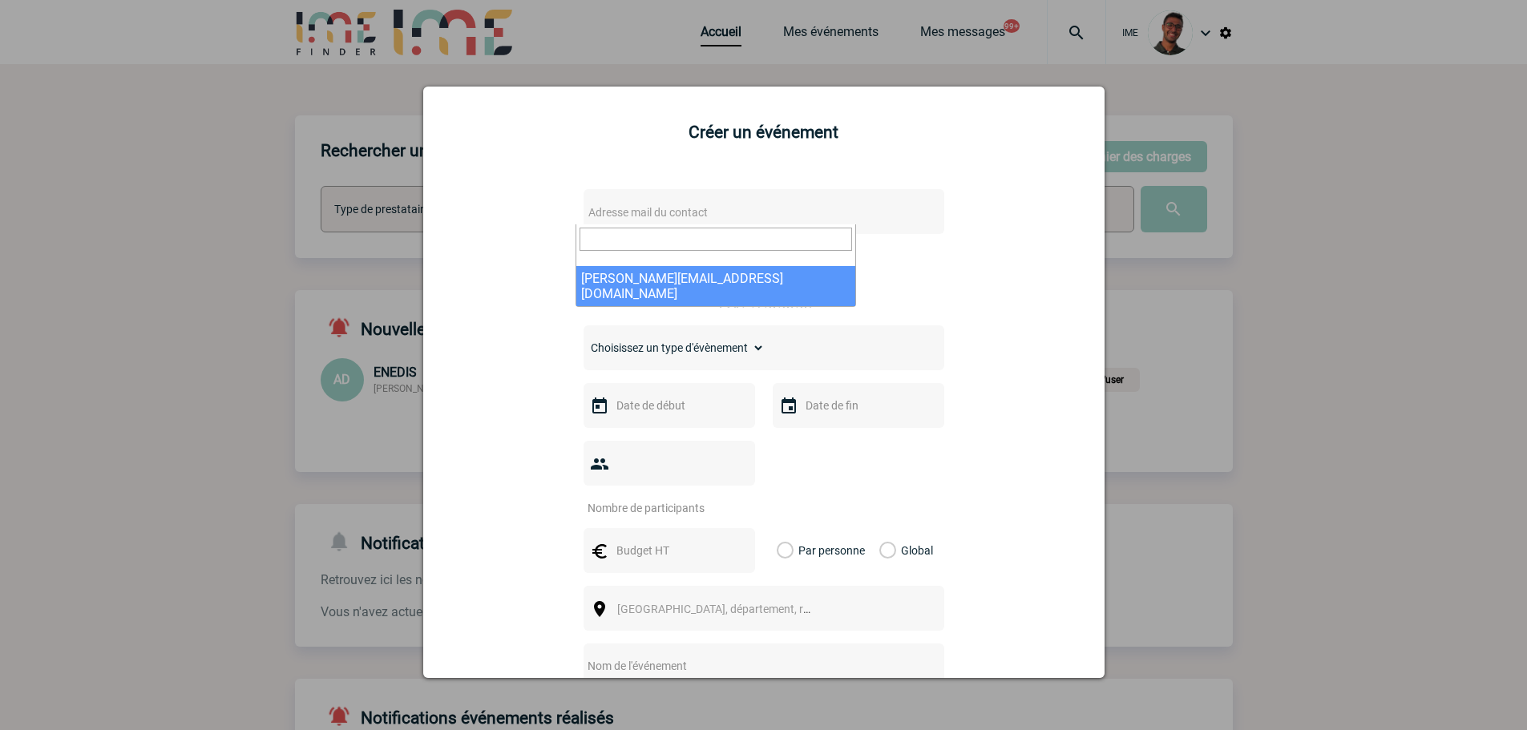
select select "122214"
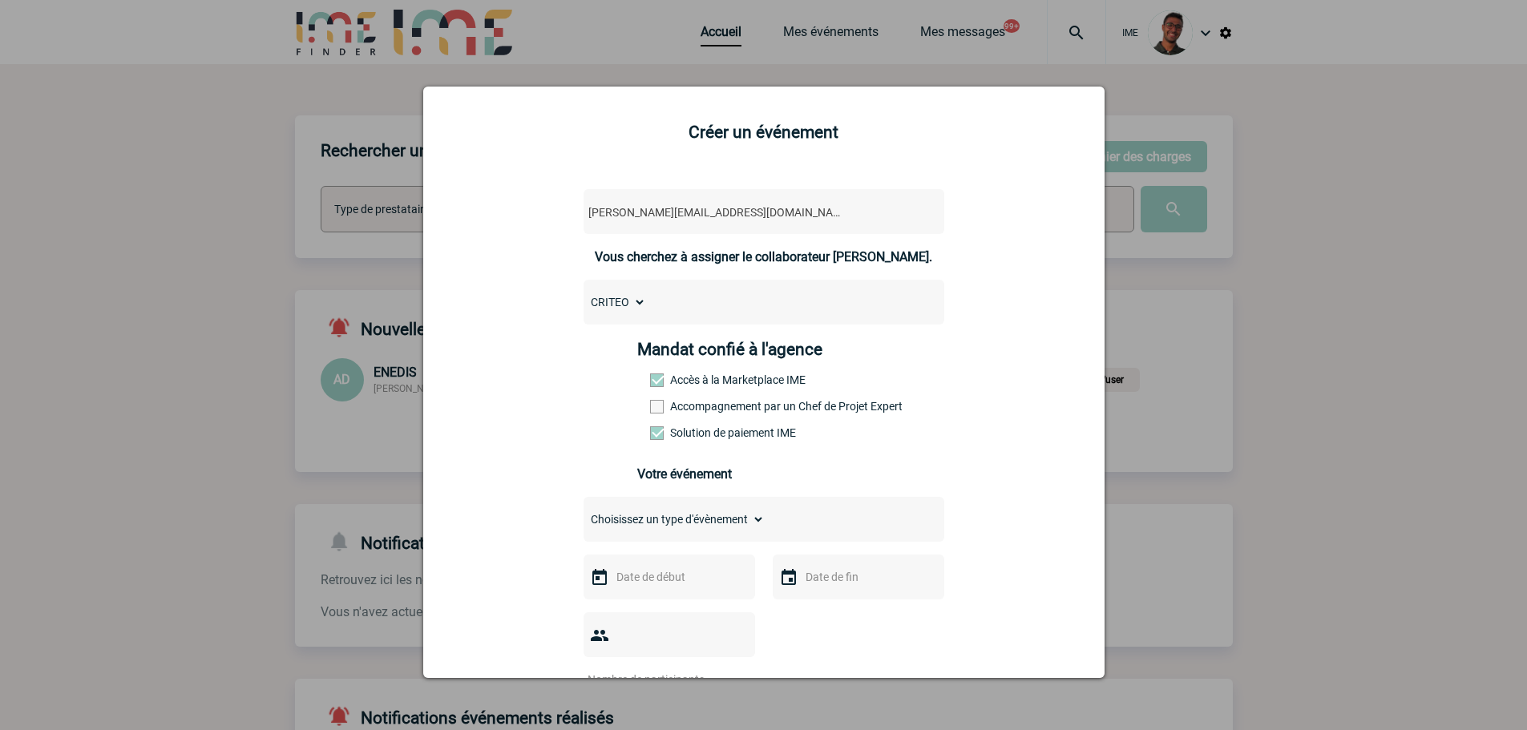
click at [717, 412] on label "Accompagnement par un Chef de Projet Expert" at bounding box center [685, 406] width 71 height 13
click at [0, 0] on input "Accompagnement par un Chef de Projet Expert" at bounding box center [0, 0] width 0 height 0
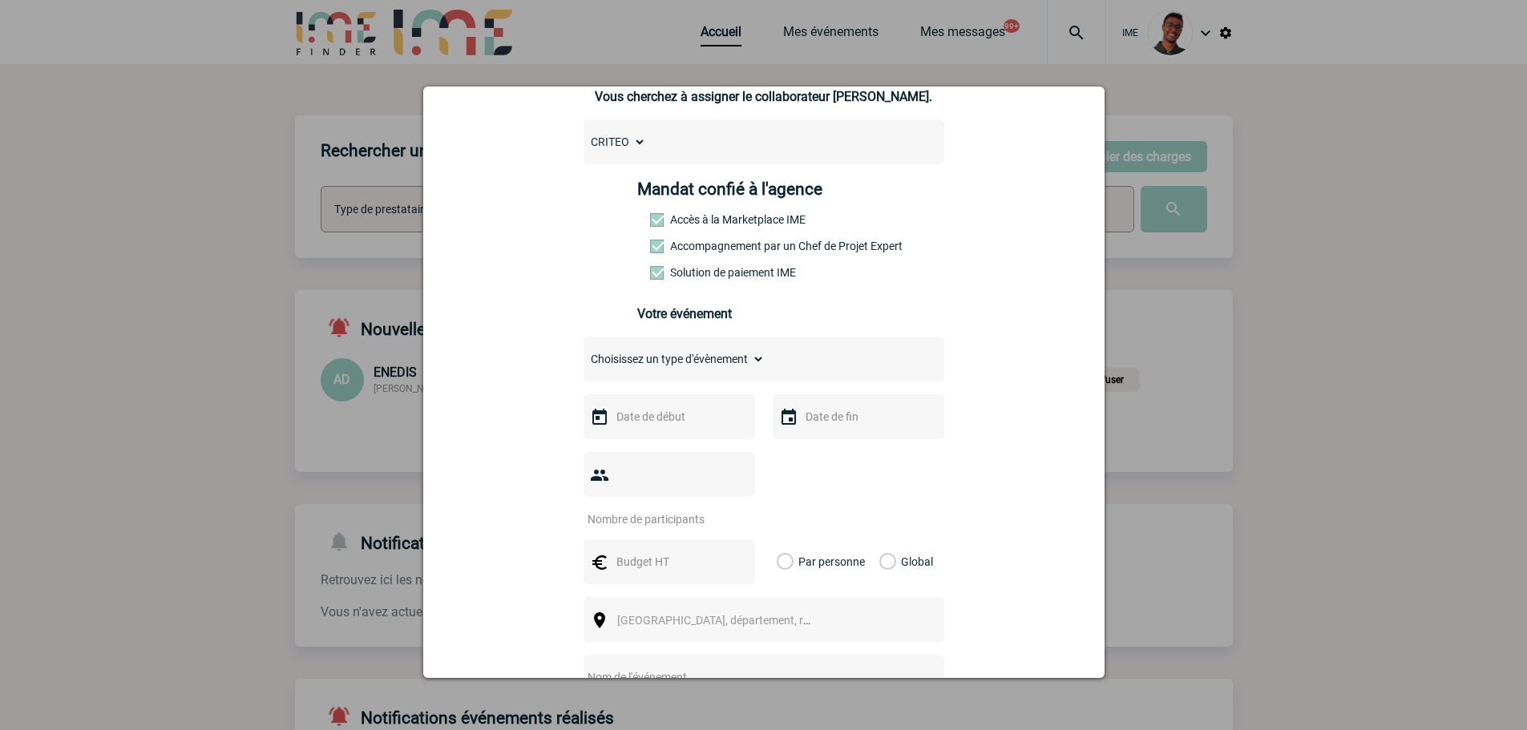
drag, startPoint x: 683, startPoint y: 359, endPoint x: 686, endPoint y: 398, distance: 38.6
click at [684, 359] on select "Choisissez un type d'évènement Séminaire avec nuitée Séminaire sans nuitée Repa…" at bounding box center [674, 359] width 181 height 22
click at [697, 360] on select "Choisissez un type d'évènement Séminaire avec nuitée Séminaire sans nuitée Repa…" at bounding box center [674, 359] width 181 height 22
click at [584, 352] on select "Choisissez un type d'évènement Séminaire avec nuitée Séminaire sans nuitée Repa…" at bounding box center [674, 359] width 181 height 22
click at [680, 363] on select "Choisissez un type d'évènement Séminaire avec nuitée Séminaire sans nuitée Repa…" at bounding box center [674, 359] width 181 height 22
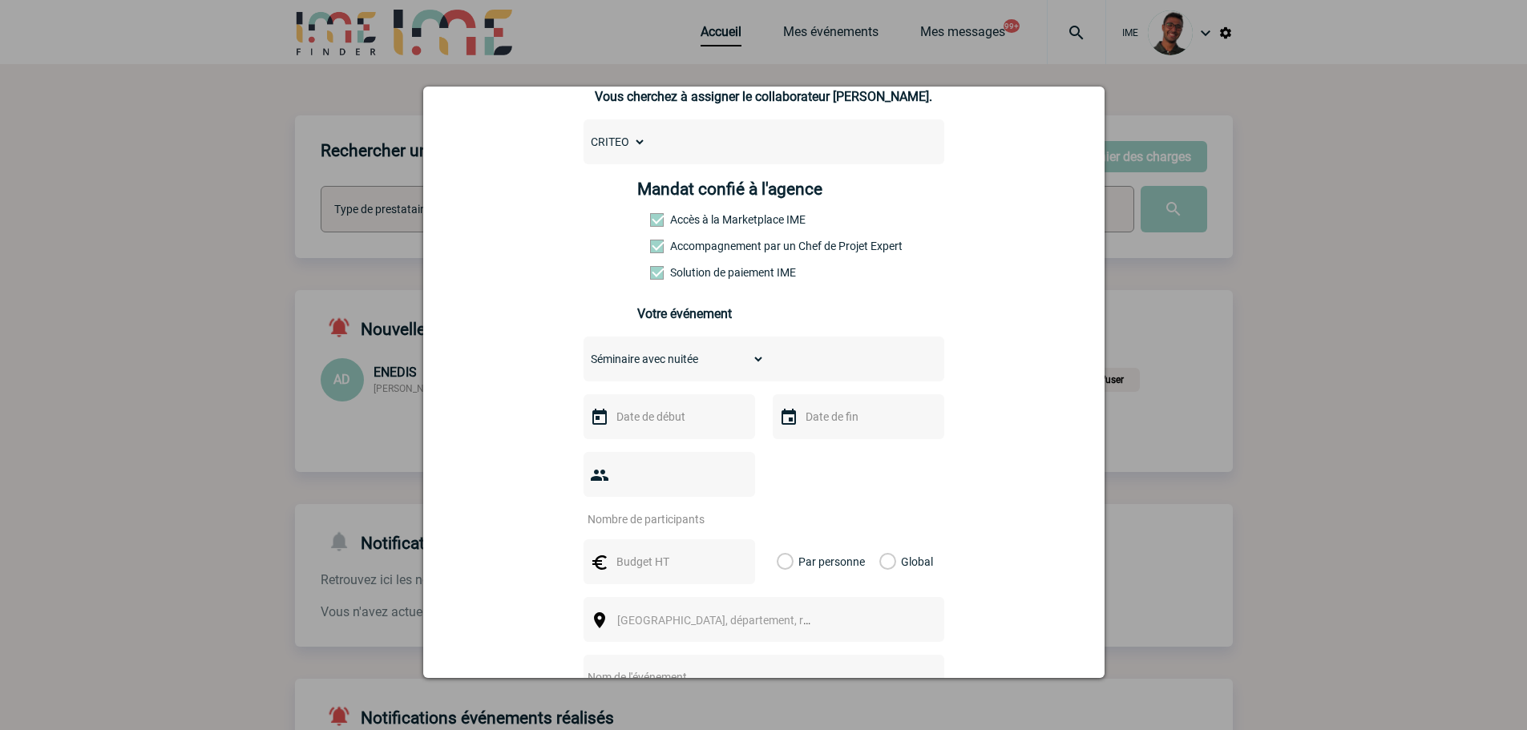
select select "4"
click at [584, 352] on select "Choisissez un type d'évènement Séminaire avec nuitée Séminaire sans nuitée Repa…" at bounding box center [674, 359] width 181 height 22
click at [669, 418] on input "text" at bounding box center [667, 416] width 111 height 21
click at [806, 443] on link "Suivant" at bounding box center [814, 448] width 25 height 25
click at [611, 438] on link "Précédent" at bounding box center [622, 448] width 25 height 25
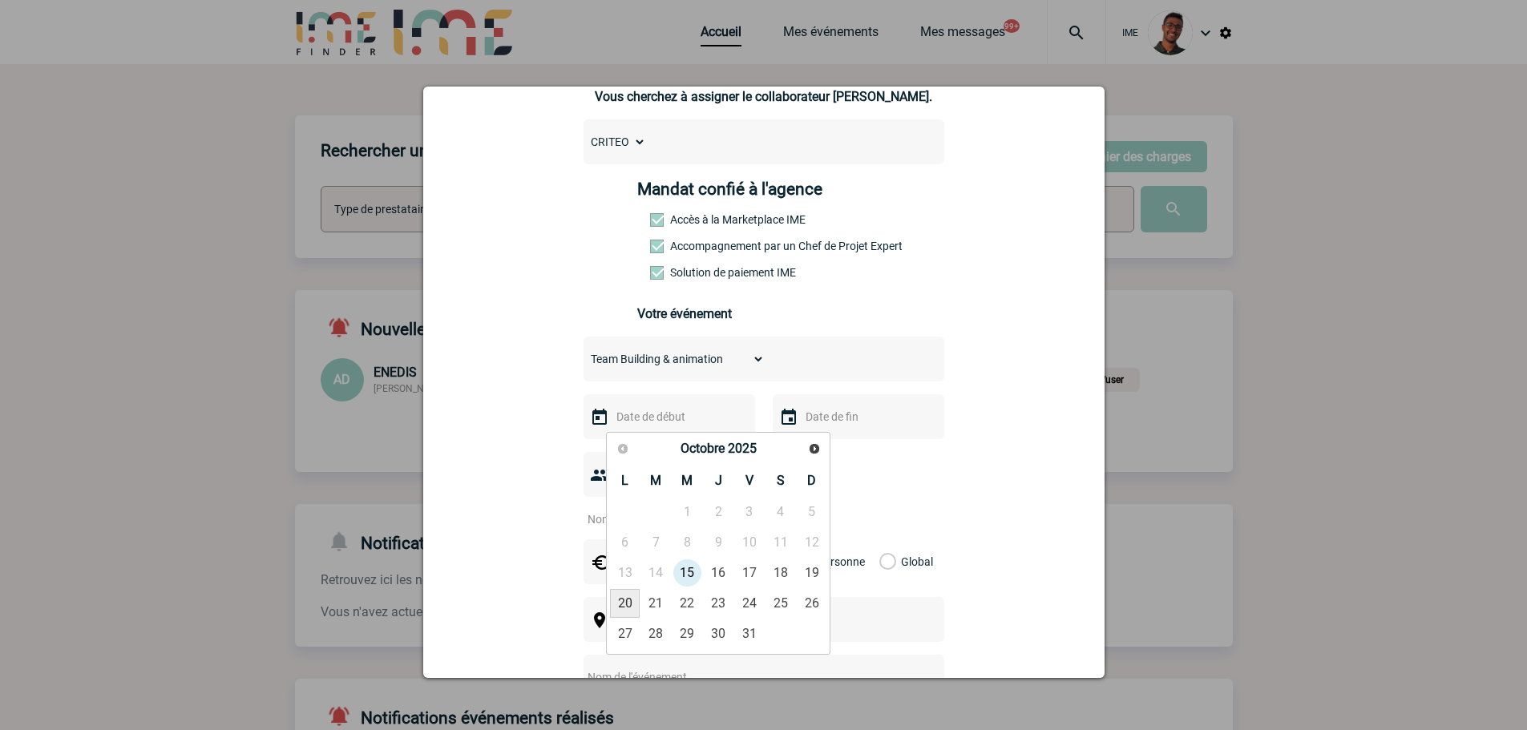
click at [629, 600] on link "20" at bounding box center [625, 603] width 30 height 29
type input "20-10-2025"
click at [821, 421] on input "text" at bounding box center [857, 416] width 111 height 21
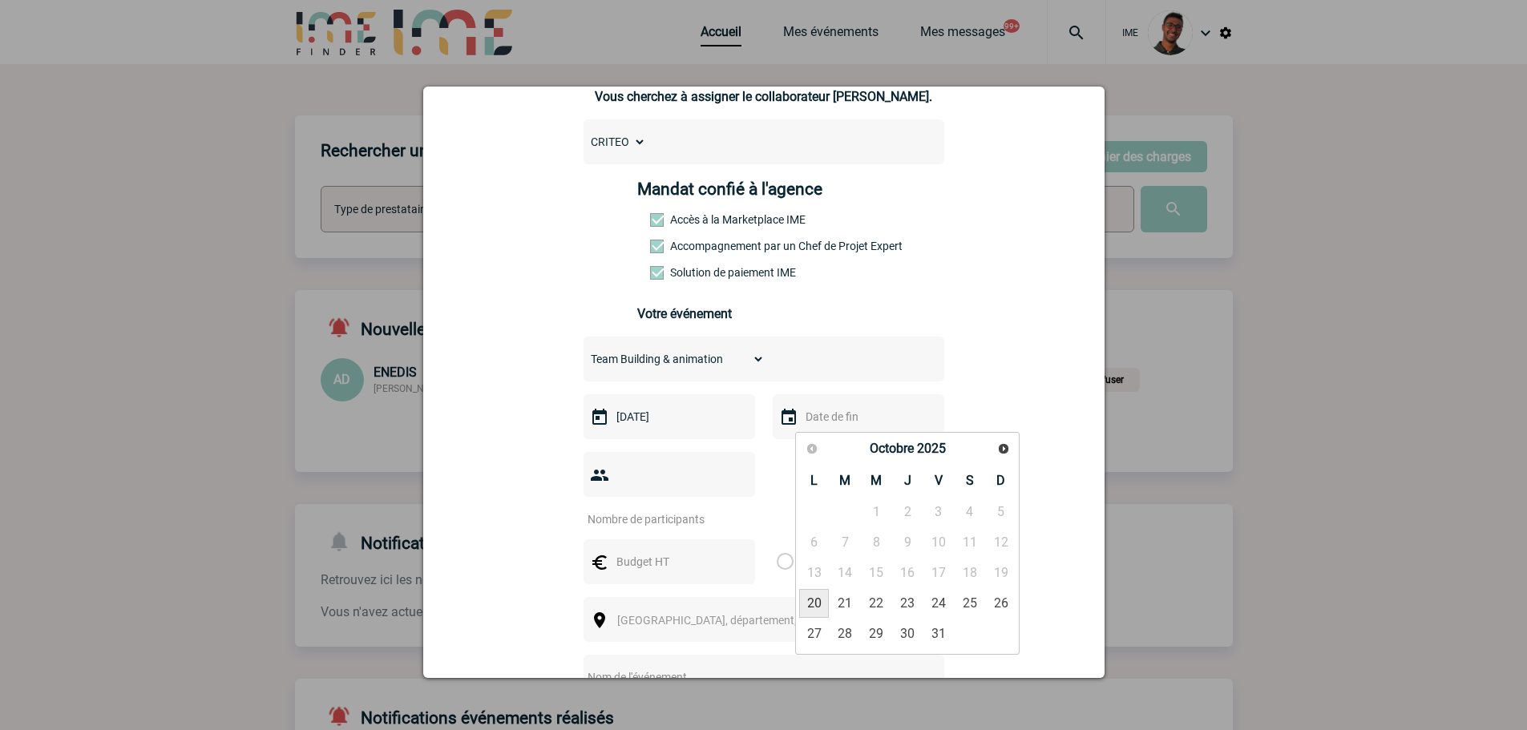
drag, startPoint x: 818, startPoint y: 596, endPoint x: 752, endPoint y: 539, distance: 87.5
click at [817, 596] on link "20" at bounding box center [814, 603] width 30 height 29
type input "20-10-2025"
click at [645, 509] on input "number" at bounding box center [659, 519] width 151 height 21
click at [653, 552] on input "text" at bounding box center [667, 562] width 111 height 21
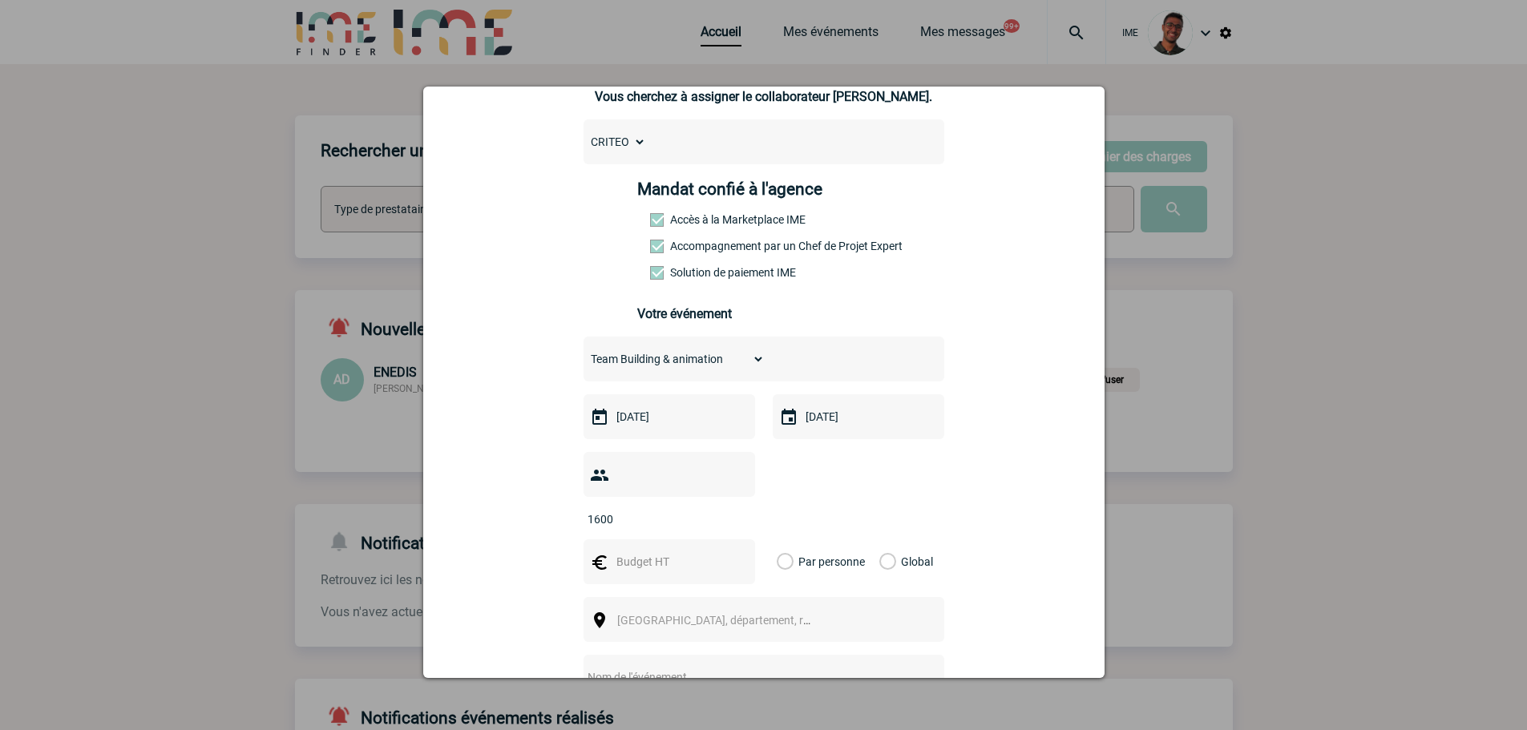
click at [616, 509] on input "1600" at bounding box center [659, 519] width 151 height 21
type input "100"
type input "2"
type input "1600"
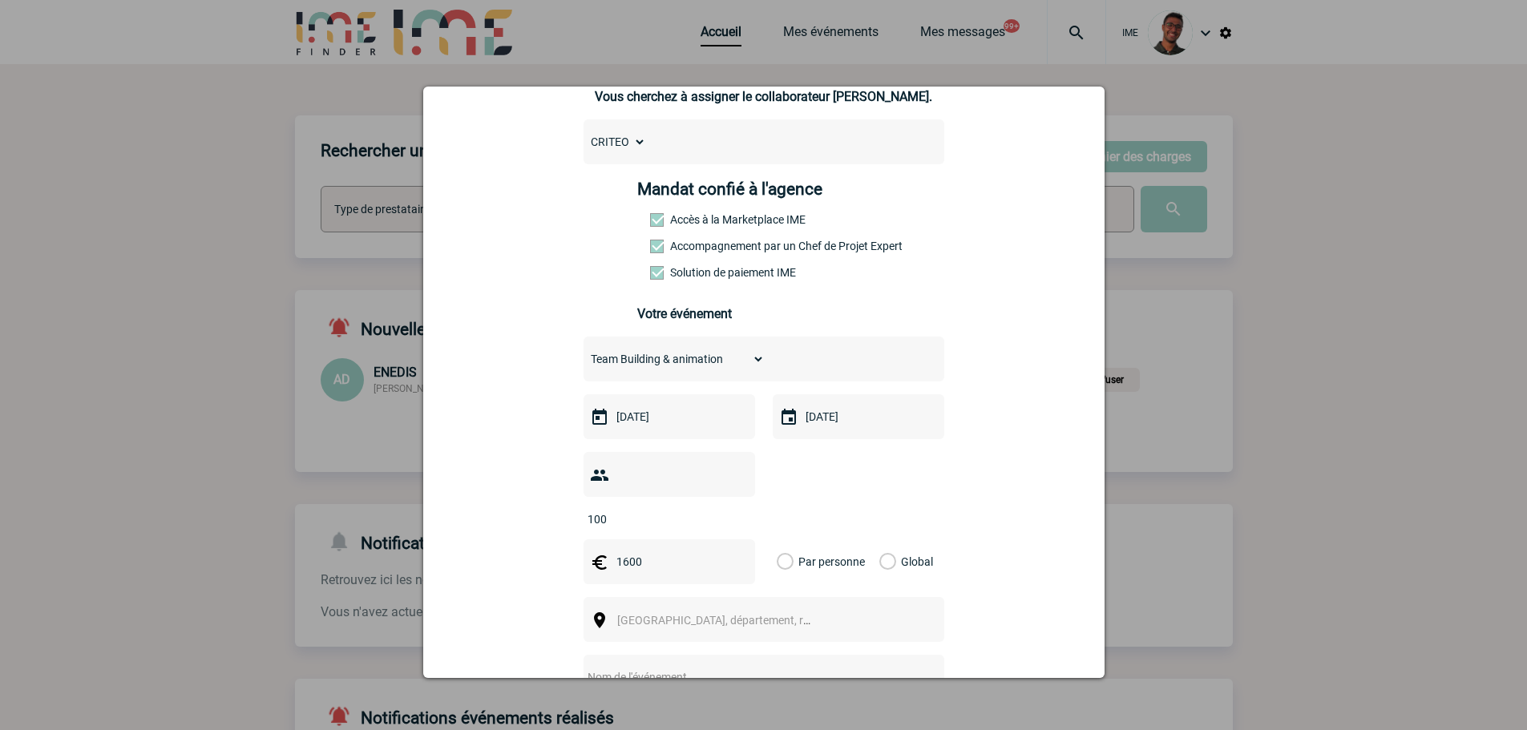
click at [890, 544] on div "Global" at bounding box center [904, 561] width 54 height 45
click at [883, 543] on label "Global" at bounding box center [884, 561] width 10 height 45
click at [0, 0] on input "Global" at bounding box center [0, 0] width 0 height 0
click at [819, 609] on span "Ville, département, région..." at bounding box center [721, 620] width 220 height 22
type input "paris"
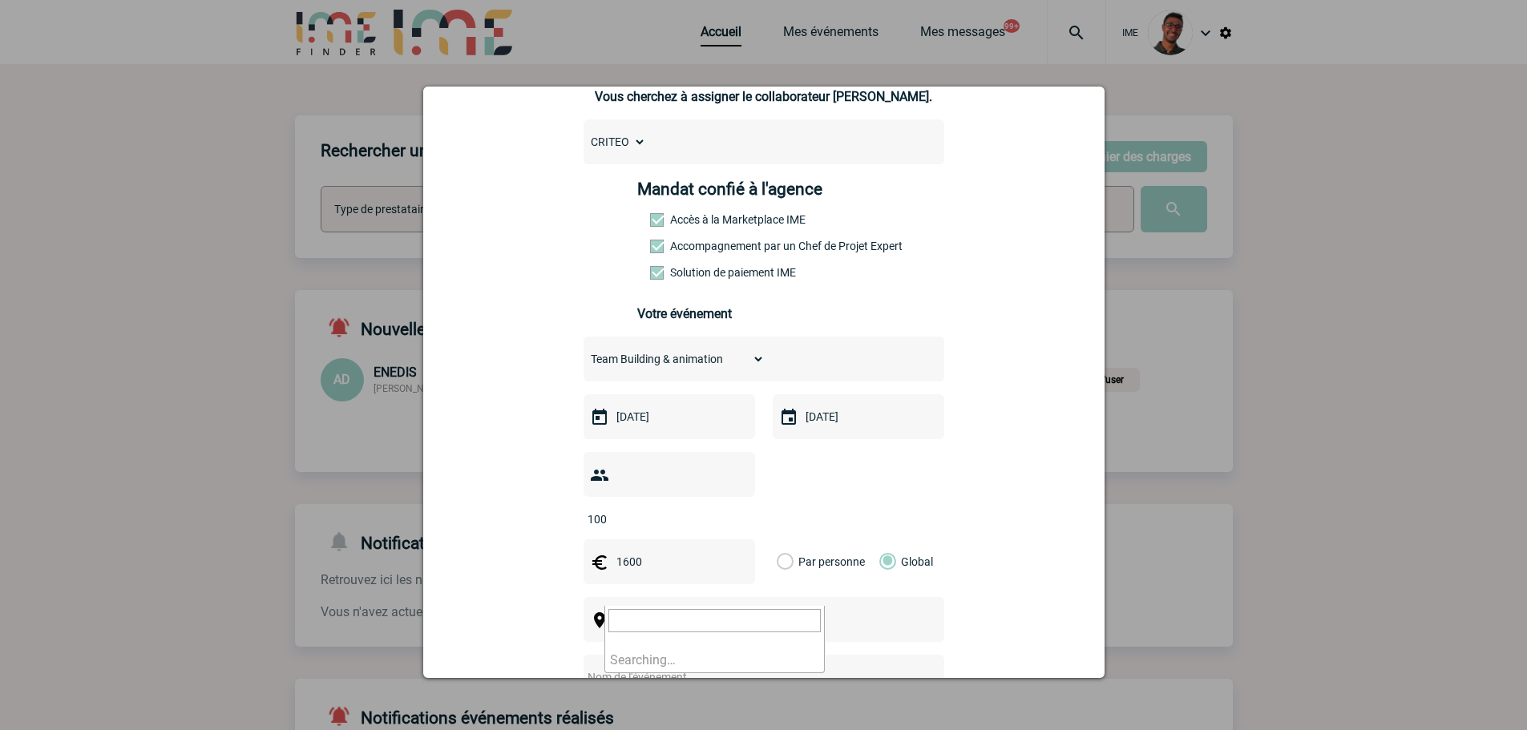
select select "3"
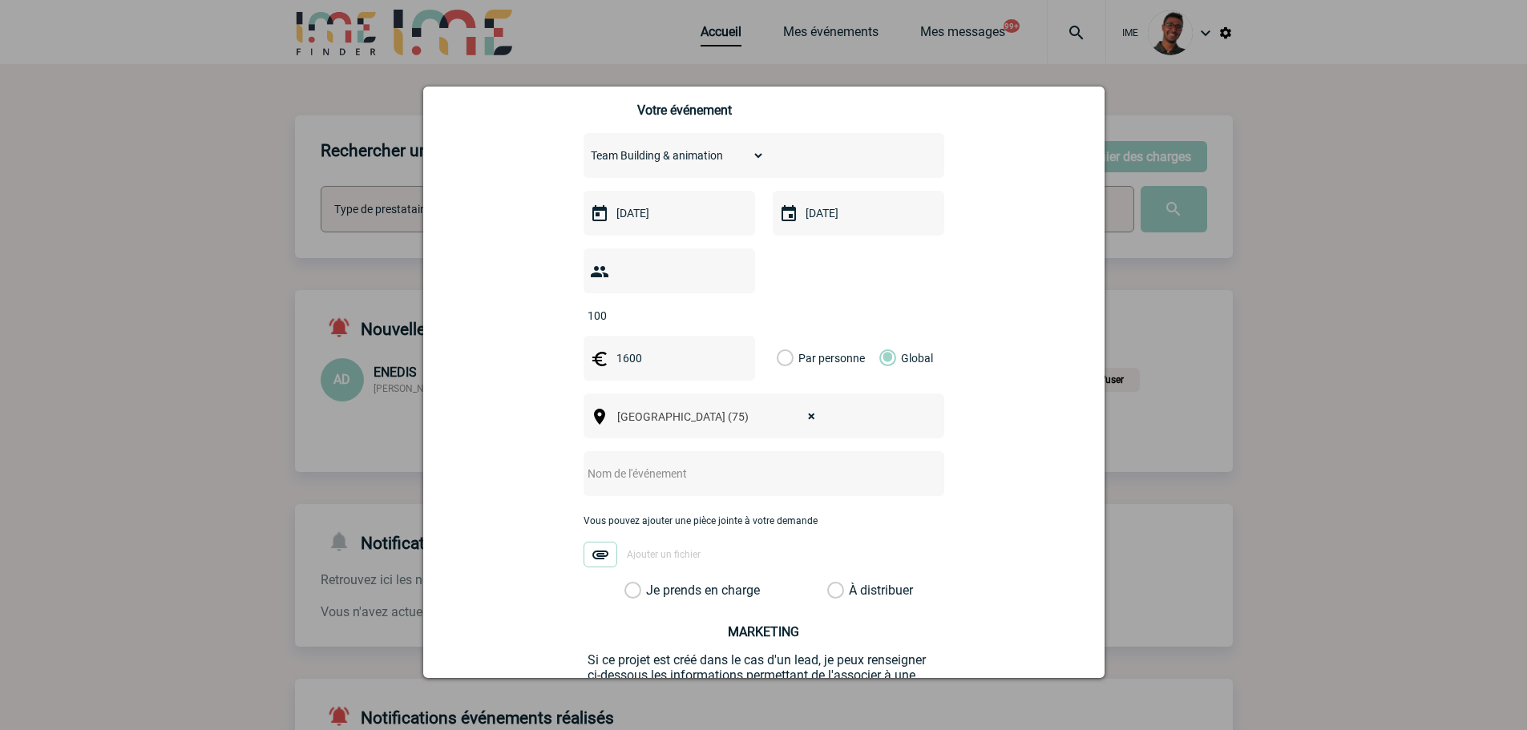
scroll to position [365, 0]
click at [725, 463] on input "text" at bounding box center [743, 473] width 318 height 21
type input "Événement Halloween Criteo"
click at [652, 582] on label "Je prends en charge" at bounding box center [637, 590] width 27 height 16
click at [0, 0] on input "Je prends en charge" at bounding box center [0, 0] width 0 height 0
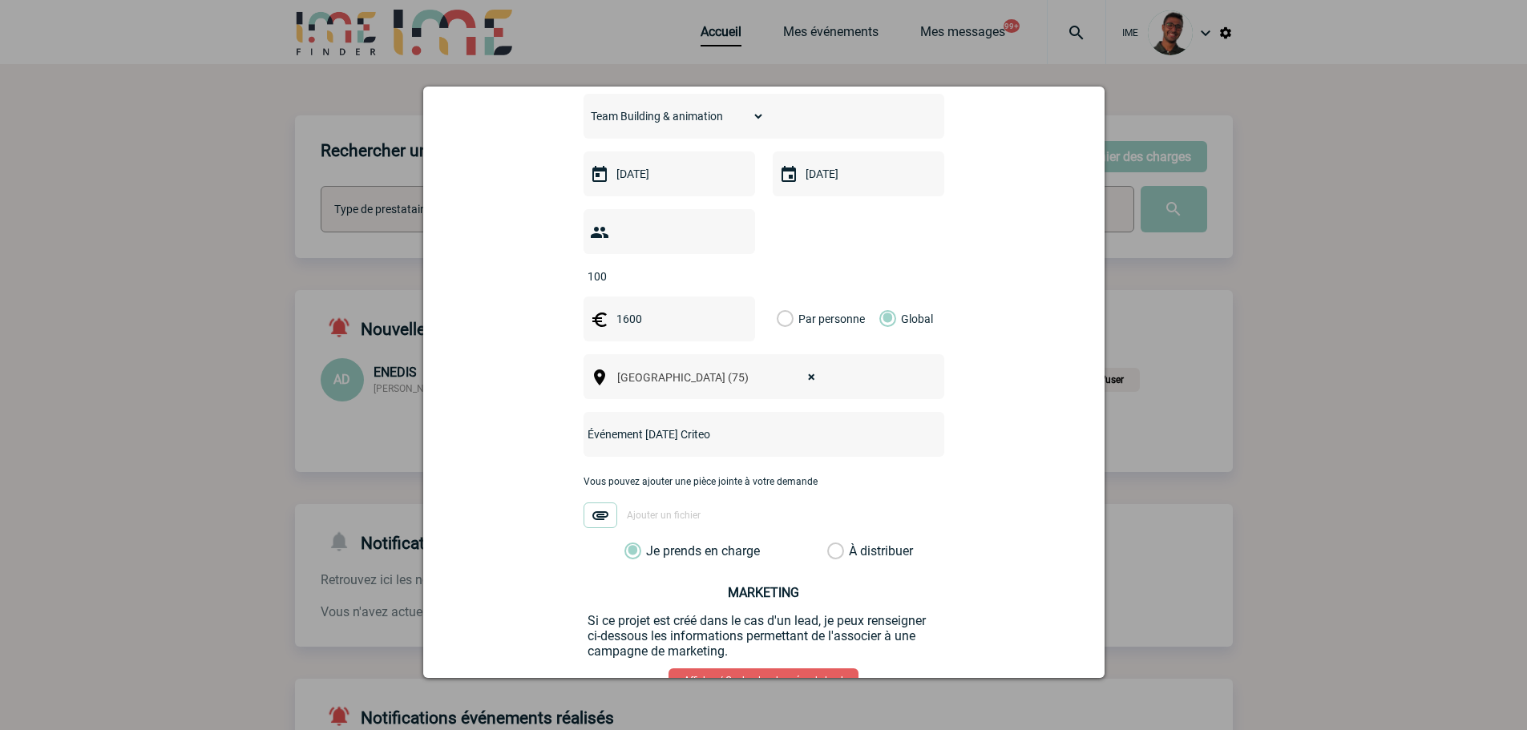
scroll to position [493, 0]
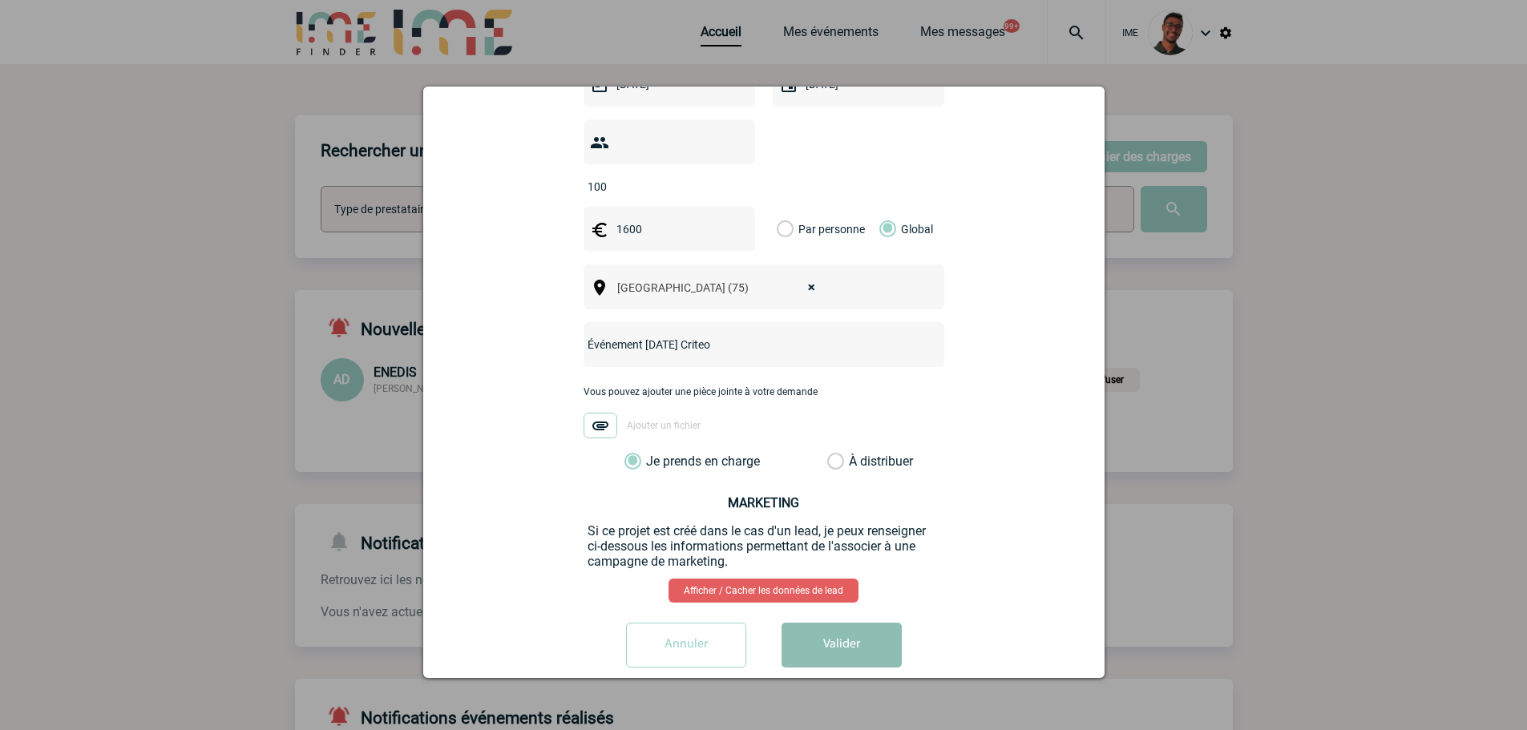
click at [836, 623] on button "Valider" at bounding box center [842, 645] width 120 height 45
click at [839, 623] on div at bounding box center [763, 651] width 641 height 57
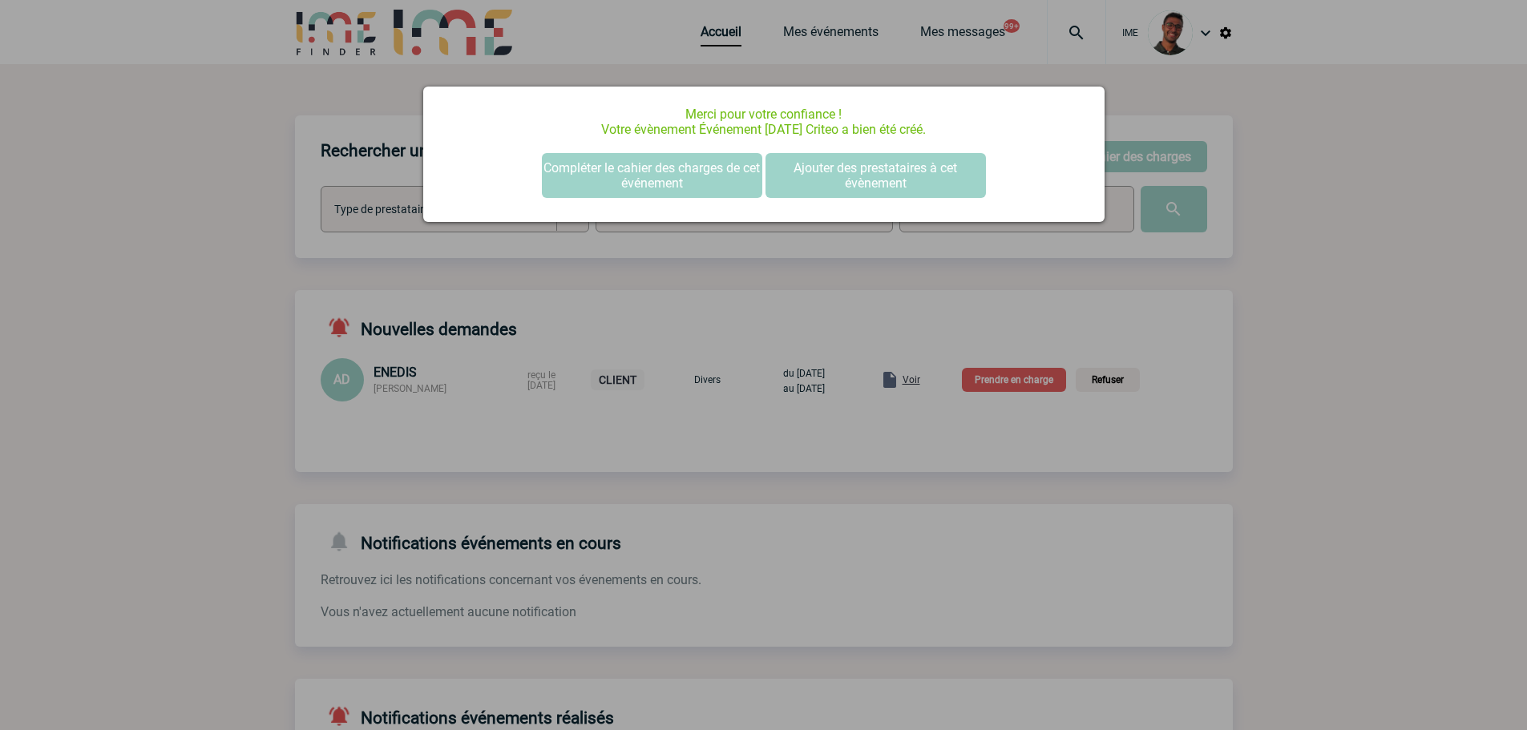
click at [297, 119] on div at bounding box center [763, 365] width 1527 height 730
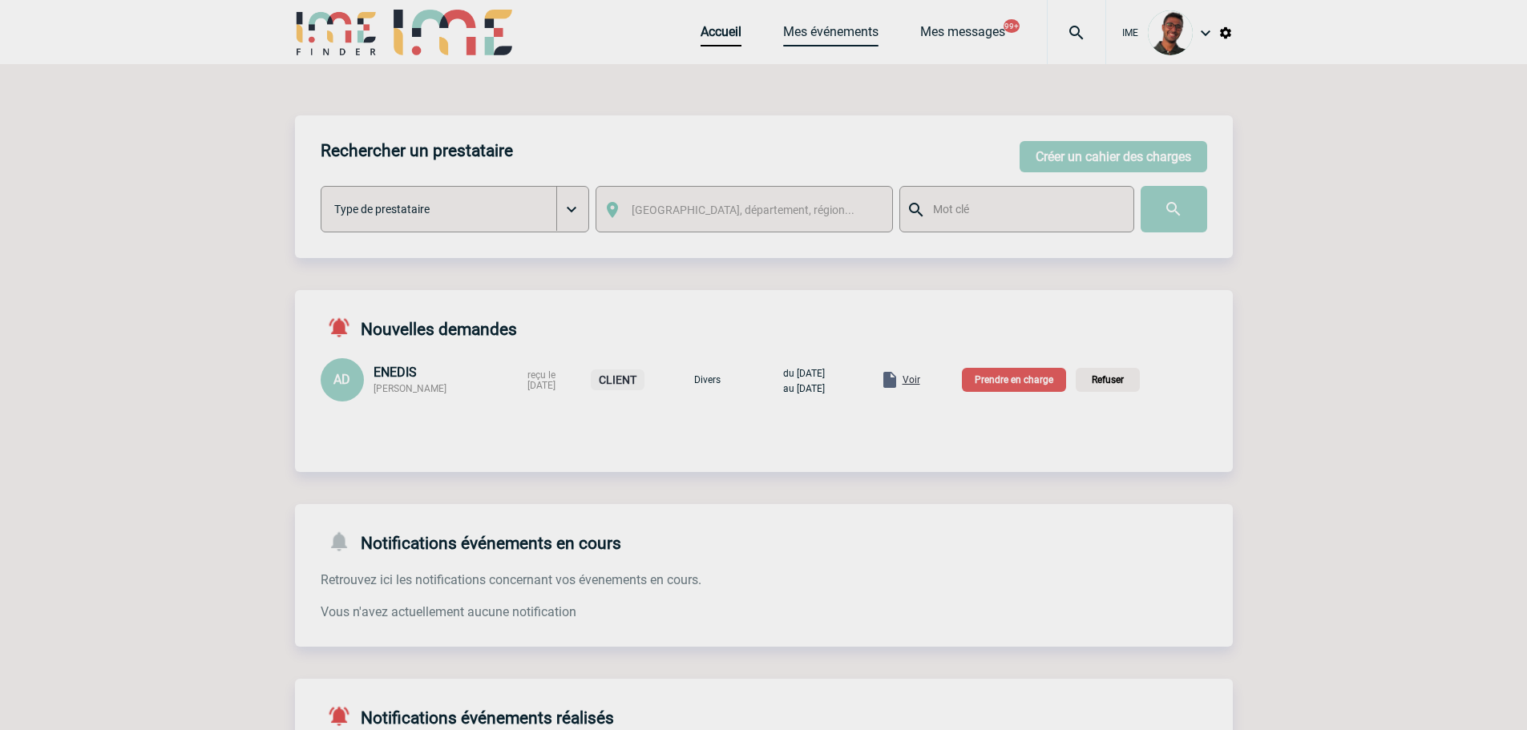
click at [826, 32] on link "Mes événements" at bounding box center [830, 35] width 95 height 22
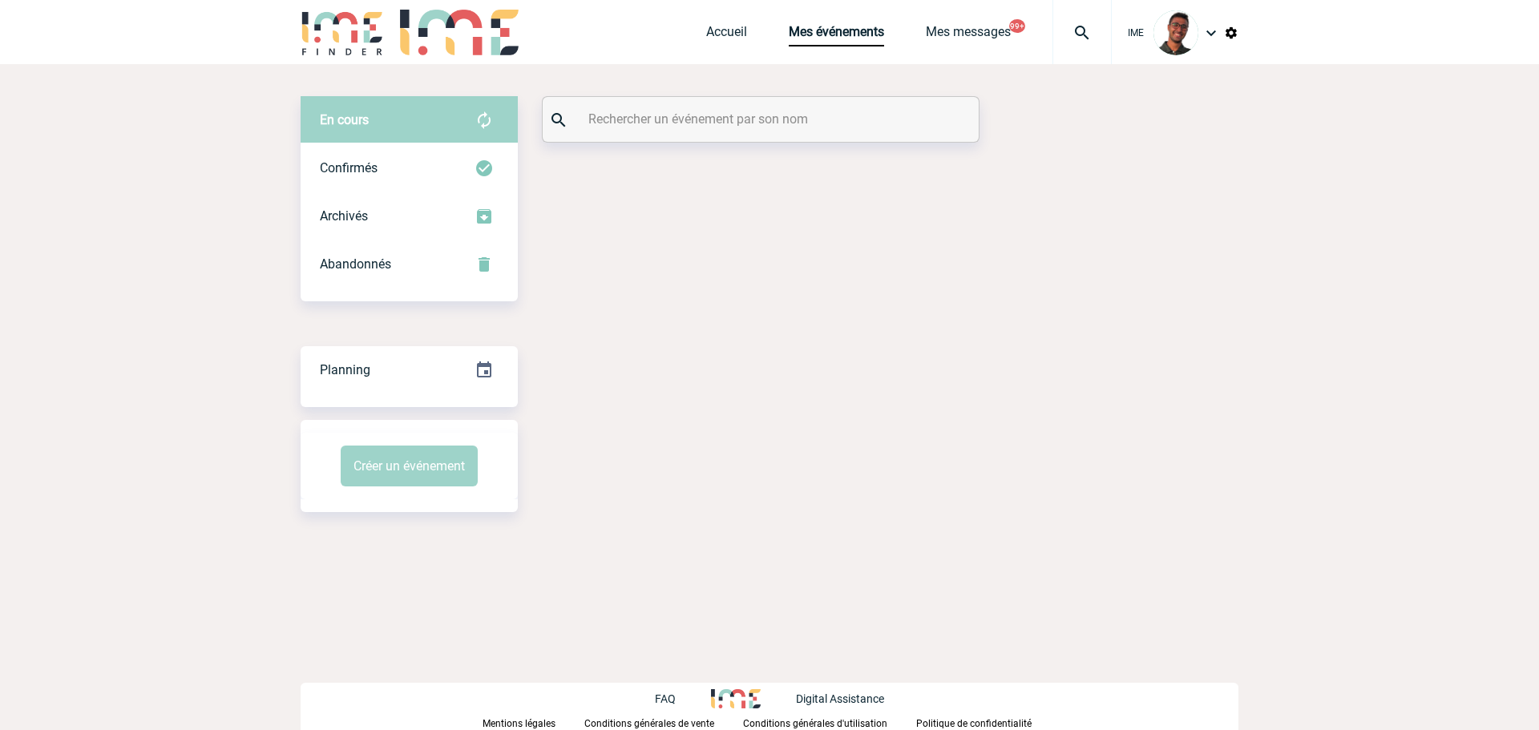
click at [759, 128] on input "text" at bounding box center [762, 118] width 357 height 23
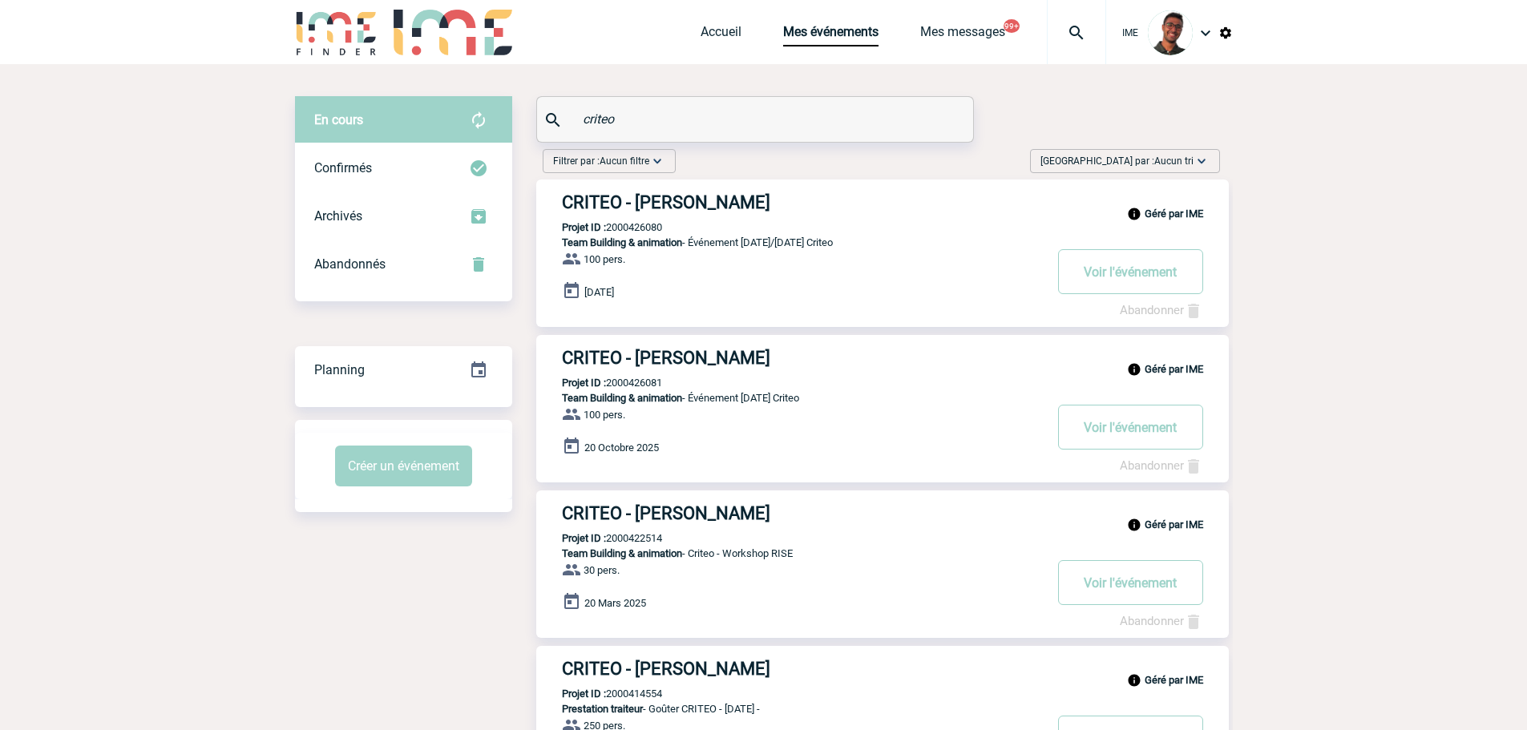
type input "criteo"
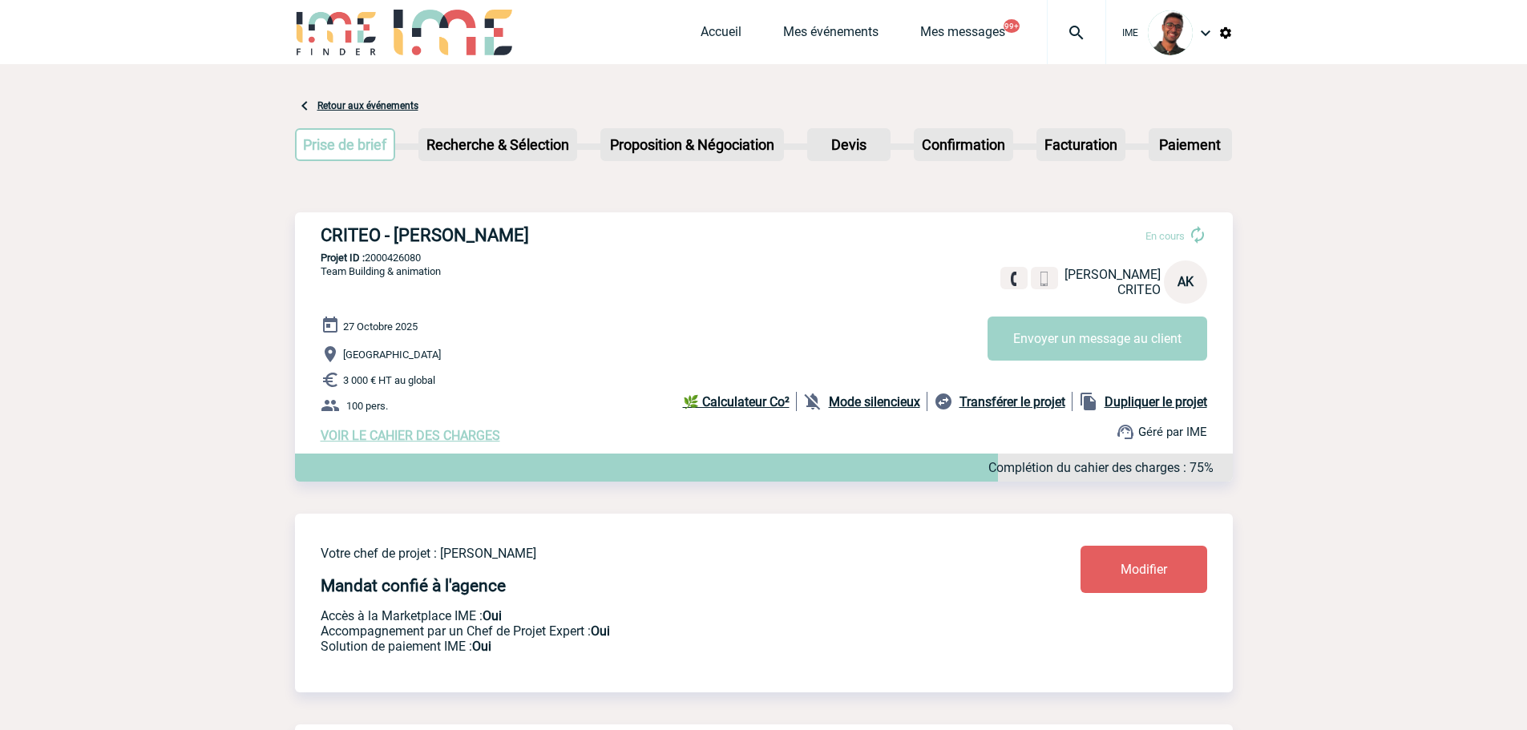
click at [1160, 569] on span "Modifier" at bounding box center [1144, 569] width 46 height 15
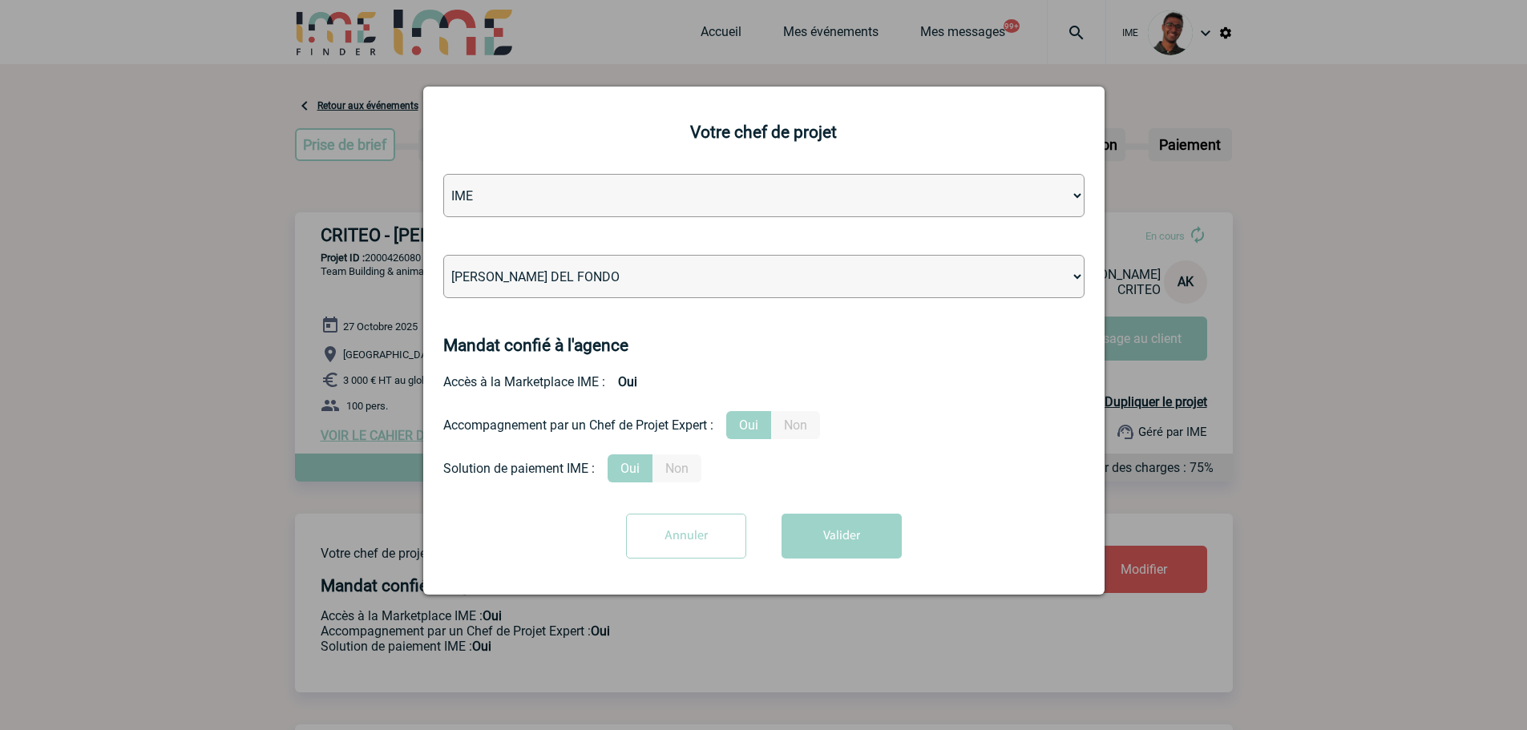
click at [352, 452] on div at bounding box center [763, 365] width 1527 height 730
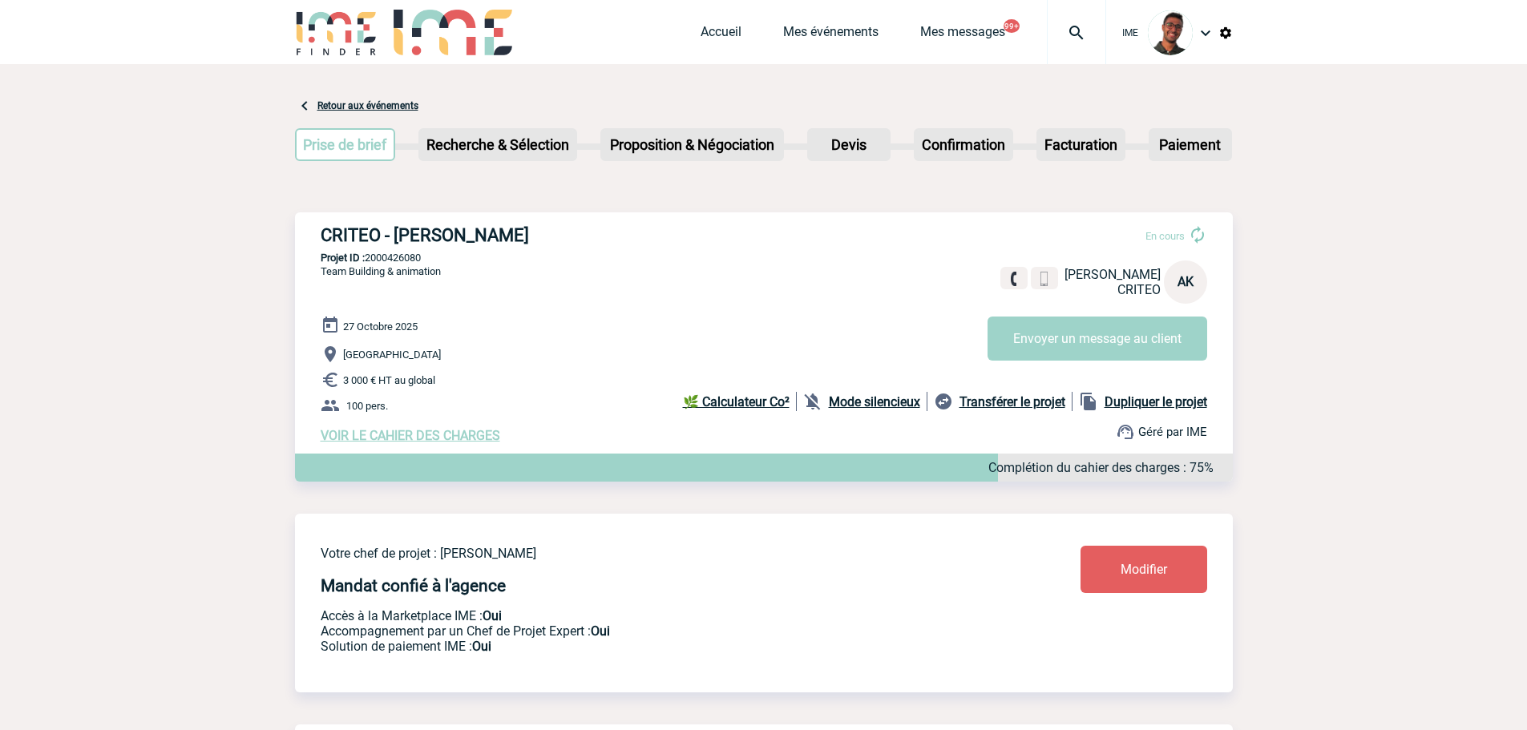
click at [1154, 572] on span "Modifier" at bounding box center [1144, 569] width 46 height 15
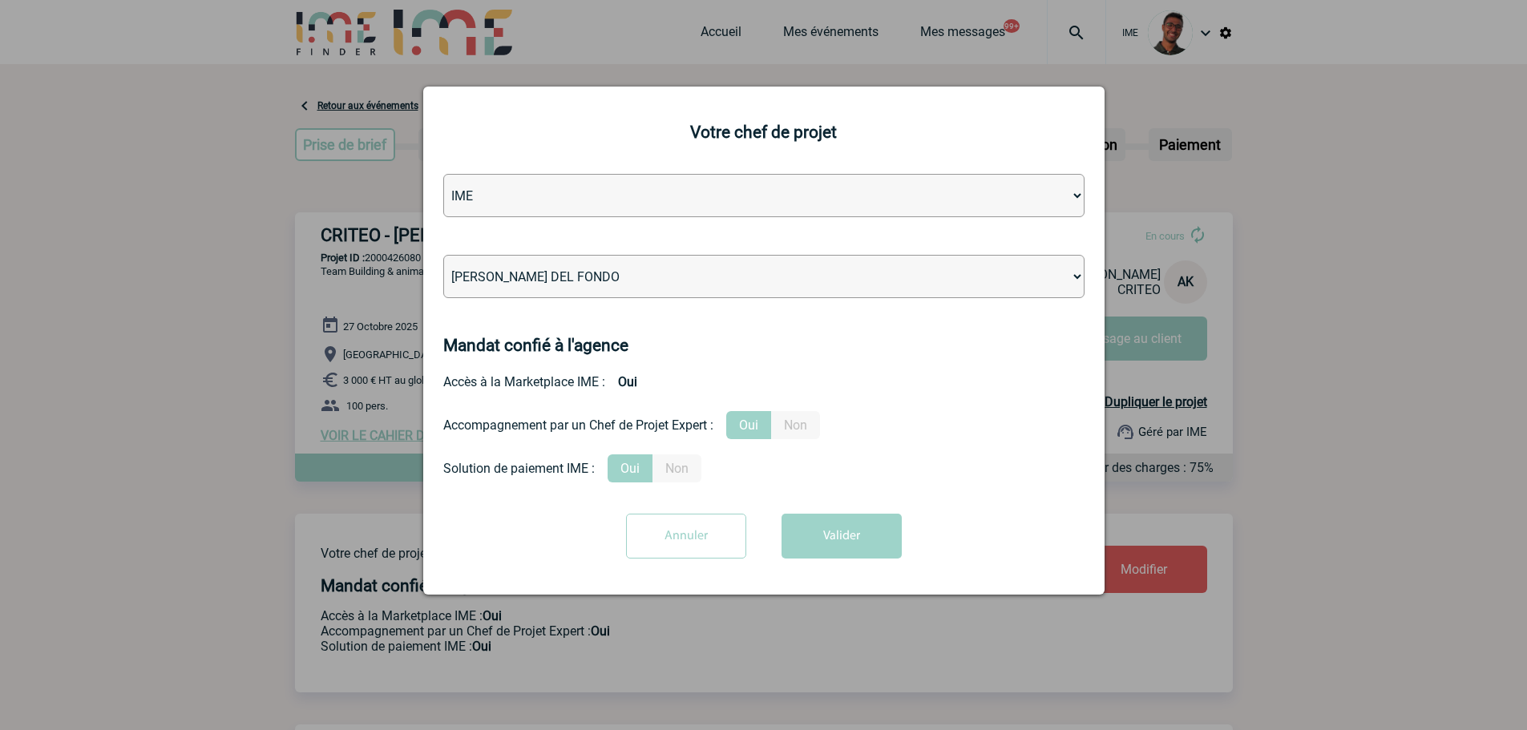
click at [719, 295] on select "[PERSON_NAME] [PERSON_NAME] [PERSON_NAME] [PERSON_NAME] [PERSON_NAME] [PERSON_N…" at bounding box center [763, 276] width 641 height 43
select select "121547"
click at [443, 256] on select "[PERSON_NAME] [PERSON_NAME] [PERSON_NAME] [PERSON_NAME] [PERSON_NAME] [PERSON_N…" at bounding box center [763, 276] width 641 height 43
click at [824, 574] on div "Votre chef de projet Agence IME IME Nantes IME Aix-Marseille Léa PITTIGLIO Yani…" at bounding box center [763, 341] width 681 height 508
click at [836, 527] on button "Valider" at bounding box center [842, 536] width 120 height 45
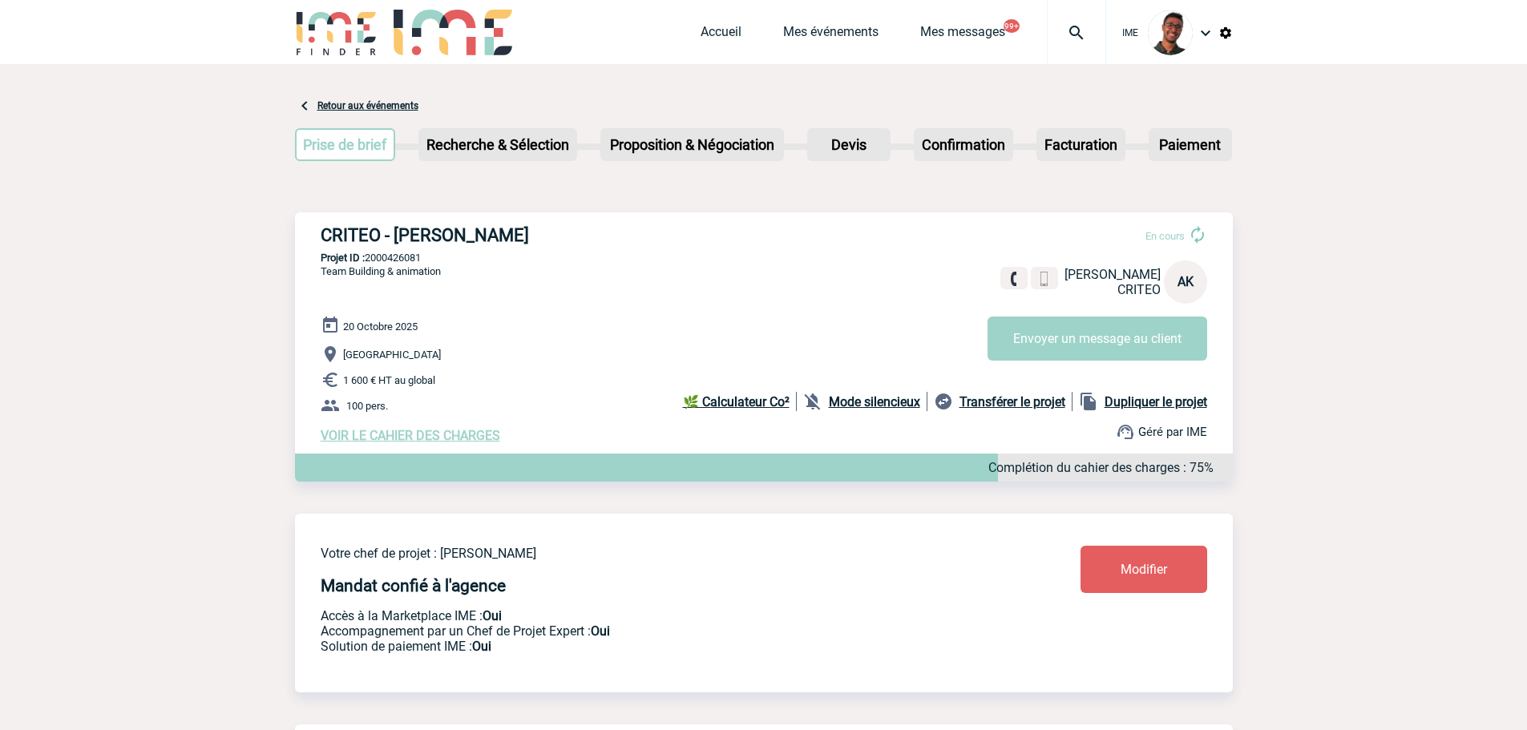
click at [1121, 567] on span "Modifier" at bounding box center [1144, 569] width 46 height 15
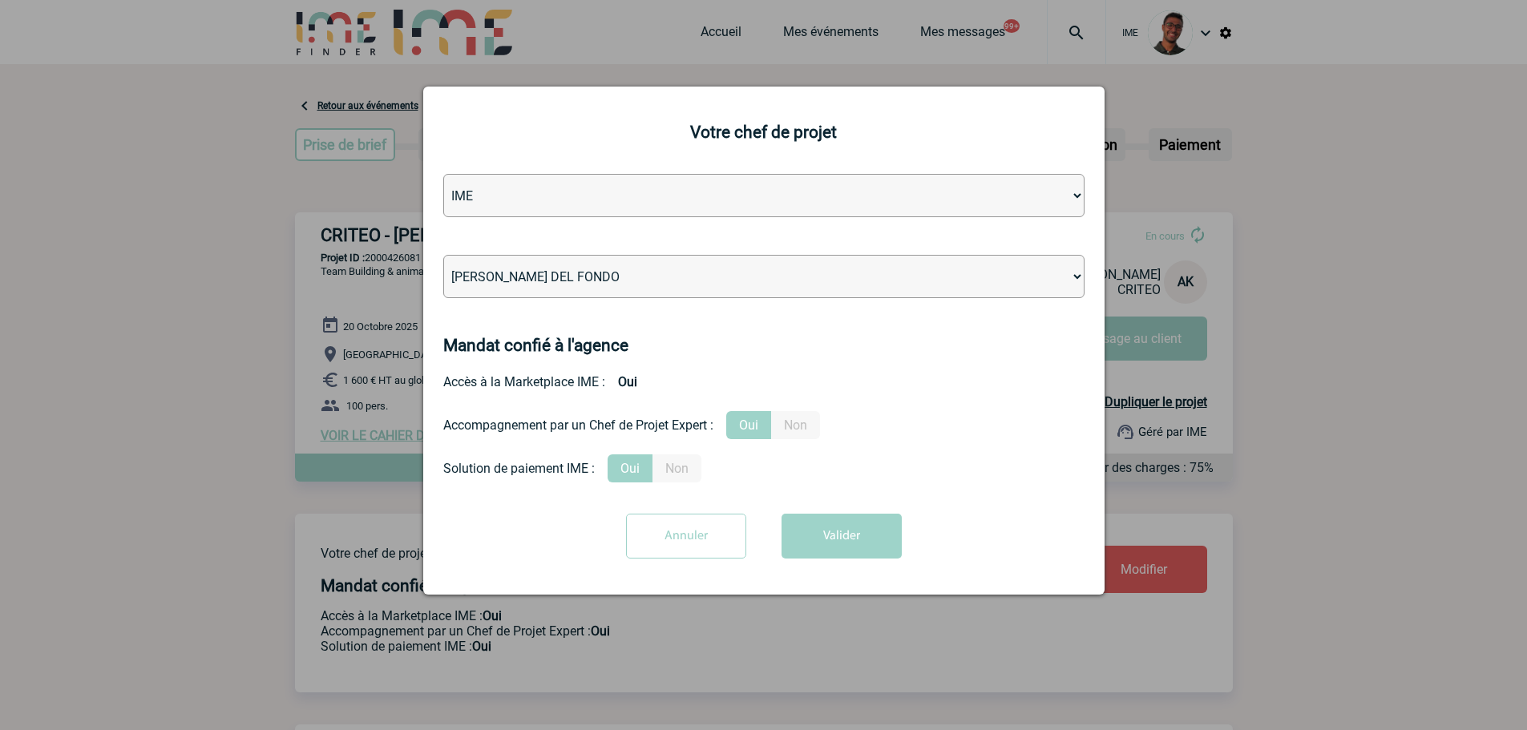
click at [633, 272] on select "[PERSON_NAME] [PERSON_NAME] [PERSON_NAME] [PERSON_NAME] [PERSON_NAME] [PERSON_N…" at bounding box center [763, 276] width 641 height 43
select select "121547"
click at [443, 256] on select "[PERSON_NAME] [PERSON_NAME] [PERSON_NAME] [PERSON_NAME] [PERSON_NAME] [PERSON_N…" at bounding box center [763, 276] width 641 height 43
click at [793, 534] on button "Valider" at bounding box center [842, 536] width 120 height 45
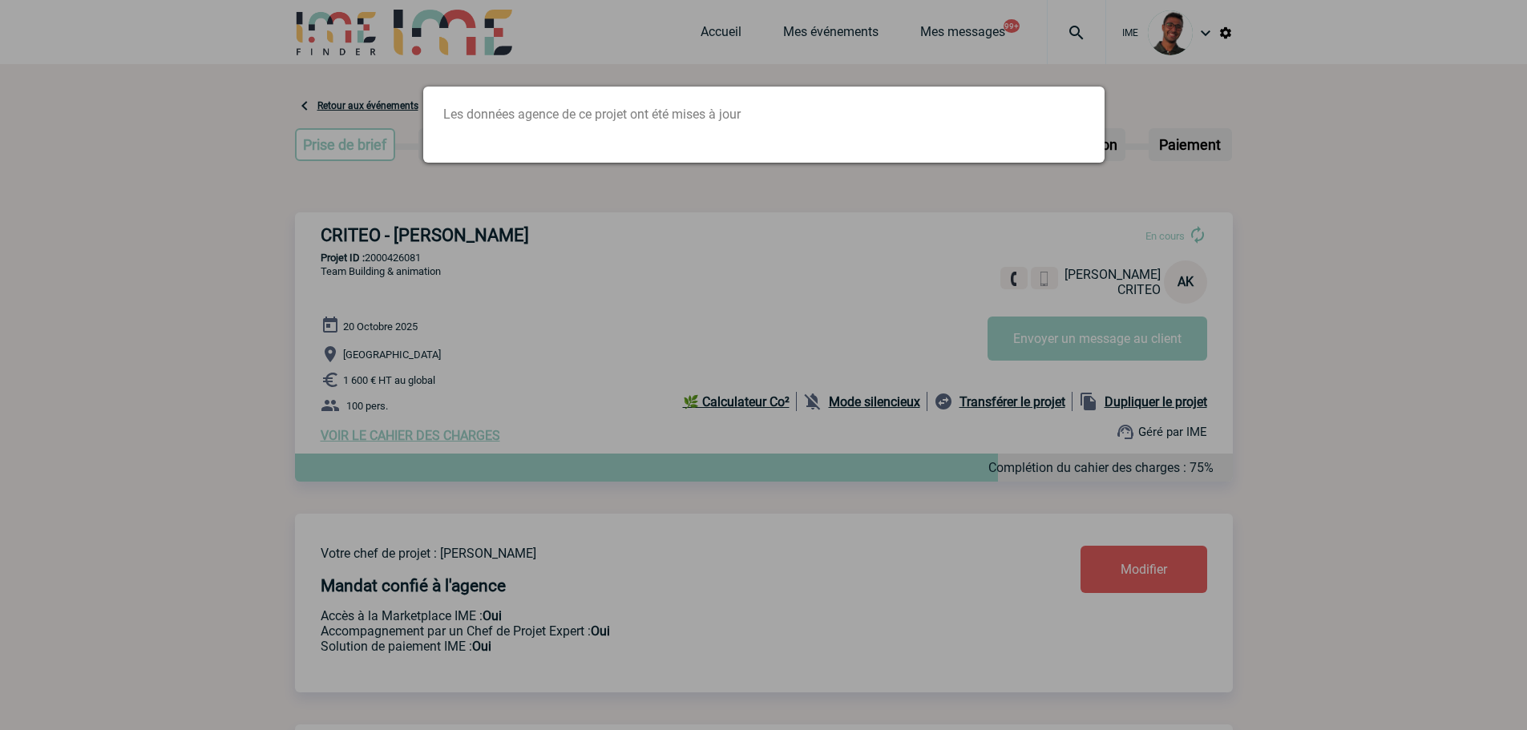
click at [801, 262] on div at bounding box center [763, 365] width 1527 height 730
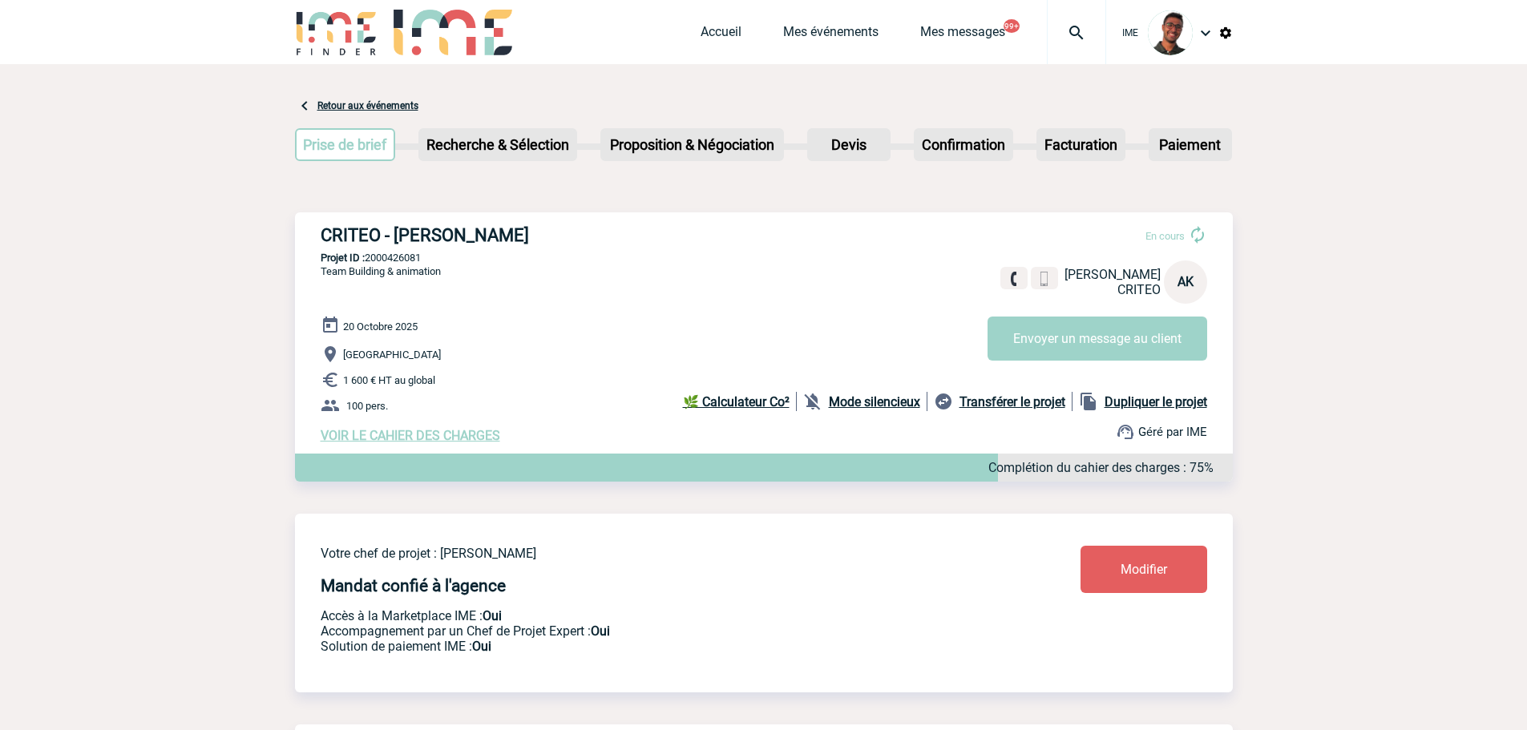
click at [843, 48] on div "Accueil Mes événements Mes messages 99+ Projet, client Projet, client" at bounding box center [904, 32] width 406 height 64
click at [848, 41] on link "Mes événements" at bounding box center [830, 35] width 95 height 22
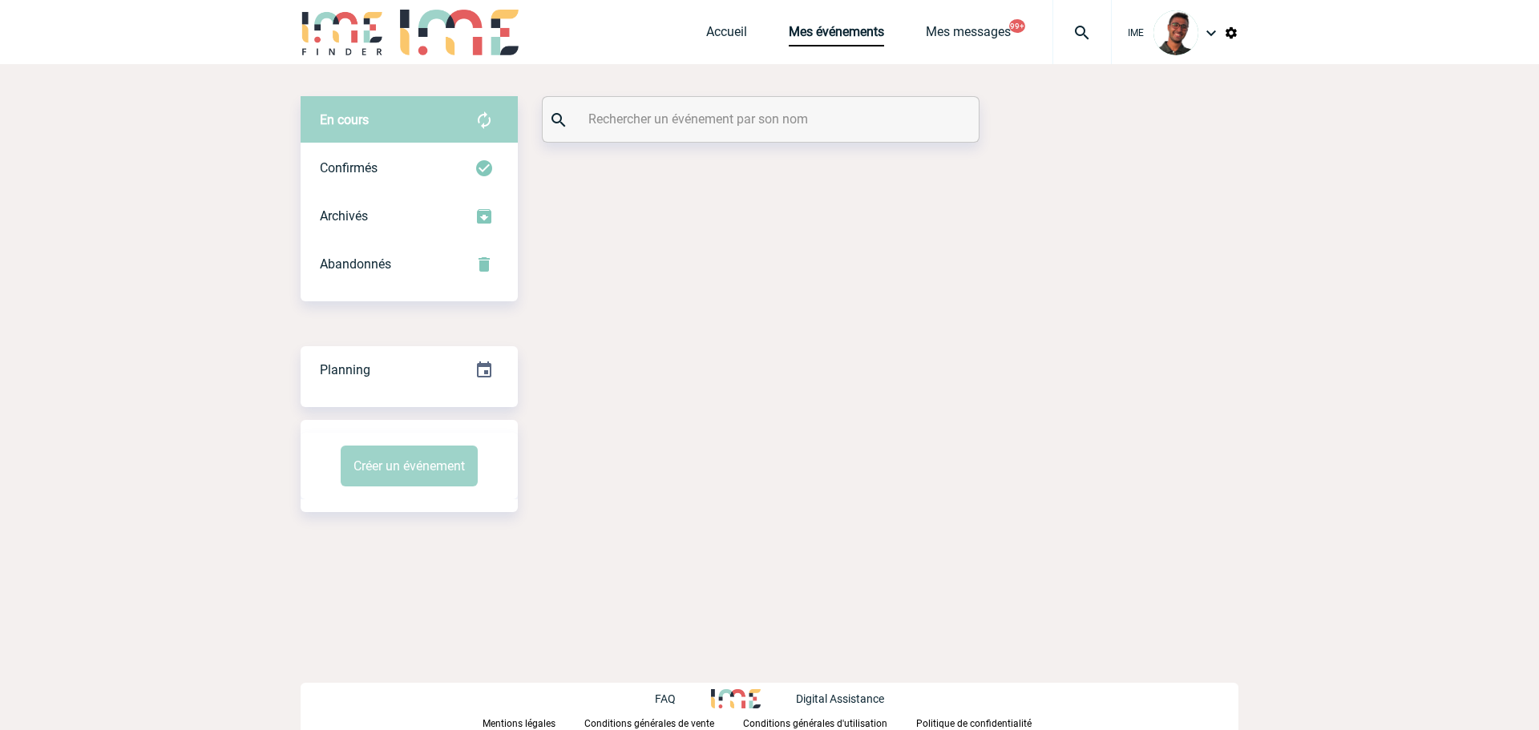
click at [735, 131] on div at bounding box center [761, 119] width 436 height 45
click at [735, 127] on input "text" at bounding box center [762, 118] width 357 height 23
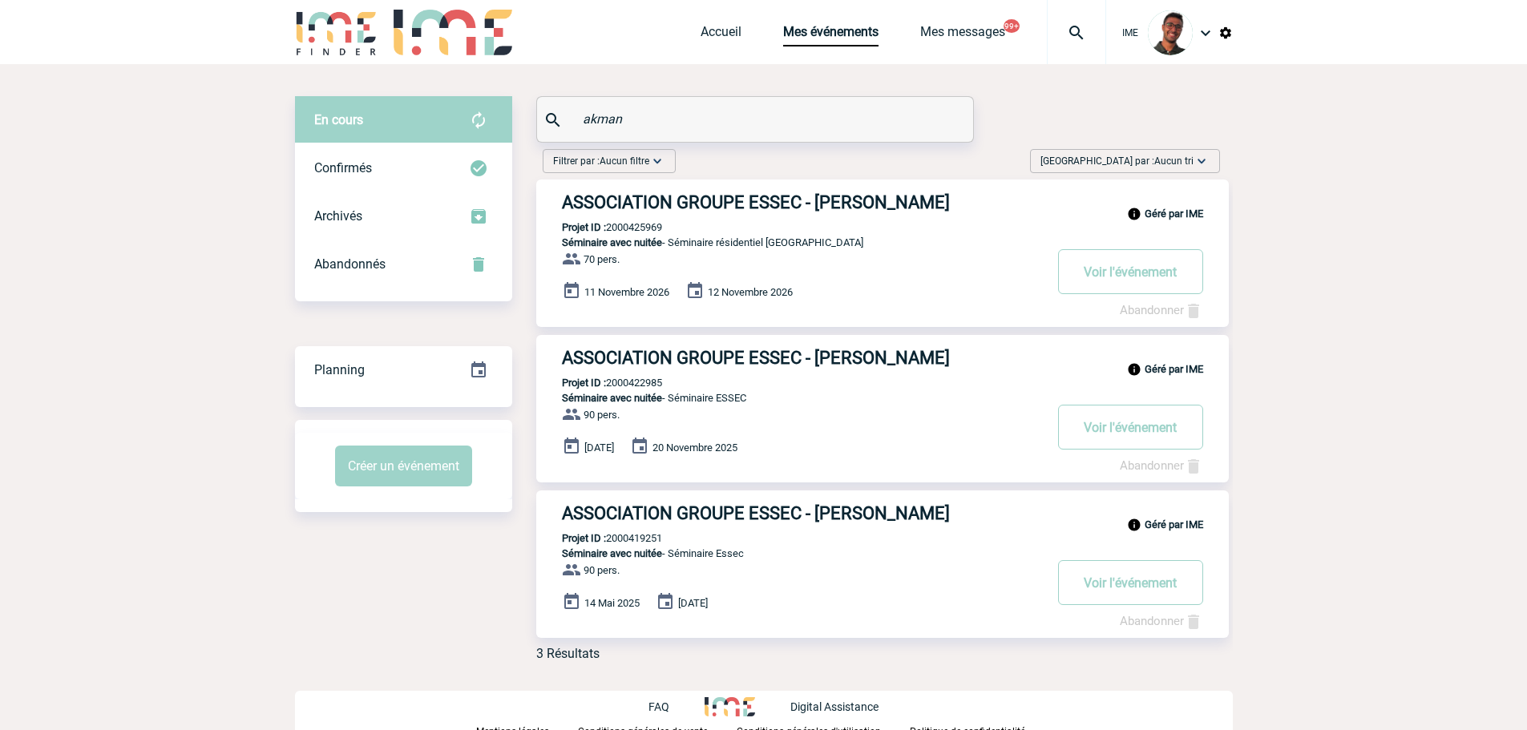
drag, startPoint x: 596, startPoint y: 111, endPoint x: 511, endPoint y: 111, distance: 85.0
click at [511, 111] on div "En cours En cours Confirmés Archivés Abandonnés En cours Confirmés Archivés Aba…" at bounding box center [764, 385] width 938 height 578
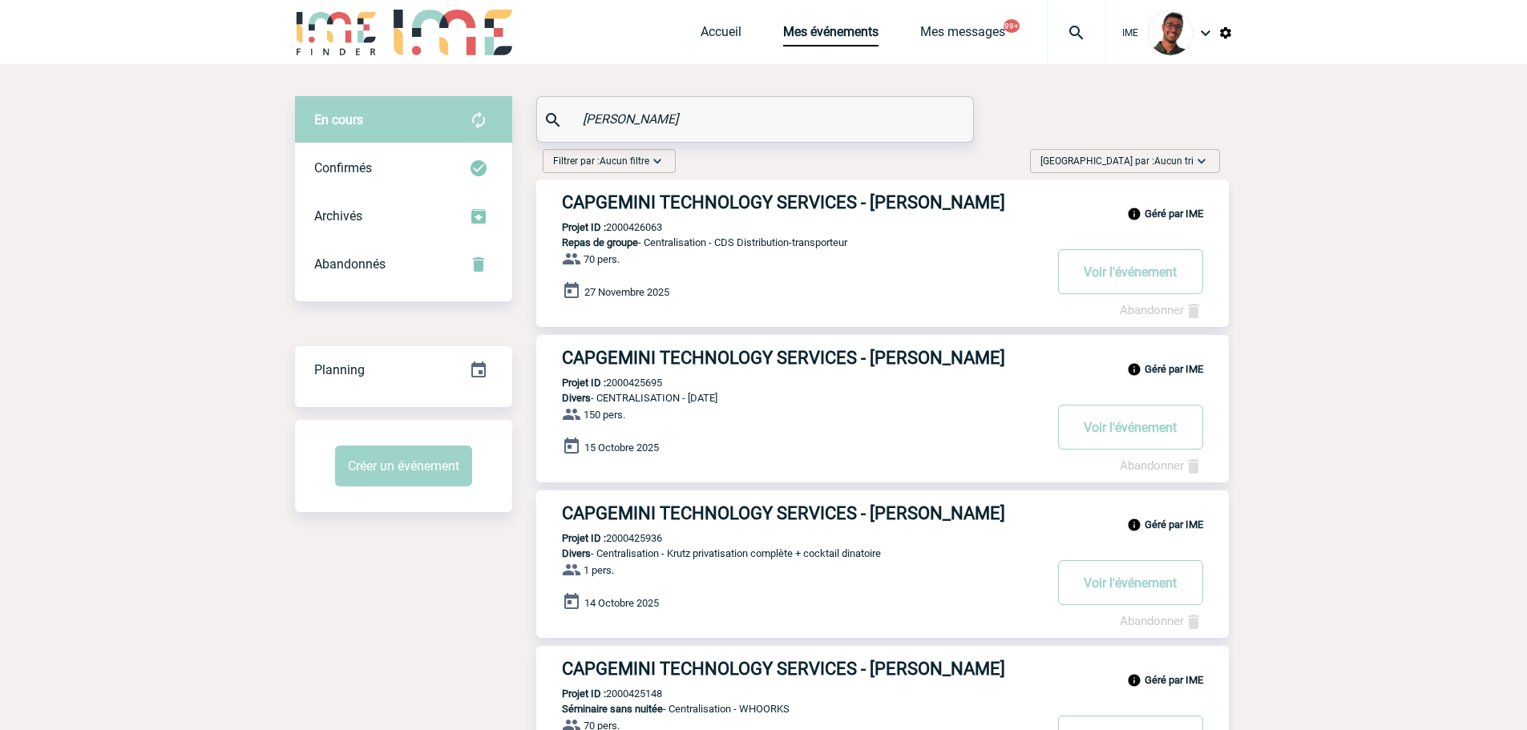
type input "[PERSON_NAME]"
click at [638, 228] on p "Projet ID : 2000426063" at bounding box center [599, 227] width 126 height 12
copy p "2000426063"
click at [693, 165] on div "Filtrer par : Aucun filtre Aucun filtre Prise de brief Recherche & Sélection Pr…" at bounding box center [881, 164] width 690 height 30
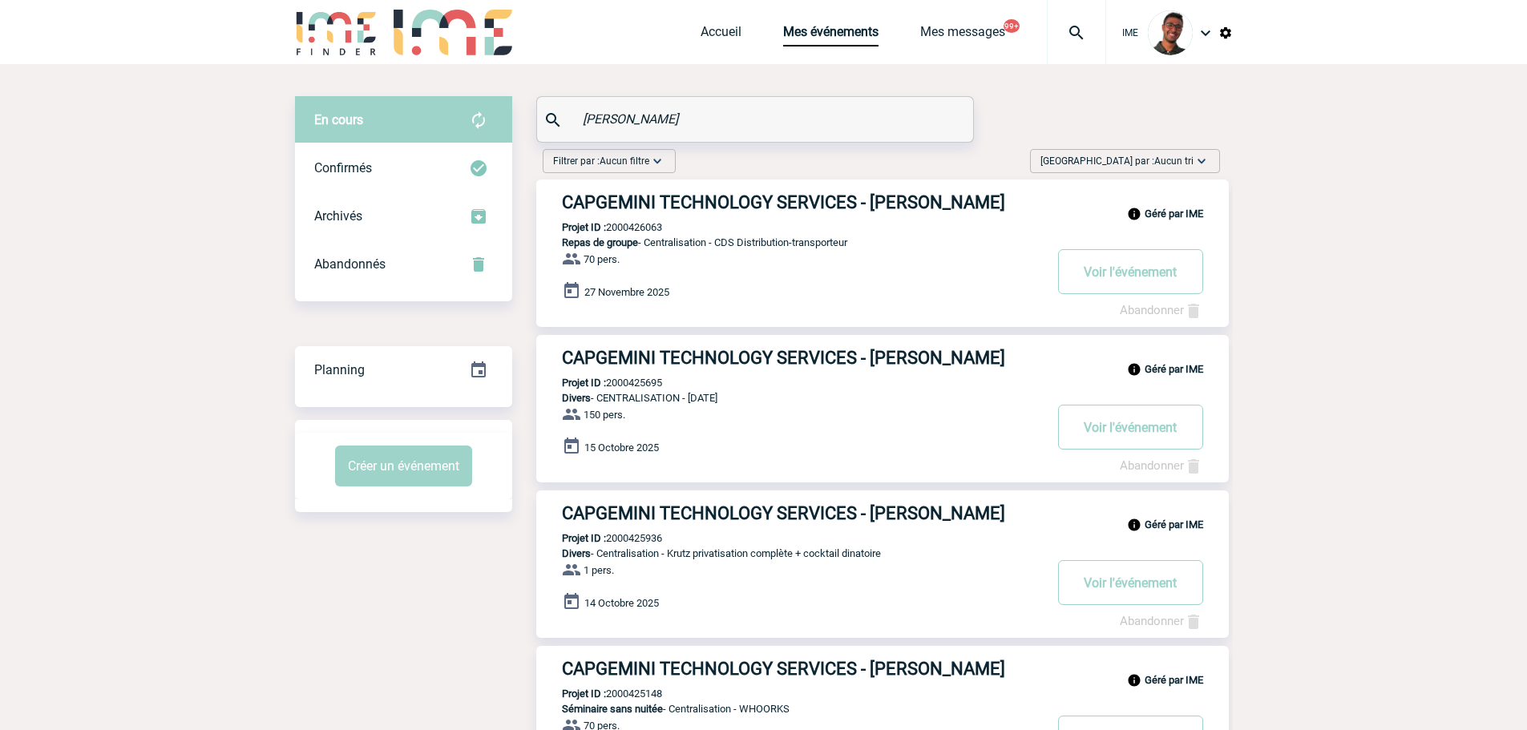
click at [697, 161] on div "Filtrer par : Aucun filtre Aucun filtre Prise de brief Recherche & Sélection Pr…" at bounding box center [881, 164] width 690 height 30
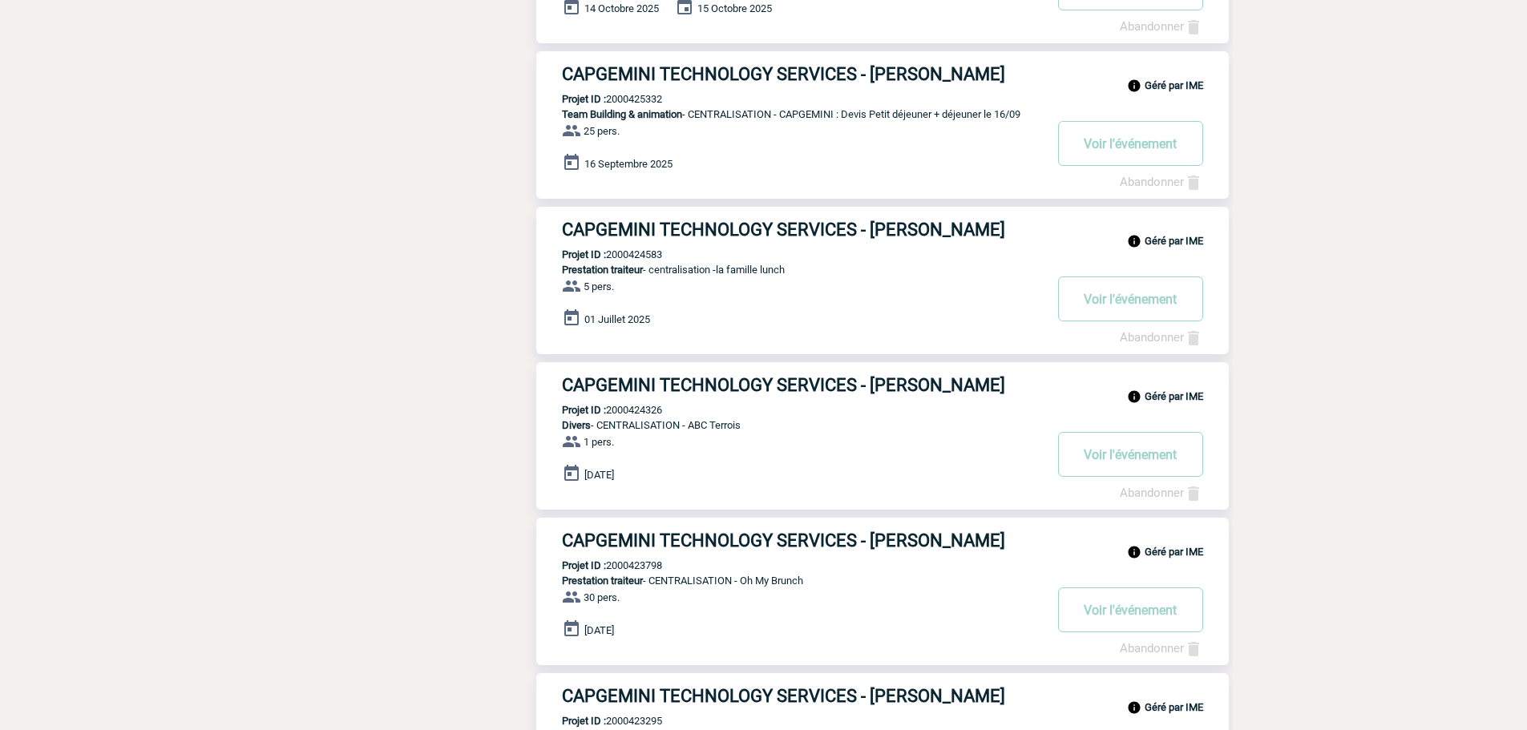
scroll to position [882, 0]
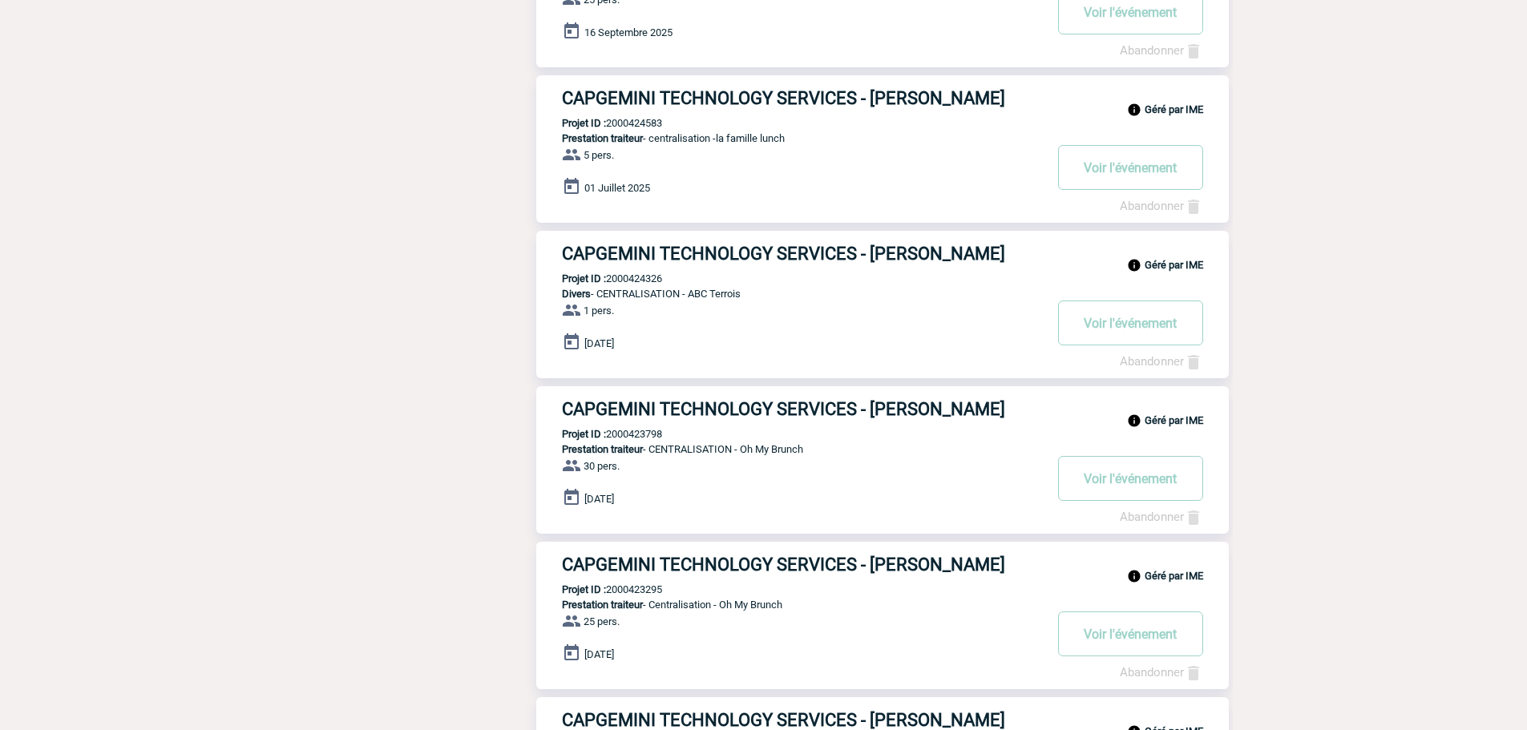
click at [806, 225] on div "Filtrer par : Aucun filtre Aucun filtre Prise de brief Recherche & Sélection Pr…" at bounding box center [872, 71] width 721 height 1620
click at [810, 226] on div "Filtrer par : Aucun filtre Aucun filtre Prise de brief Recherche & Sélection Pr…" at bounding box center [872, 71] width 721 height 1620
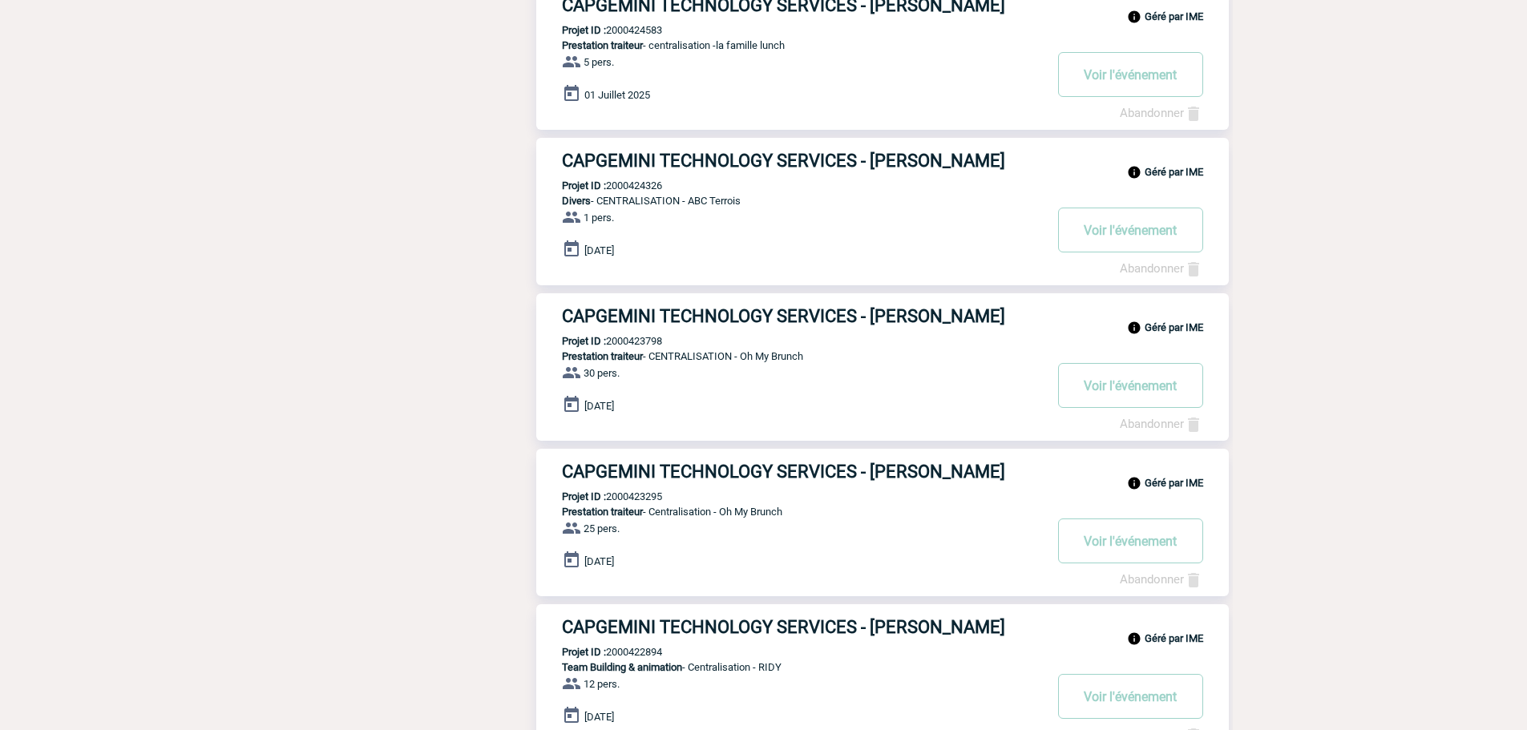
scroll to position [1095, 0]
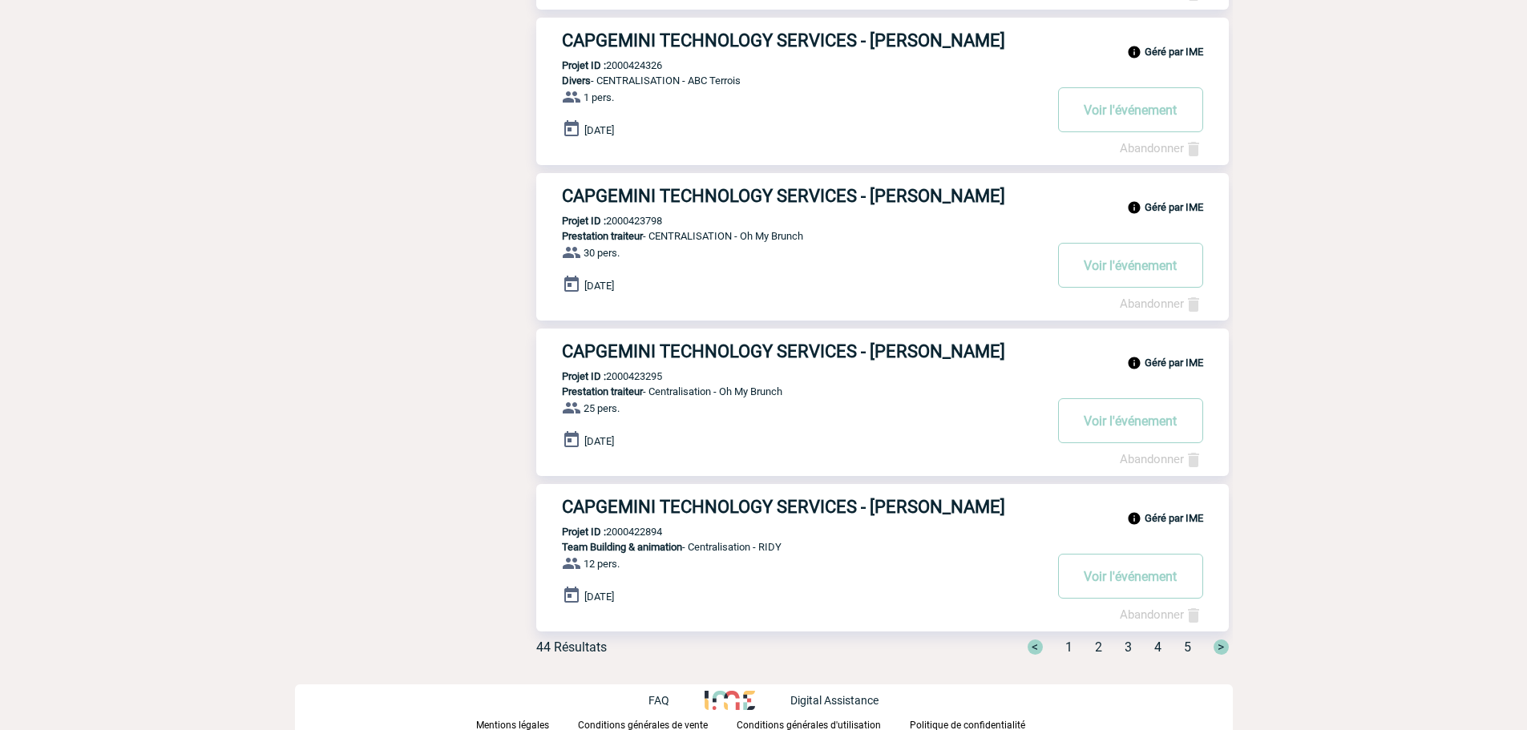
click at [1097, 642] on span "2" at bounding box center [1098, 647] width 7 height 15
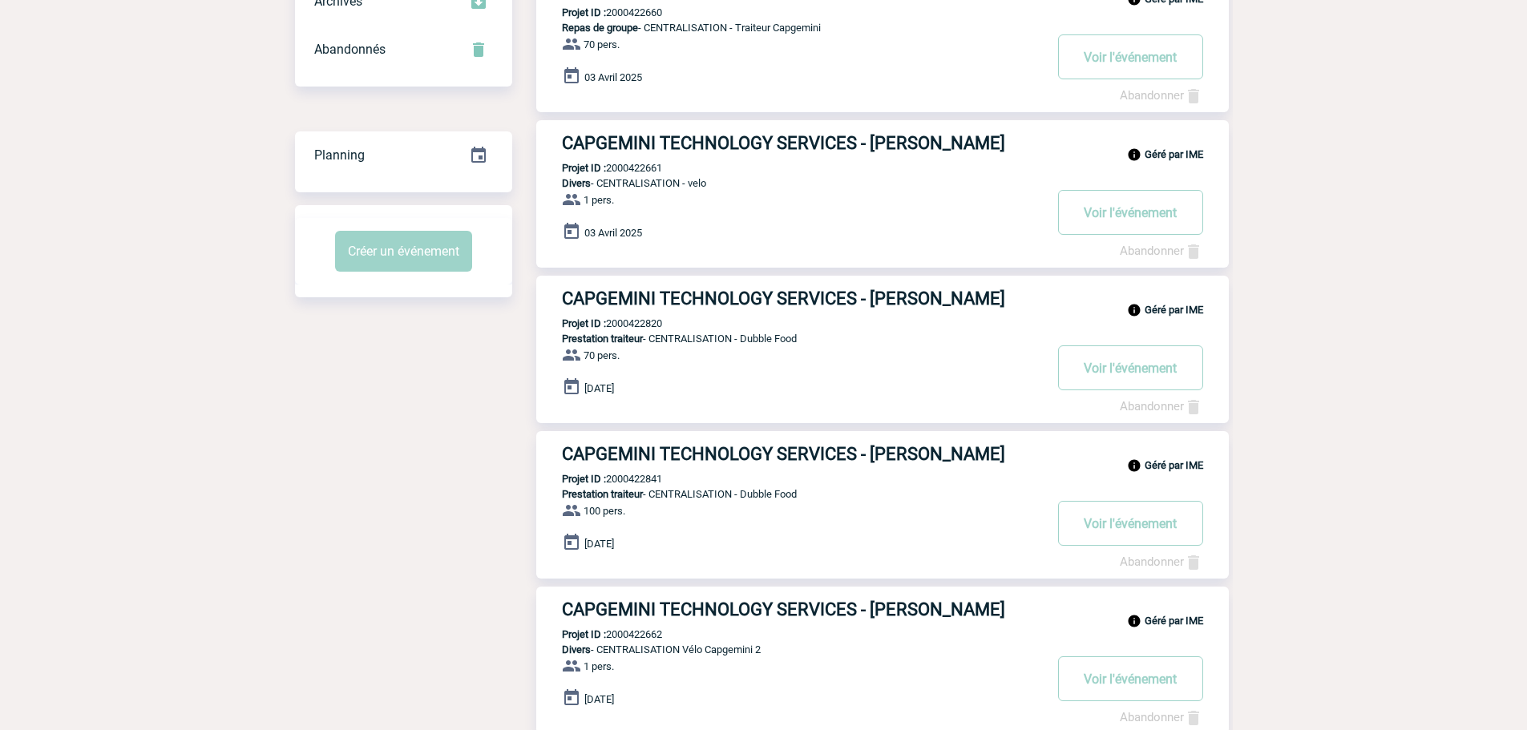
scroll to position [0, 0]
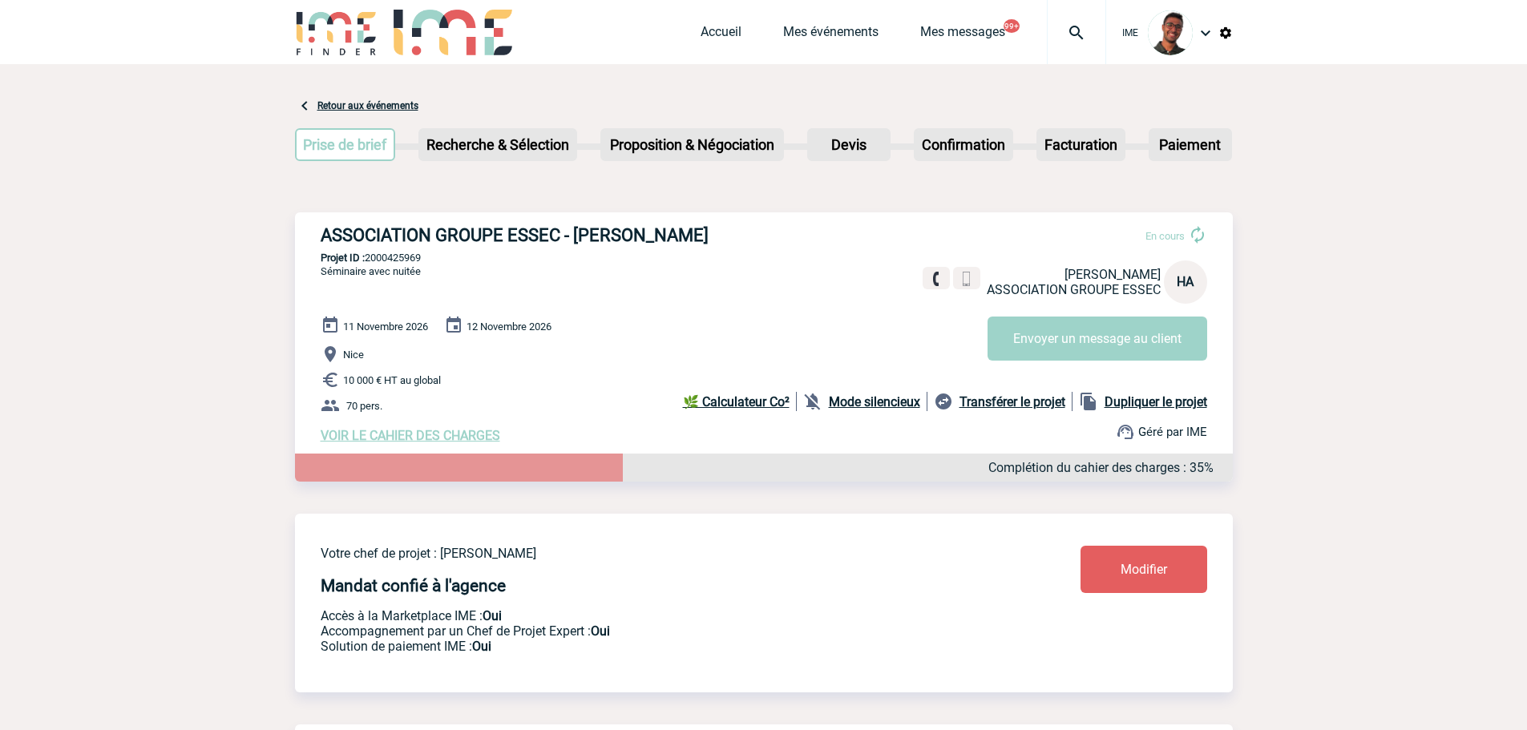
click at [409, 269] on span "Séminaire avec nuitée" at bounding box center [371, 271] width 100 height 12
click at [413, 263] on p "Projet ID : 2000425969" at bounding box center [764, 258] width 938 height 12
copy p "2000425969"
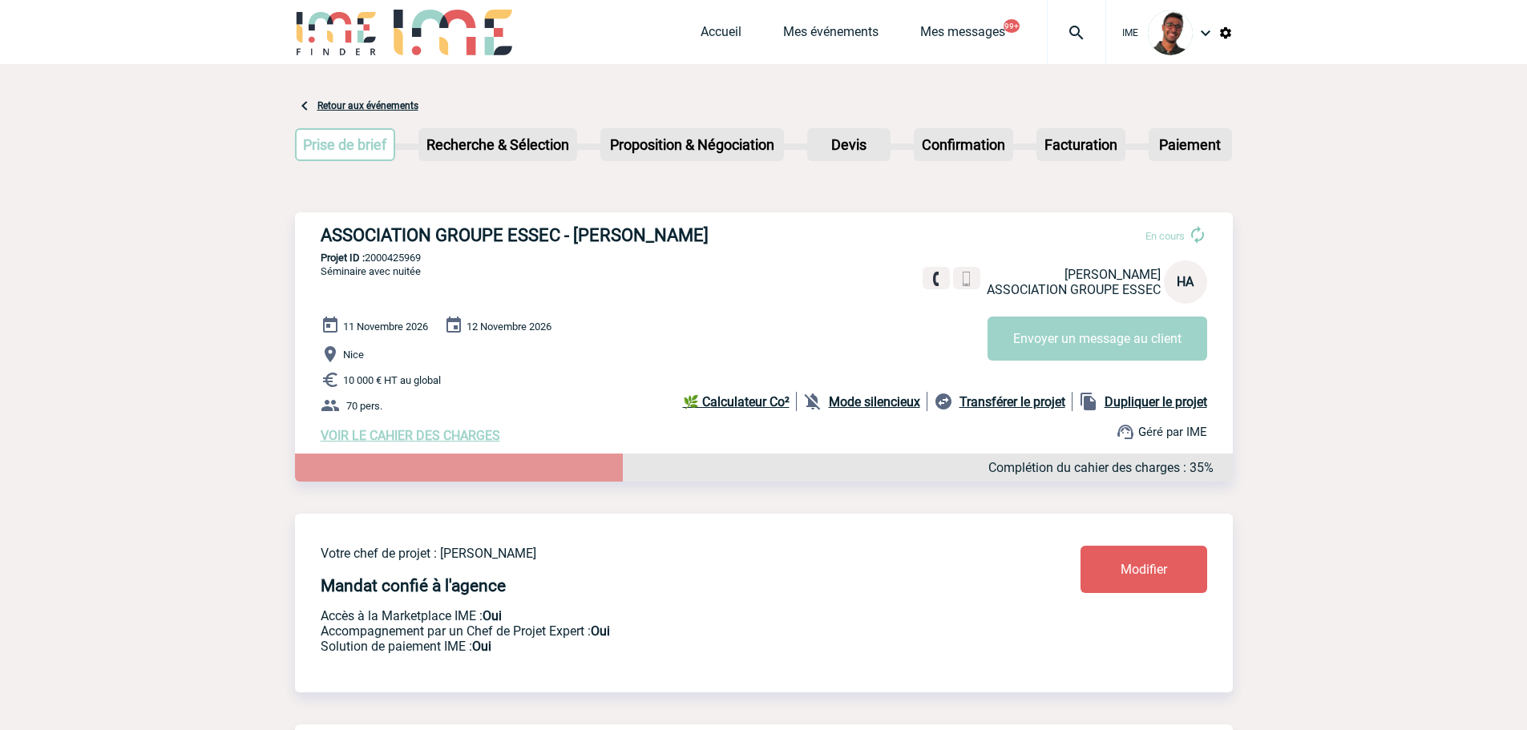
click at [1081, 42] on div at bounding box center [1076, 32] width 59 height 64
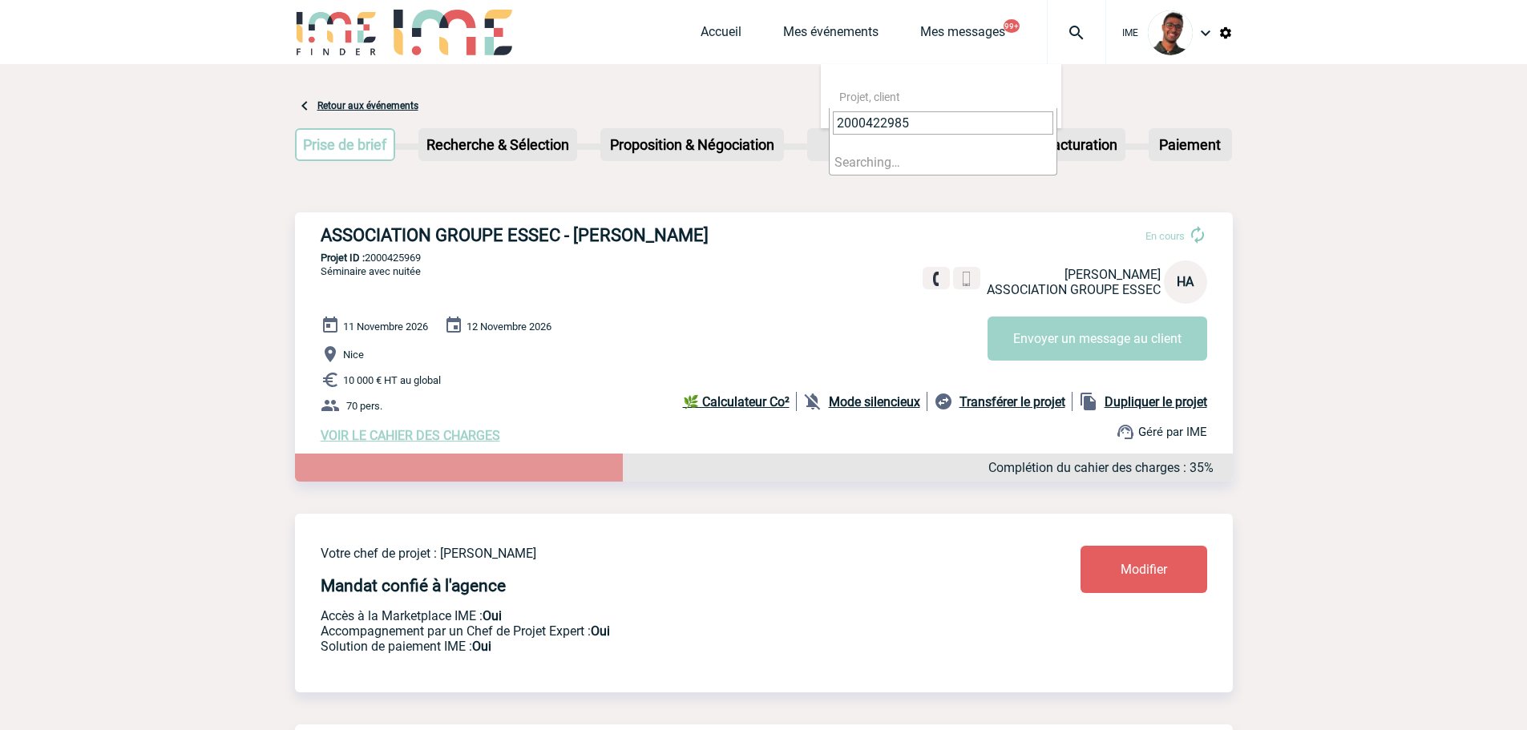
type input "2000422985"
select select "22486"
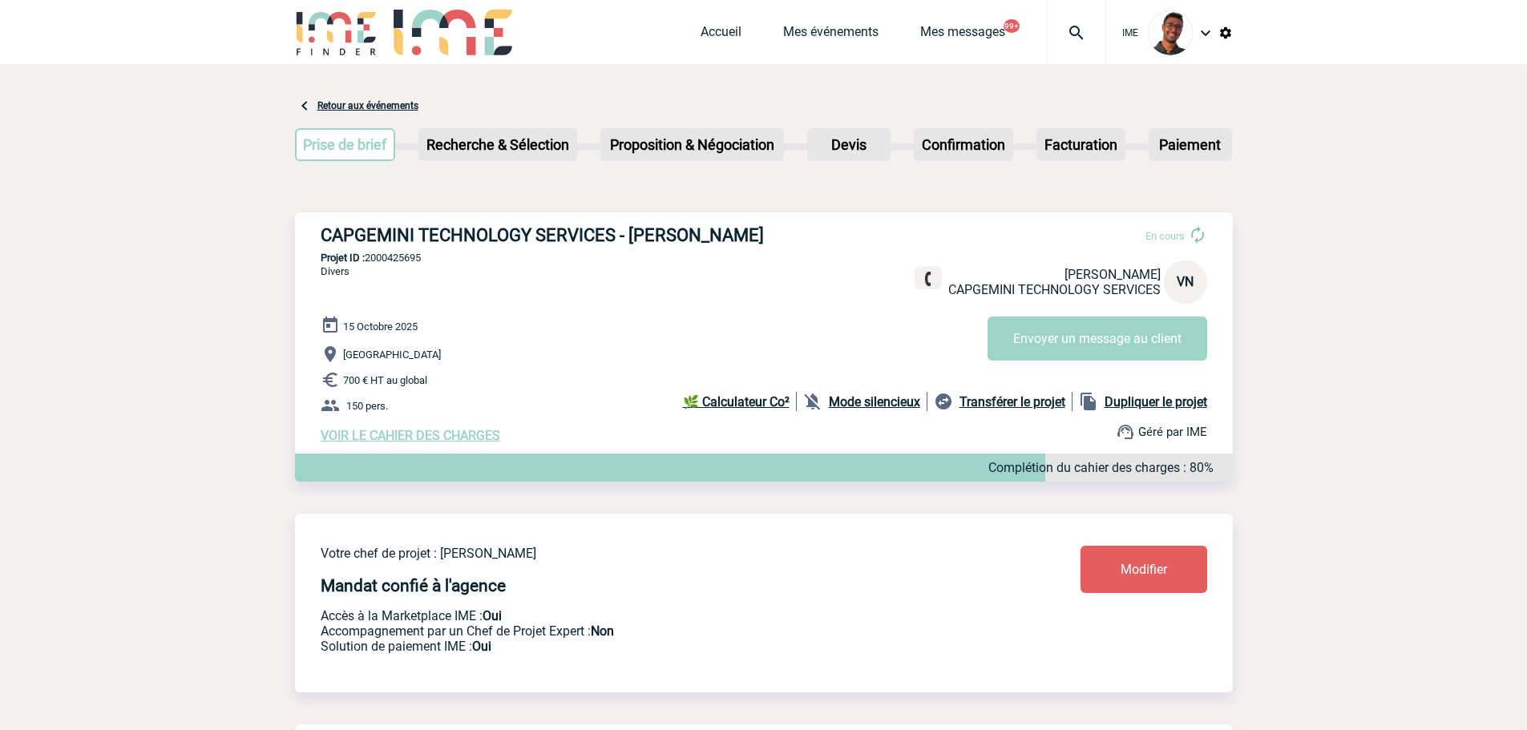
click at [414, 264] on p "Projet ID : 2000425695" at bounding box center [764, 258] width 938 height 12
copy p "2000425695"
click at [394, 263] on p "Projet ID : 2000426063" at bounding box center [764, 258] width 938 height 12
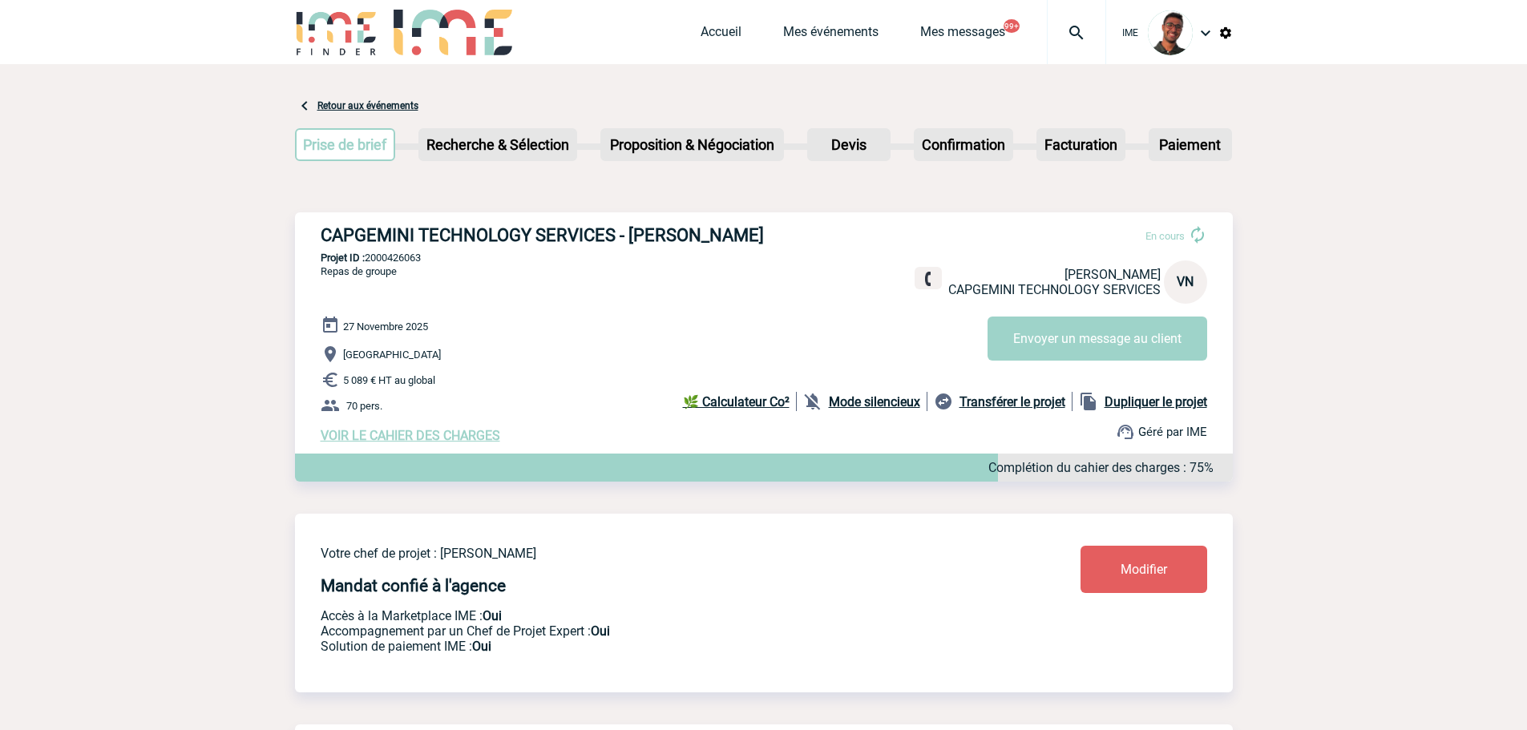
copy p "2000426063"
click at [647, 231] on h3 "CAPGEMINI TECHNOLOGY SERVICES - [PERSON_NAME]" at bounding box center [561, 235] width 481 height 20
click at [406, 264] on p "Projet ID : 2000425936" at bounding box center [764, 258] width 938 height 12
copy p "2000425936"
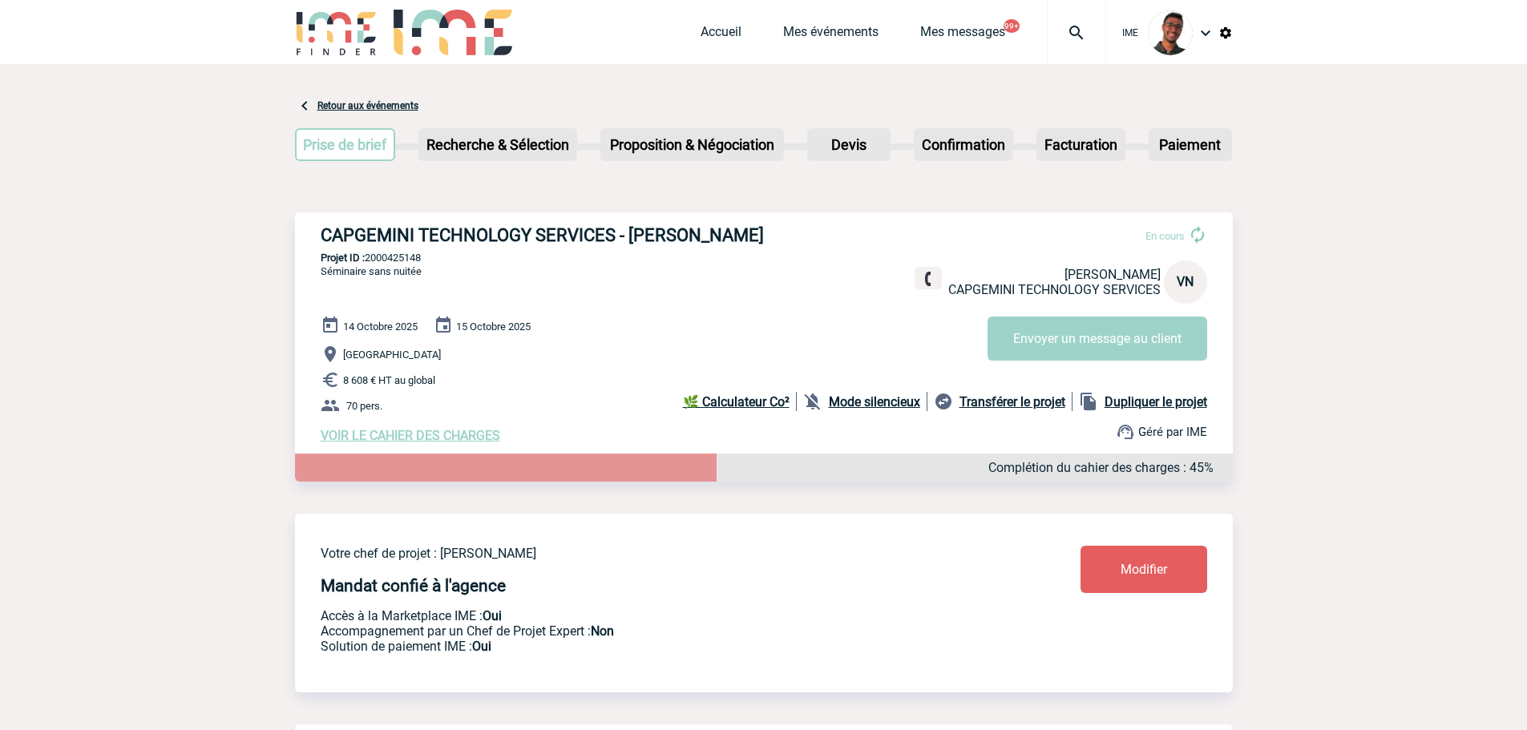
click at [414, 266] on div "CAPGEMINI TECHNOLOGY SERVICES - [PERSON_NAME] En cours [PERSON_NAME] CAPGEMINI …" at bounding box center [764, 334] width 938 height 244
click at [414, 266] on div "CAPGEMINI TECHNOLOGY SERVICES - Virginie NGUYEN En cours Virginie NGUYEN CAPGEM…" at bounding box center [764, 334] width 938 height 244
copy p "2000425148"
click at [311, 237] on div "CAPGEMINI TECHNOLOGY SERVICES - Virginie NGUYEN En cours Virginie NGUYEN CAPGEM…" at bounding box center [764, 334] width 938 height 244
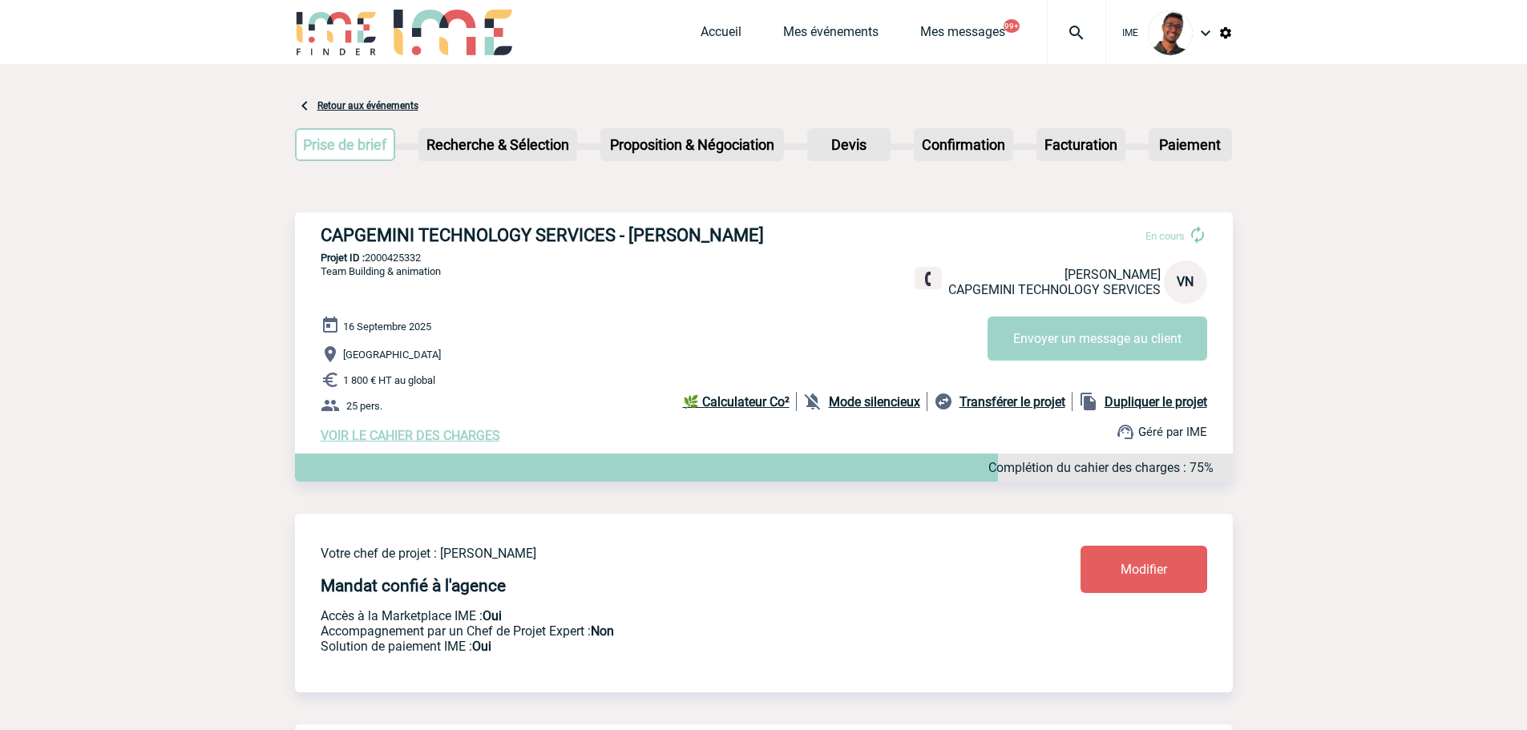
click at [400, 259] on p "Projet ID : 2000425332" at bounding box center [764, 258] width 938 height 12
copy p "2000425332"
click at [398, 264] on p "Projet ID : 2000424583" at bounding box center [764, 258] width 938 height 12
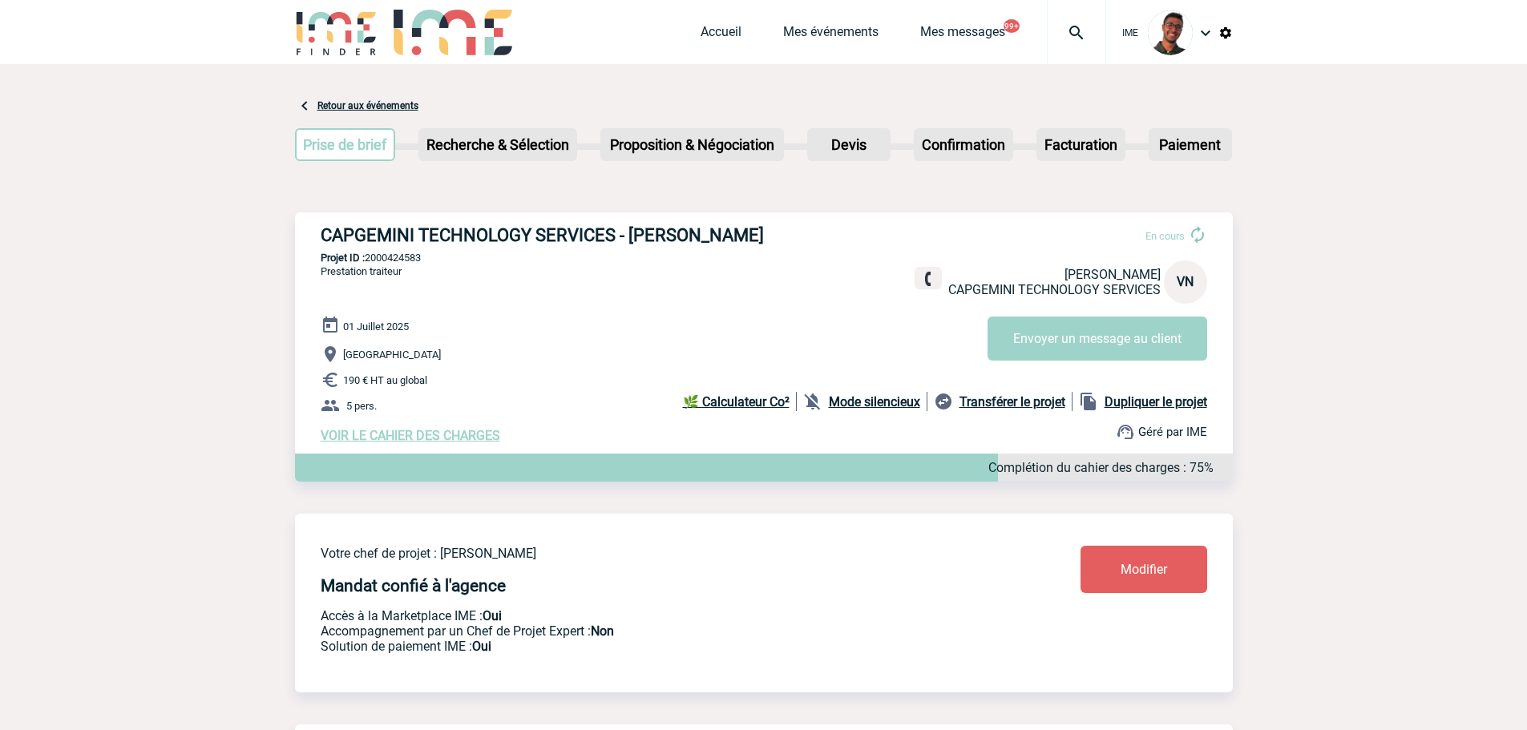
click at [398, 264] on p "Projet ID : 2000424583" at bounding box center [764, 258] width 938 height 12
copy p "2000424583"
click at [418, 283] on div "CAPGEMINI TECHNOLOGY SERVICES - Virginie NGUYEN En cours Virginie NGUYEN CAPGEM…" at bounding box center [764, 334] width 938 height 244
click at [386, 260] on p "Projet ID : 2000424326" at bounding box center [764, 258] width 938 height 12
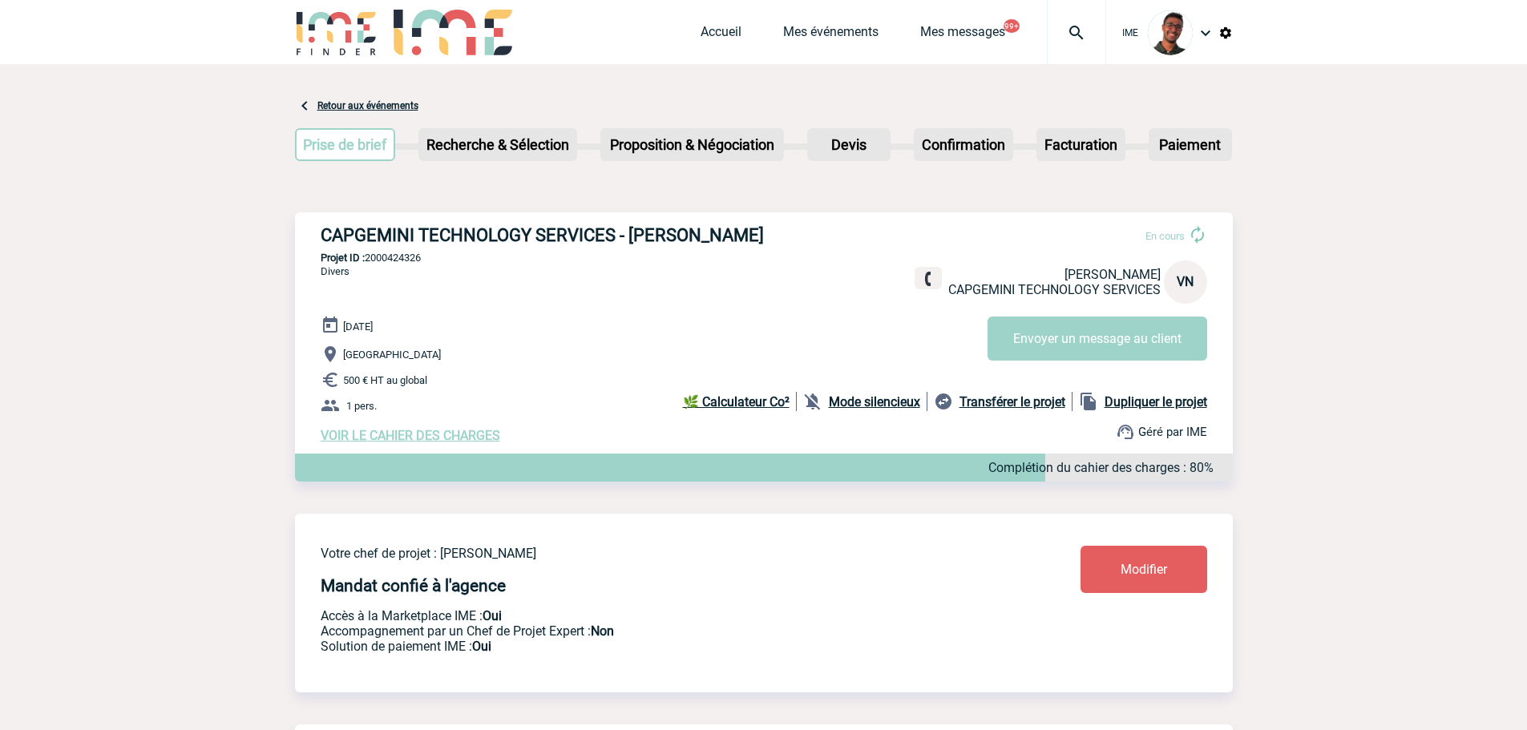
copy p "2000424326"
click at [495, 249] on div "CAPGEMINI TECHNOLOGY SERVICES - Virginie NGUYEN En cours Virginie NGUYEN CAPGEM…" at bounding box center [764, 334] width 938 height 244
click at [378, 260] on p "Projet ID : 2000423798" at bounding box center [764, 258] width 938 height 12
copy p "2000423798"
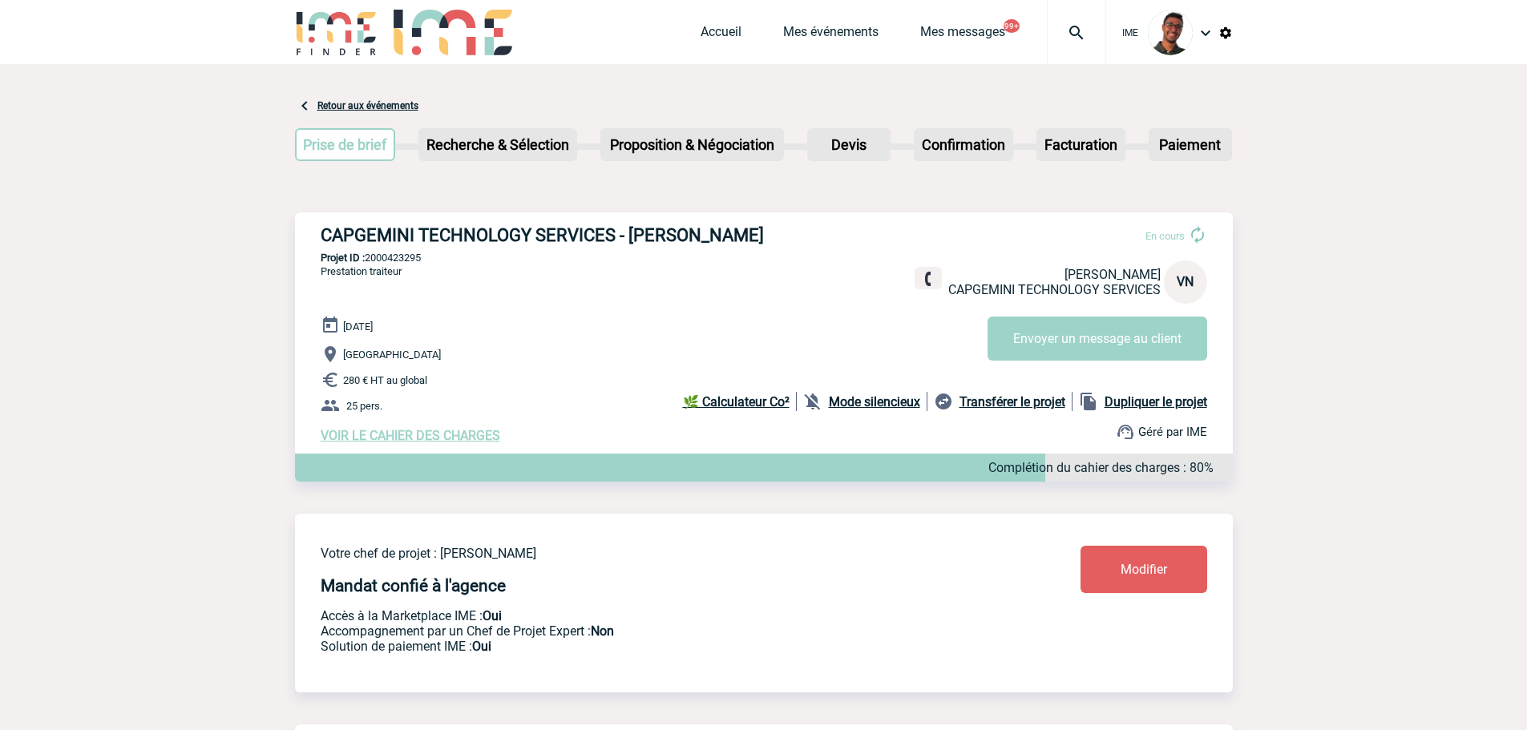
click at [410, 253] on div "CAPGEMINI TECHNOLOGY SERVICES - [PERSON_NAME] En cours [PERSON_NAME] CAPGEMINI …" at bounding box center [764, 334] width 938 height 244
click at [411, 258] on div "CAPGEMINI TECHNOLOGY SERVICES - [PERSON_NAME] En cours [PERSON_NAME] CAPGEMINI …" at bounding box center [764, 334] width 938 height 244
click at [411, 258] on p "Projet ID : 2000423295" at bounding box center [764, 258] width 938 height 12
click at [399, 261] on p "Projet ID : 2000422894" at bounding box center [764, 258] width 938 height 12
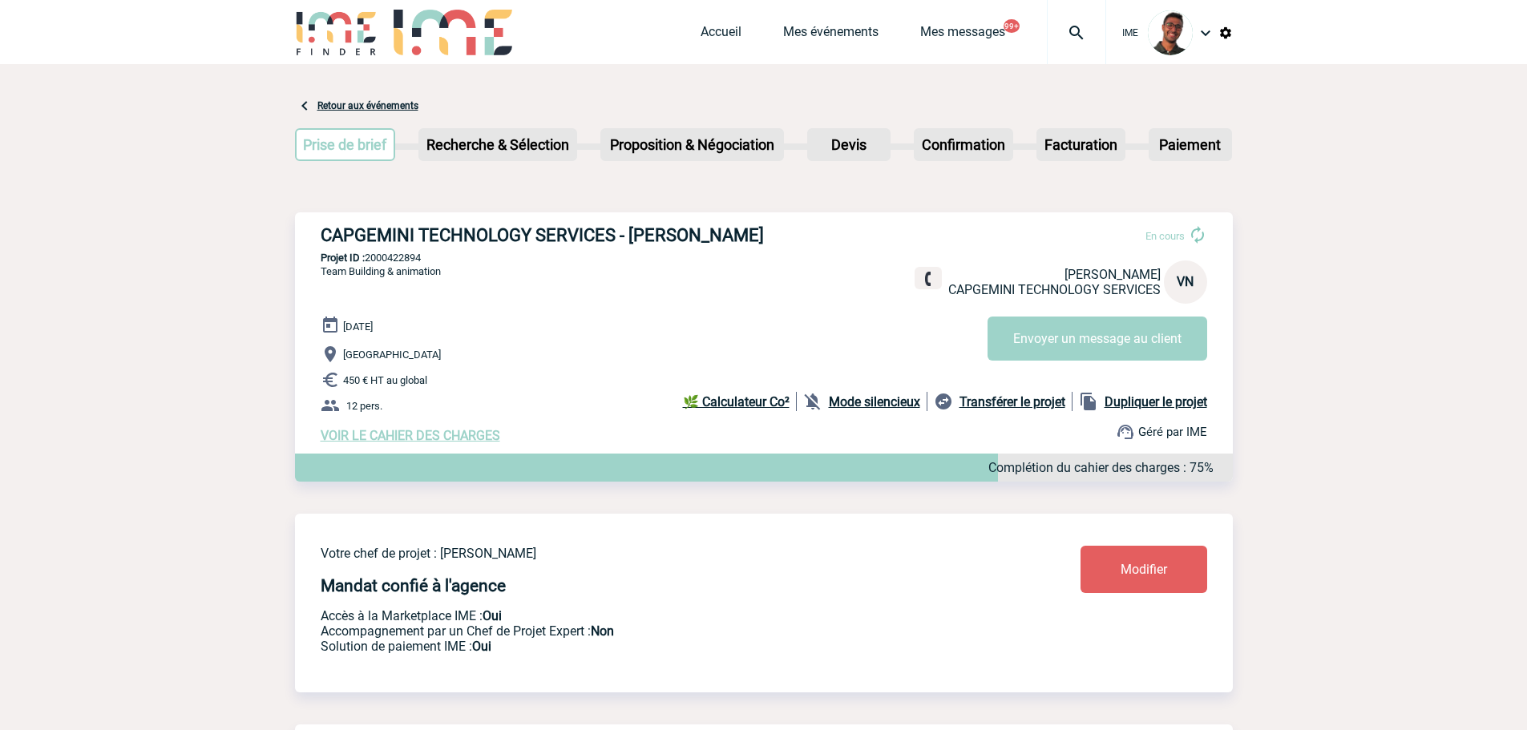
click at [399, 261] on p "Projet ID : 2000422894" at bounding box center [764, 258] width 938 height 12
copy p "2000422894"
